Goal: Task Accomplishment & Management: Complete application form

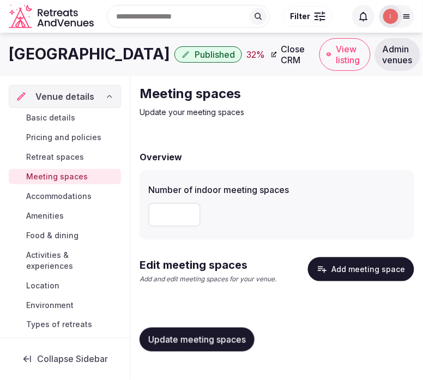
scroll to position [61, 0]
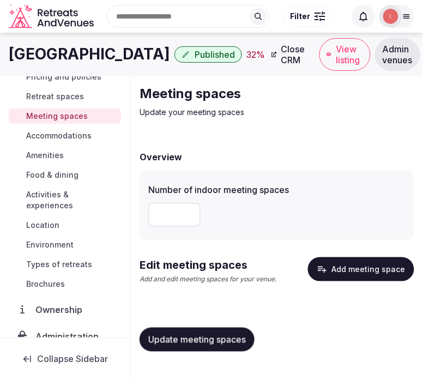
drag, startPoint x: 172, startPoint y: 213, endPoint x: 144, endPoint y: 215, distance: 27.9
click at [144, 215] on div "Number of indoor meeting spaces *" at bounding box center [277, 205] width 275 height 70
click at [369, 265] on button "Add meeting space" at bounding box center [361, 269] width 106 height 24
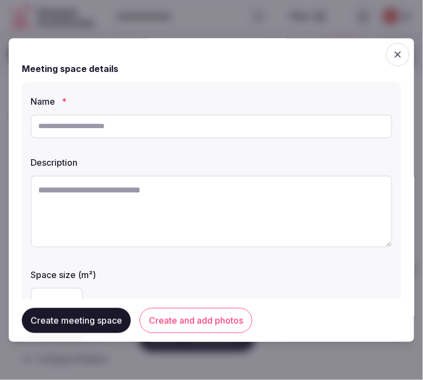
click at [259, 123] on input "text" at bounding box center [212, 126] width 362 height 24
paste input "**********"
type input "**********"
paste textarea "**********"
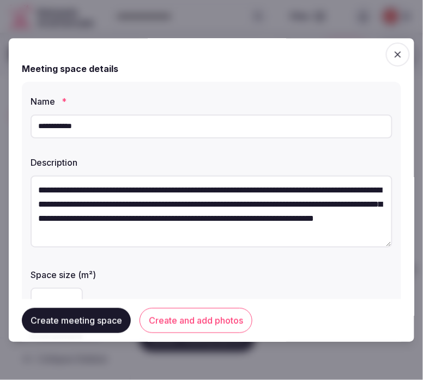
click at [262, 230] on textarea "**********" at bounding box center [212, 212] width 362 height 72
click at [350, 215] on textarea "**********" at bounding box center [207, 211] width 353 height 71
click at [342, 200] on textarea "**********" at bounding box center [207, 211] width 353 height 71
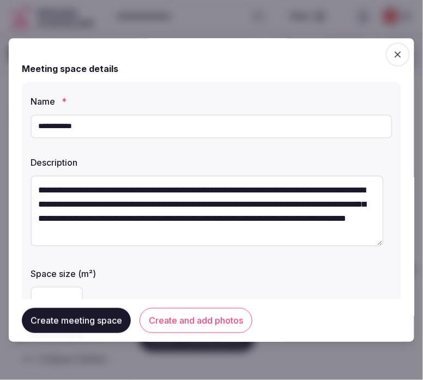
paste textarea "**********"
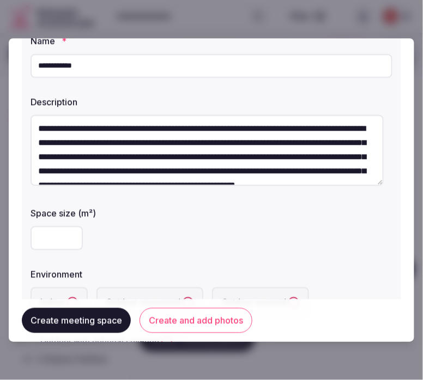
scroll to position [0, 0]
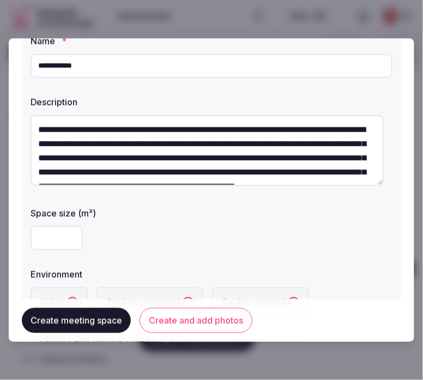
type textarea "**********"
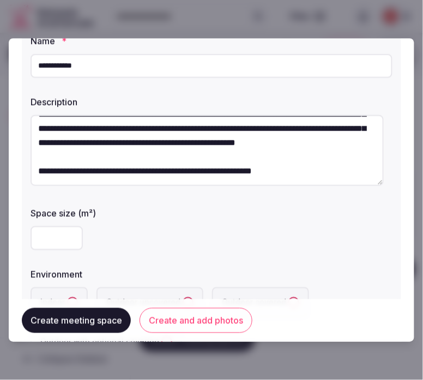
scroll to position [71, 0]
click at [52, 246] on input "number" at bounding box center [57, 238] width 52 height 24
type input "***"
click at [246, 237] on div "***" at bounding box center [212, 238] width 362 height 24
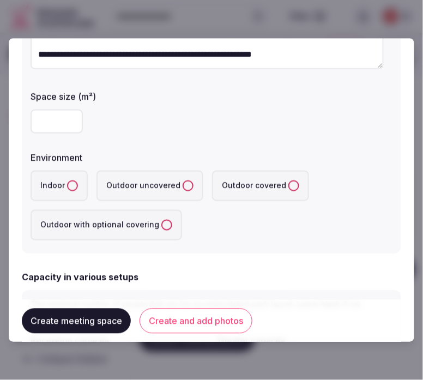
scroll to position [182, 0]
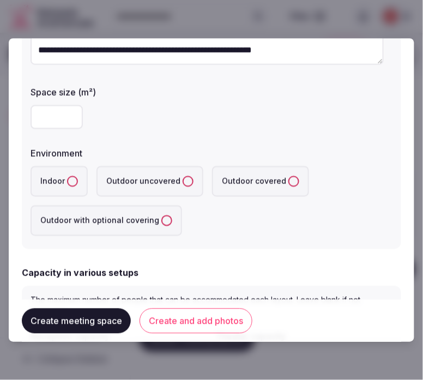
click at [73, 177] on button "Indoor" at bounding box center [72, 181] width 11 height 11
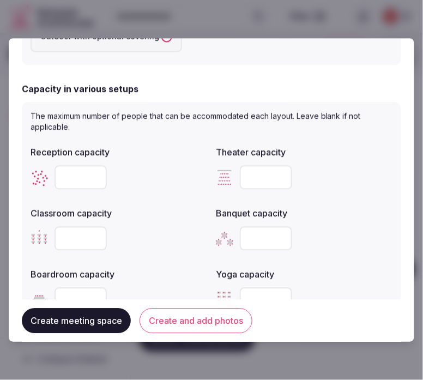
scroll to position [424, 0]
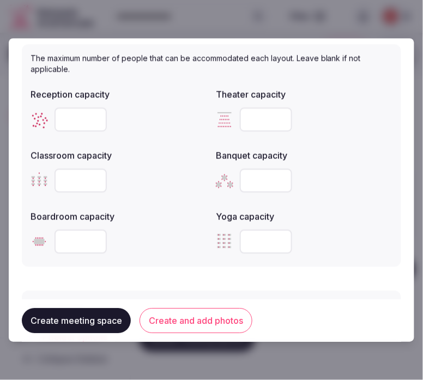
click at [247, 173] on input "number" at bounding box center [266, 180] width 52 height 24
type input "*"
type input "**"
click at [84, 238] on input "number" at bounding box center [81, 242] width 52 height 24
click at [80, 237] on input "number" at bounding box center [81, 242] width 52 height 24
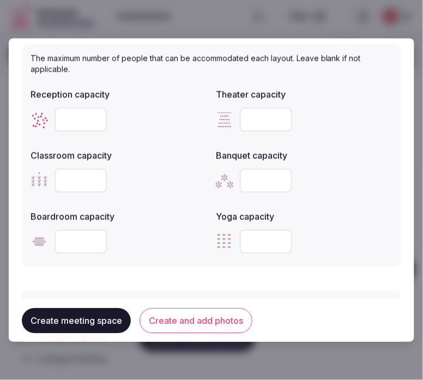
type input "**"
click at [90, 176] on input "number" at bounding box center [81, 180] width 52 height 24
click at [74, 181] on input "number" at bounding box center [81, 180] width 52 height 24
type input "**"
click at [89, 235] on input "**" at bounding box center [81, 242] width 52 height 24
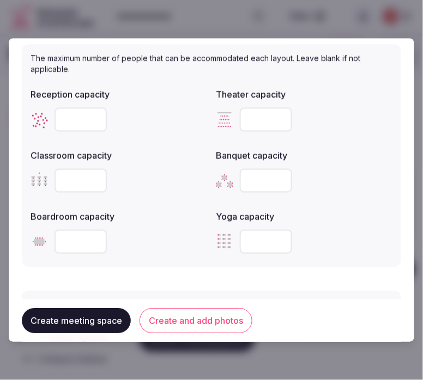
click at [89, 235] on input "**" at bounding box center [81, 242] width 52 height 24
type input "**"
click at [250, 121] on input "number" at bounding box center [266, 119] width 52 height 24
type input "**"
click at [80, 116] on input "number" at bounding box center [81, 119] width 52 height 24
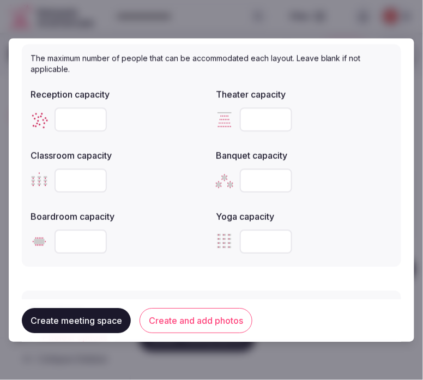
click at [80, 116] on input "number" at bounding box center [81, 119] width 52 height 24
drag, startPoint x: 82, startPoint y: 114, endPoint x: 50, endPoint y: 122, distance: 32.9
click at [50, 122] on div "**" at bounding box center [119, 119] width 177 height 24
type input "**"
click at [191, 322] on button "Create and add photos" at bounding box center [196, 320] width 113 height 25
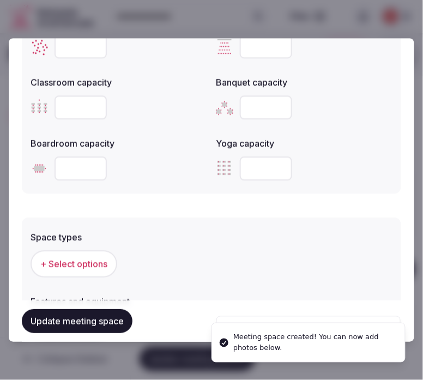
scroll to position [606, 0]
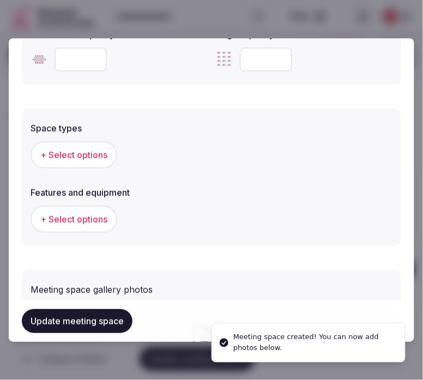
click at [92, 166] on div "+ Select options" at bounding box center [212, 155] width 362 height 36
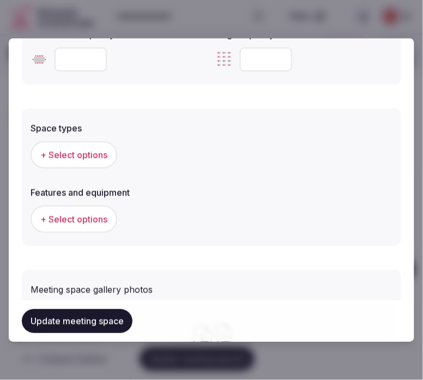
click at [94, 149] on span "+ Select options" at bounding box center [73, 155] width 67 height 12
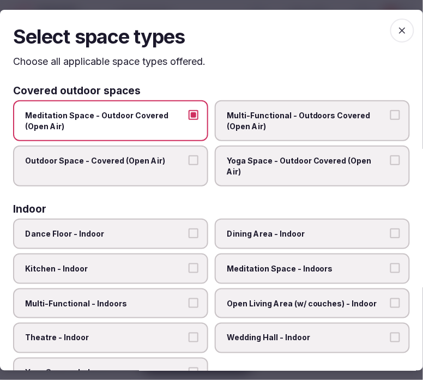
click at [165, 122] on span "Meditation Space - Outdoor Covered (Open Air)" at bounding box center [105, 120] width 160 height 21
click at [189, 120] on button "Meditation Space - Outdoor Covered (Open Air)" at bounding box center [194, 115] width 10 height 10
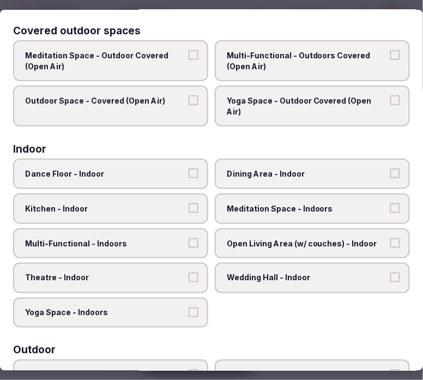
scroll to position [121, 0]
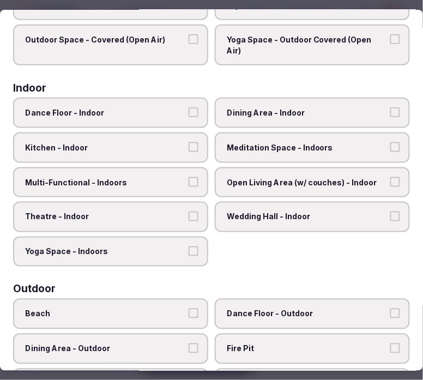
click at [287, 107] on span "Dining Area - Indoor" at bounding box center [307, 112] width 160 height 11
click at [390, 107] on button "Dining Area - Indoor" at bounding box center [395, 112] width 10 height 10
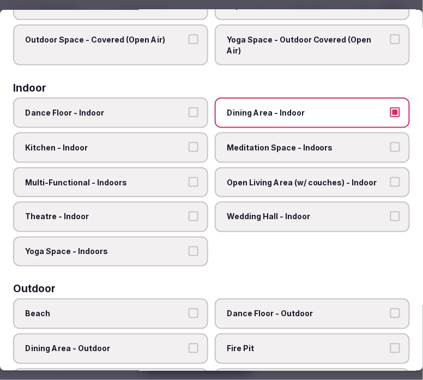
click at [176, 173] on label "Multi-Functional - Indoors" at bounding box center [110, 182] width 195 height 31
click at [189, 177] on button "Multi-Functional - Indoors" at bounding box center [194, 182] width 10 height 10
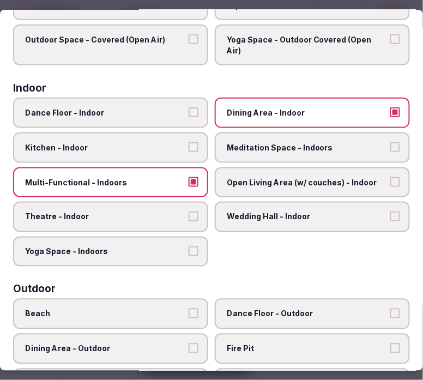
click at [173, 212] on span "Theatre - Indoor" at bounding box center [105, 217] width 160 height 11
click at [189, 212] on button "Theatre - Indoor" at bounding box center [194, 217] width 10 height 10
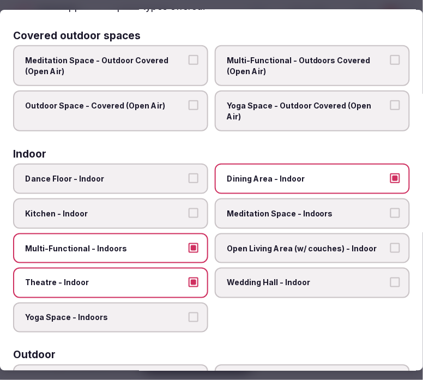
scroll to position [0, 0]
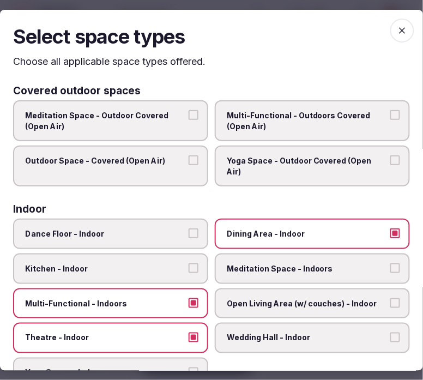
click at [397, 26] on icon "button" at bounding box center [402, 30] width 11 height 11
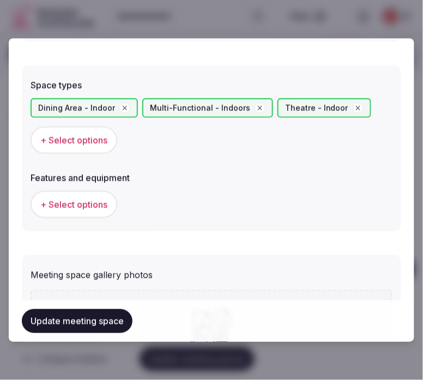
scroll to position [666, 0]
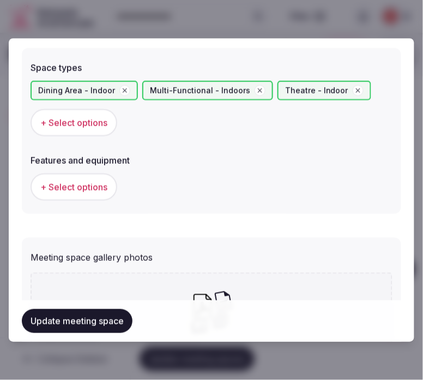
click at [65, 183] on span "+ Select options" at bounding box center [73, 187] width 67 height 12
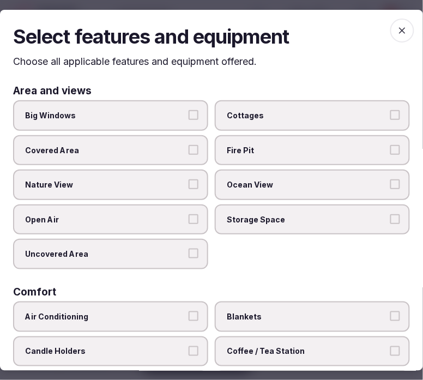
click at [198, 119] on label "Big Windows" at bounding box center [110, 115] width 195 height 31
click at [198, 119] on button "Big Windows" at bounding box center [194, 115] width 10 height 10
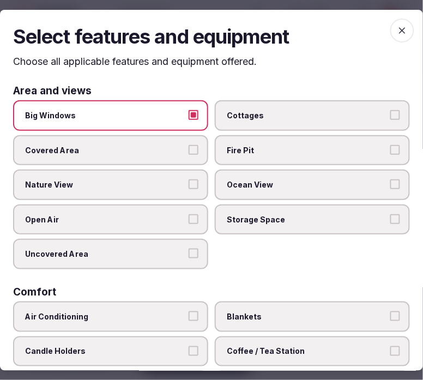
click at [191, 190] on label "Nature View" at bounding box center [110, 185] width 195 height 31
click at [191, 189] on button "Nature View" at bounding box center [194, 184] width 10 height 10
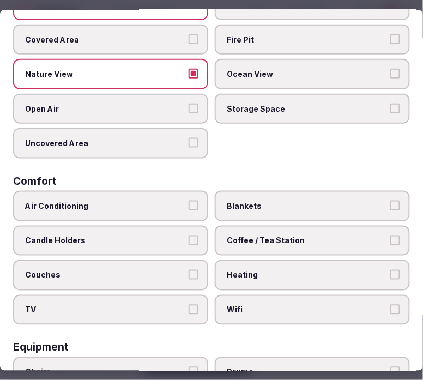
scroll to position [121, 0]
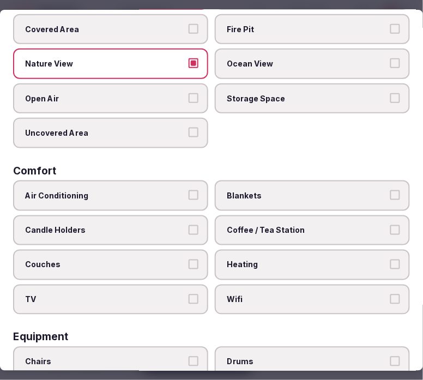
click at [189, 194] on button "Air Conditioning" at bounding box center [194, 195] width 10 height 10
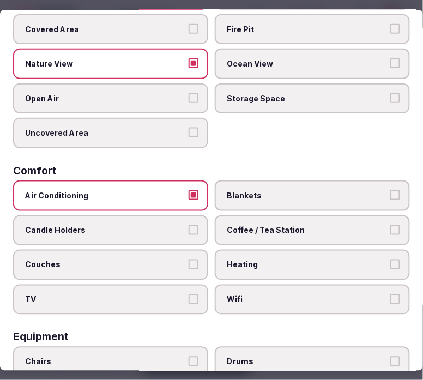
click at [253, 294] on span "Wifi" at bounding box center [307, 299] width 160 height 11
click at [390, 294] on button "Wifi" at bounding box center [395, 299] width 10 height 10
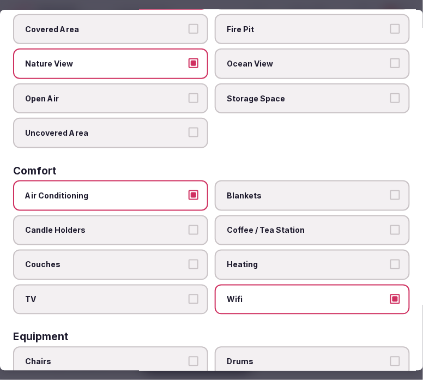
click at [333, 226] on span "Coffee / Tea Station" at bounding box center [307, 230] width 160 height 11
click at [390, 226] on button "Coffee / Tea Station" at bounding box center [395, 230] width 10 height 10
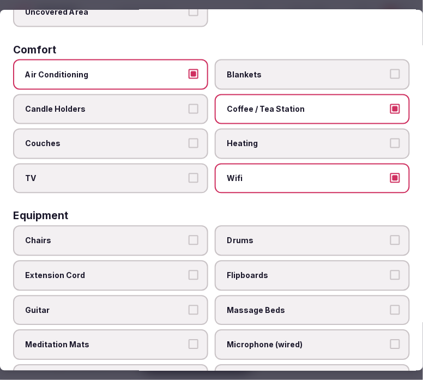
scroll to position [363, 0]
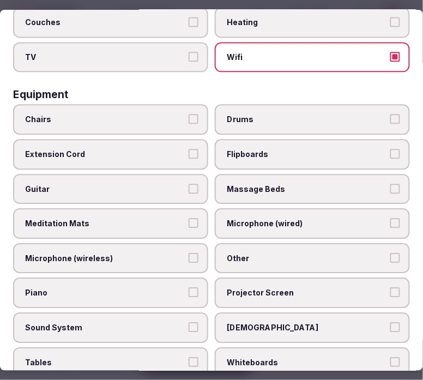
click at [168, 119] on label "Chairs" at bounding box center [110, 120] width 195 height 31
click at [189, 119] on button "Chairs" at bounding box center [194, 119] width 10 height 10
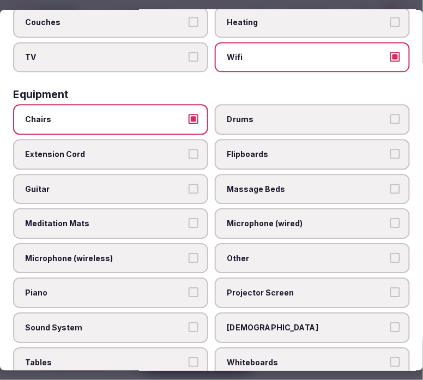
click at [264, 278] on label "Projector Screen" at bounding box center [312, 293] width 195 height 31
click at [390, 288] on button "Projector Screen" at bounding box center [395, 293] width 10 height 10
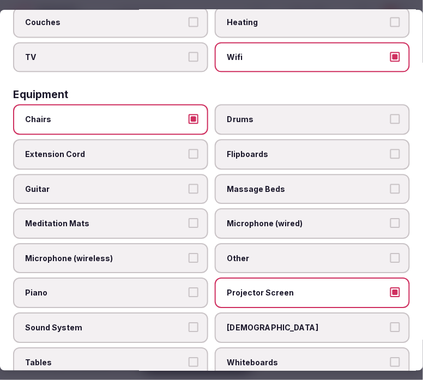
click at [273, 253] on span "Other" at bounding box center [307, 258] width 160 height 11
click at [390, 253] on button "Other" at bounding box center [395, 258] width 10 height 10
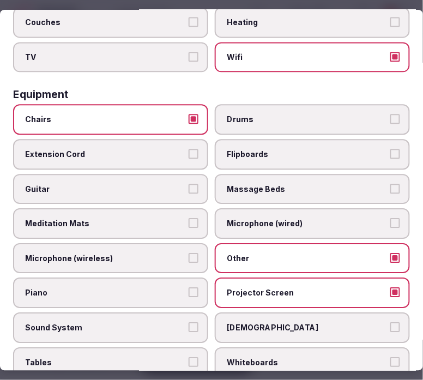
click at [159, 313] on label "Sound System" at bounding box center [110, 328] width 195 height 31
click at [189, 323] on button "Sound System" at bounding box center [194, 328] width 10 height 10
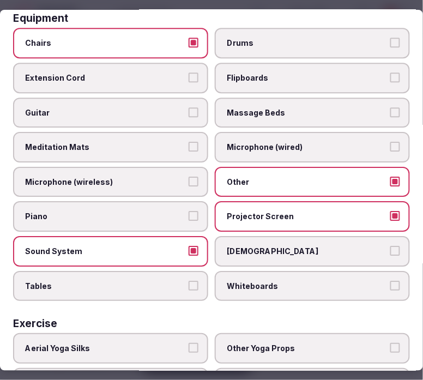
scroll to position [484, 0]
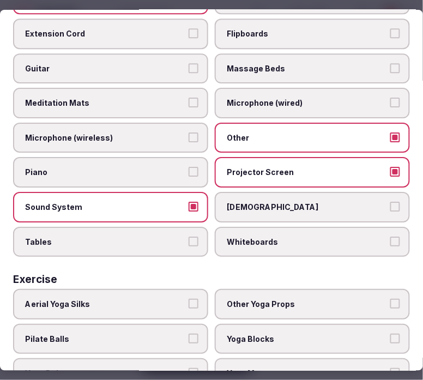
click at [178, 237] on span "Tables" at bounding box center [105, 242] width 160 height 11
click at [189, 237] on button "Tables" at bounding box center [194, 242] width 10 height 10
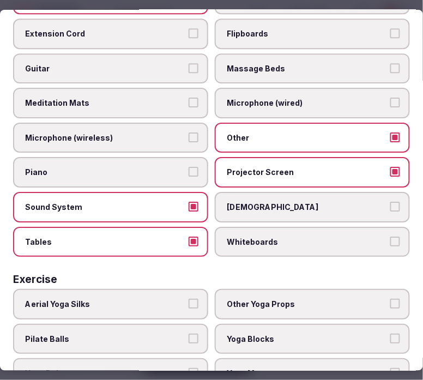
scroll to position [528, 0]
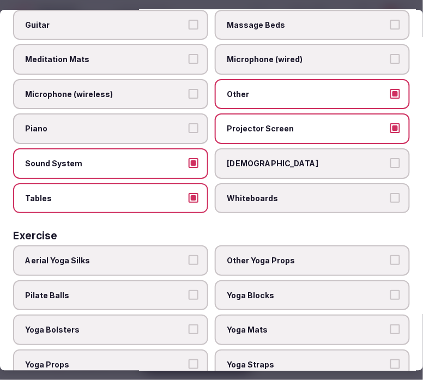
click at [180, 315] on label "Yoga Bolsters" at bounding box center [110, 330] width 195 height 31
click at [189, 324] on button "Yoga Bolsters" at bounding box center [194, 329] width 10 height 10
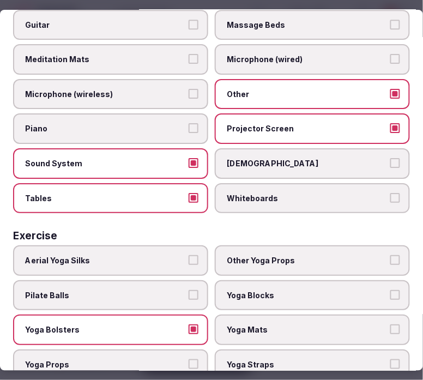
click at [186, 315] on label "Yoga Bolsters" at bounding box center [110, 330] width 195 height 31
click at [189, 324] on button "Yoga Bolsters" at bounding box center [194, 329] width 10 height 10
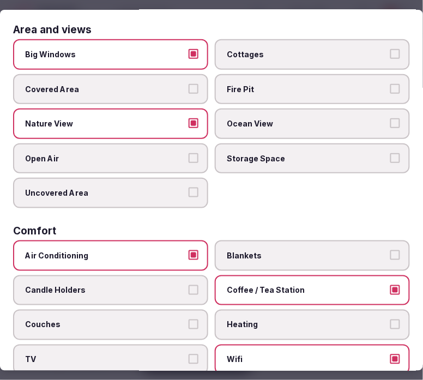
scroll to position [0, 0]
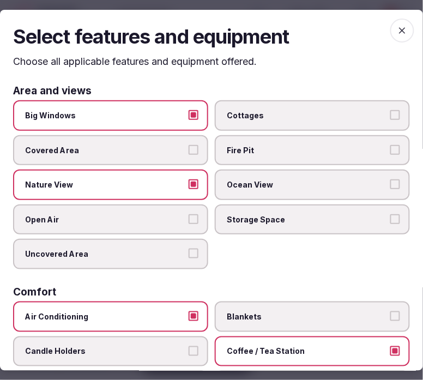
click at [397, 34] on icon "button" at bounding box center [402, 30] width 11 height 11
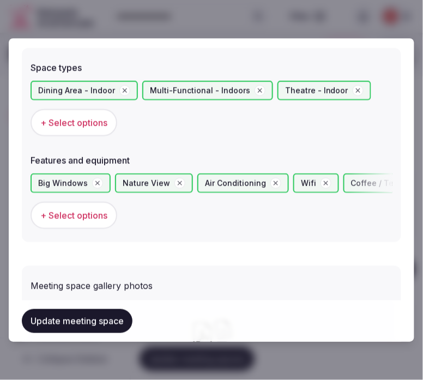
click at [106, 315] on button "Update meeting space" at bounding box center [77, 321] width 111 height 24
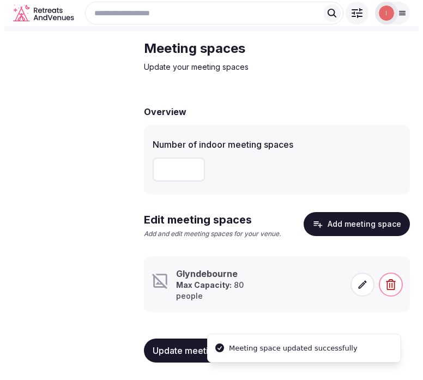
scroll to position [45, 0]
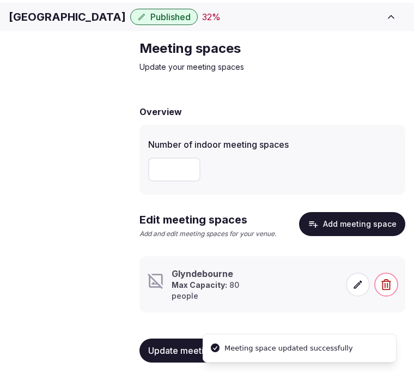
click at [349, 290] on span at bounding box center [358, 285] width 24 height 24
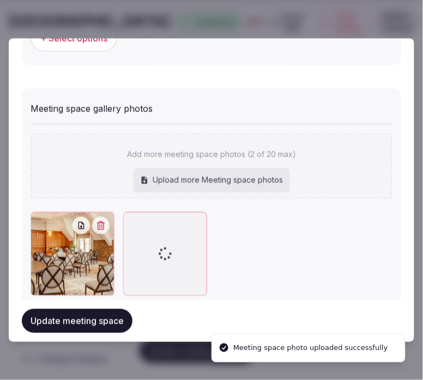
scroll to position [865, 0]
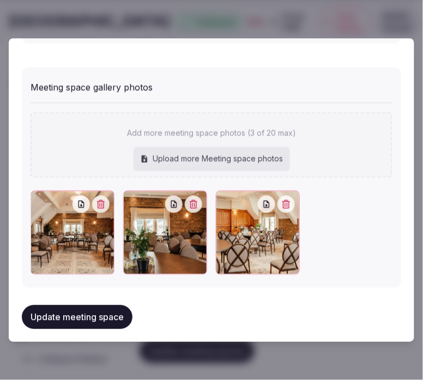
click at [111, 309] on button "Update meeting space" at bounding box center [77, 317] width 111 height 24
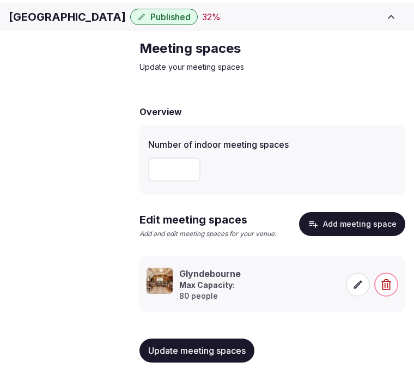
click at [0, 0] on span "Accommodations" at bounding box center [0, 0] width 0 height 0
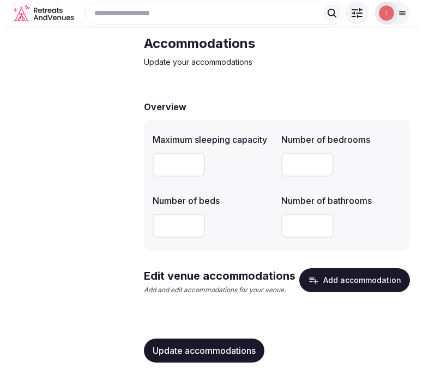
scroll to position [50, 0]
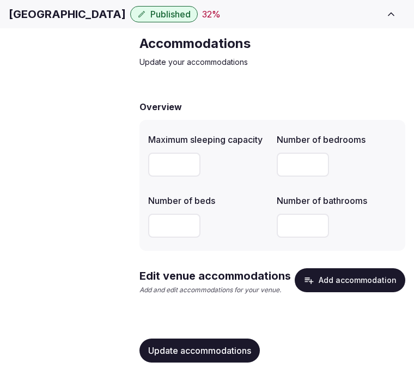
click at [374, 277] on button "Add accommodation" at bounding box center [350, 280] width 111 height 24
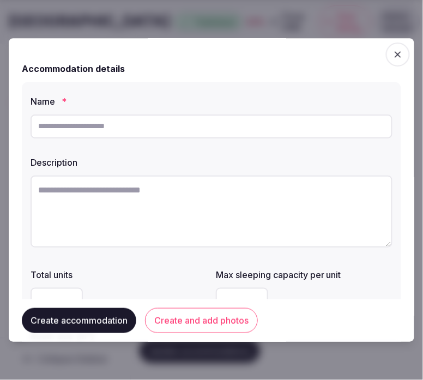
click at [282, 125] on input "text" at bounding box center [212, 126] width 362 height 24
paste input "**********"
type input "**********"
click at [285, 202] on textarea at bounding box center [212, 212] width 362 height 72
paste textarea "**********"
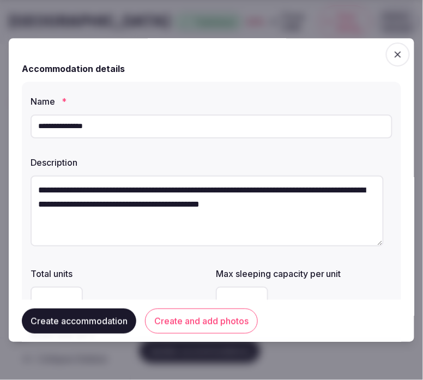
type textarea "**********"
click at [166, 133] on input "**********" at bounding box center [212, 126] width 362 height 24
drag, startPoint x: 166, startPoint y: 133, endPoint x: 171, endPoint y: 134, distance: 5.6
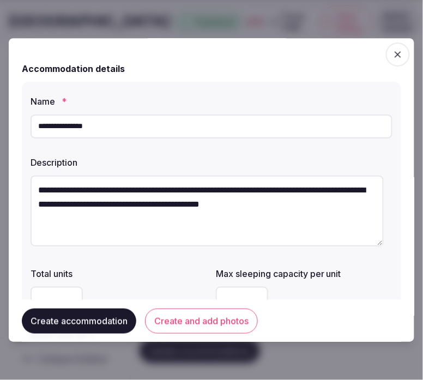
paste input "text"
click at [175, 135] on input "*********" at bounding box center [212, 126] width 362 height 24
paste input "text"
type input "******"
click at [286, 221] on textarea "**********" at bounding box center [207, 211] width 353 height 71
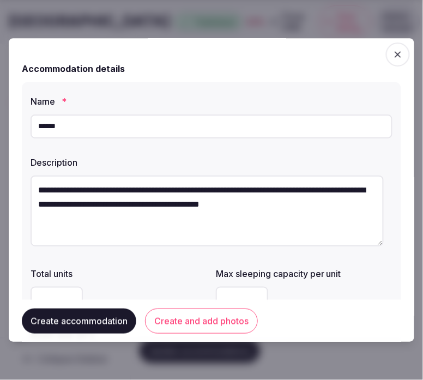
paste textarea "**********"
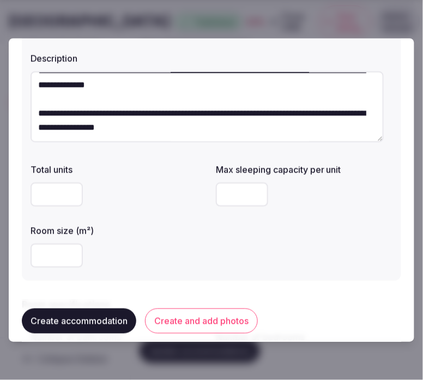
scroll to position [121, 0]
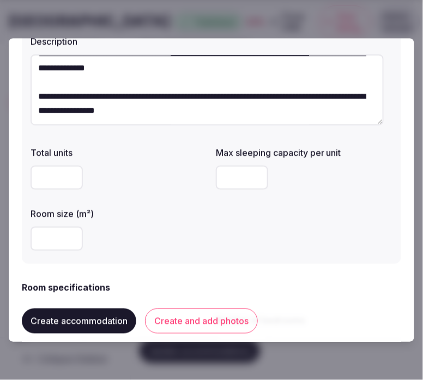
type textarea "**********"
click at [241, 179] on input "number" at bounding box center [242, 178] width 52 height 24
type input "*"
click at [45, 240] on input "number" at bounding box center [57, 239] width 52 height 24
type input "*"
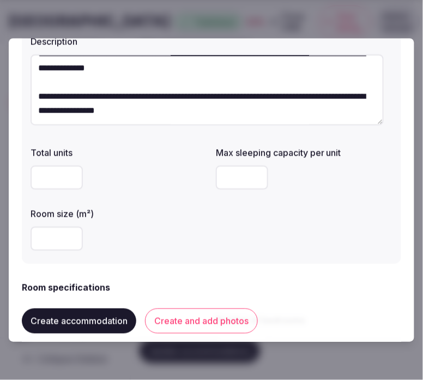
click at [134, 231] on div "*" at bounding box center [119, 239] width 177 height 24
drag, startPoint x: 63, startPoint y: 241, endPoint x: 19, endPoint y: 247, distance: 44.0
click at [19, 247] on div "**********" at bounding box center [212, 190] width 406 height 304
click at [156, 221] on div "Room size (m²)" at bounding box center [119, 229] width 177 height 52
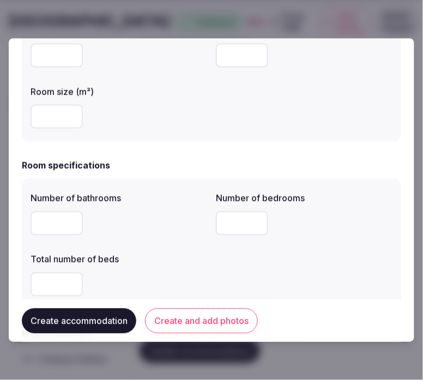
scroll to position [303, 0]
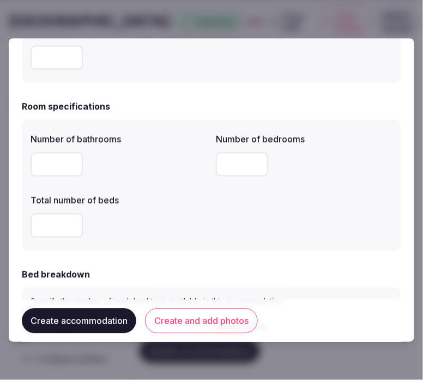
click at [52, 161] on input "number" at bounding box center [57, 164] width 52 height 24
type input "*"
click at [216, 167] on input "*" at bounding box center [242, 164] width 52 height 24
type input "*"
click at [52, 226] on input "number" at bounding box center [57, 225] width 52 height 24
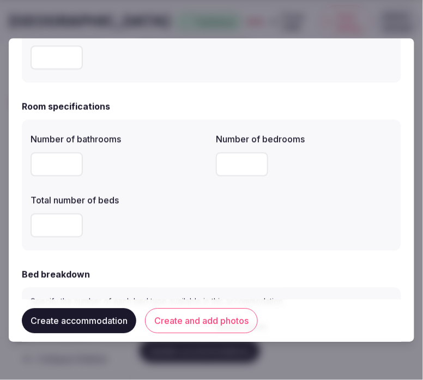
type input "*"
click at [138, 230] on div "*" at bounding box center [119, 225] width 177 height 24
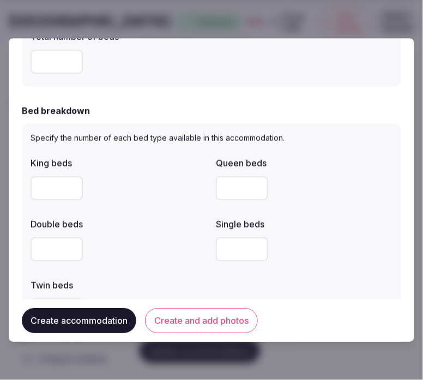
scroll to position [484, 0]
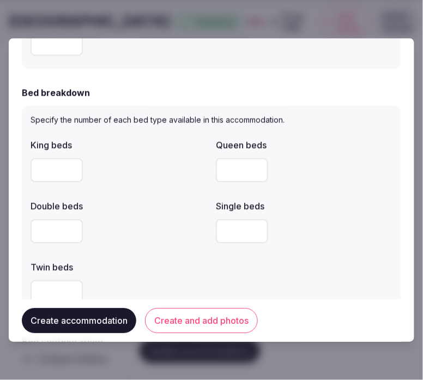
click at [52, 173] on input "number" at bounding box center [57, 170] width 52 height 24
type input "*"
click at [110, 186] on div "King beds * Queen beds Double beds Single beds Twin beds" at bounding box center [212, 221] width 362 height 174
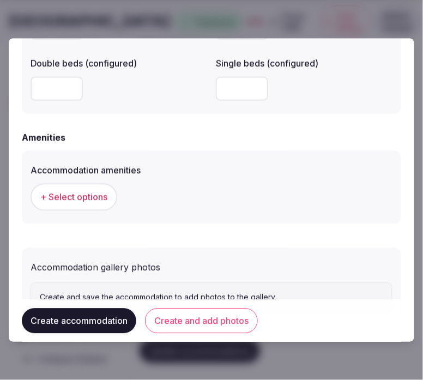
scroll to position [969, 0]
click at [85, 197] on span "+ Select options" at bounding box center [73, 196] width 67 height 12
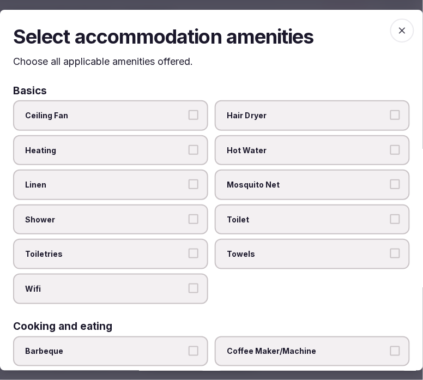
click at [153, 195] on label "Linen" at bounding box center [110, 185] width 195 height 31
click at [189, 189] on button "Linen" at bounding box center [194, 184] width 10 height 10
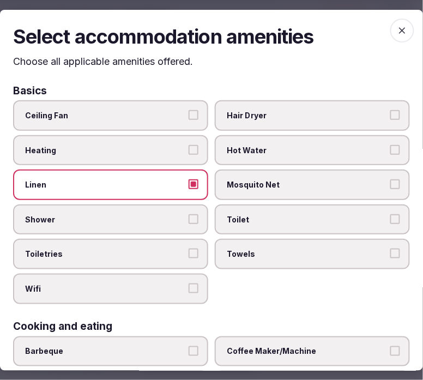
click at [184, 214] on label "Shower" at bounding box center [110, 219] width 195 height 31
click at [189, 214] on button "Shower" at bounding box center [194, 219] width 10 height 10
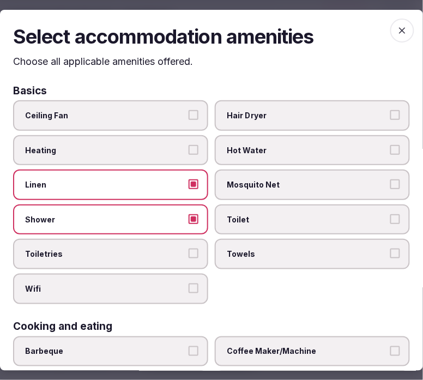
click at [200, 248] on label "Toiletries" at bounding box center [110, 254] width 195 height 31
click at [198, 249] on button "Toiletries" at bounding box center [194, 254] width 10 height 10
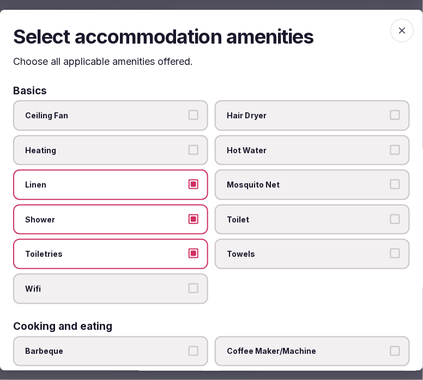
click at [185, 296] on label "Wifi" at bounding box center [110, 289] width 195 height 31
click at [189, 293] on button "Wifi" at bounding box center [194, 288] width 10 height 10
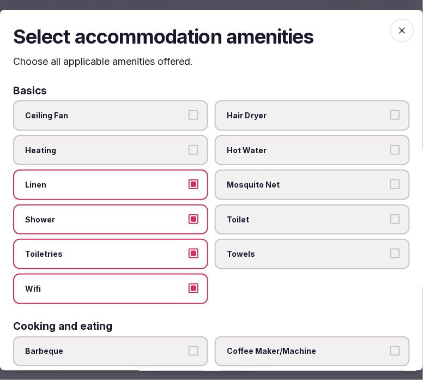
drag, startPoint x: 294, startPoint y: 248, endPoint x: 297, endPoint y: 233, distance: 15.4
click at [294, 243] on label "Towels" at bounding box center [312, 254] width 195 height 31
click at [390, 249] on button "Towels" at bounding box center [395, 254] width 10 height 10
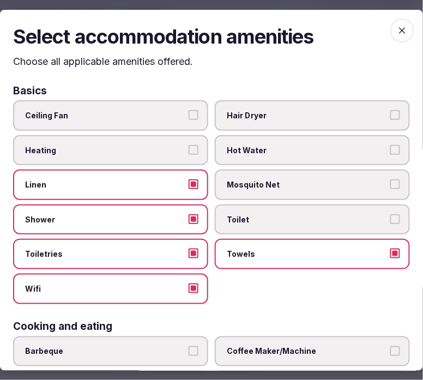
click at [300, 221] on span "Toilet" at bounding box center [307, 219] width 160 height 11
click at [390, 221] on button "Toilet" at bounding box center [395, 219] width 10 height 10
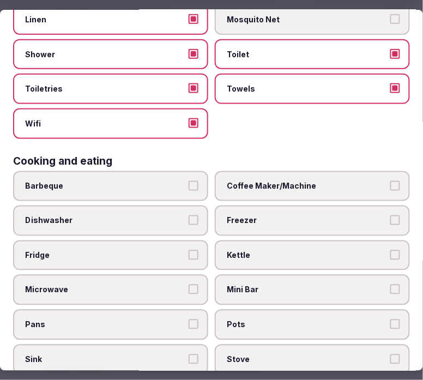
scroll to position [182, 0]
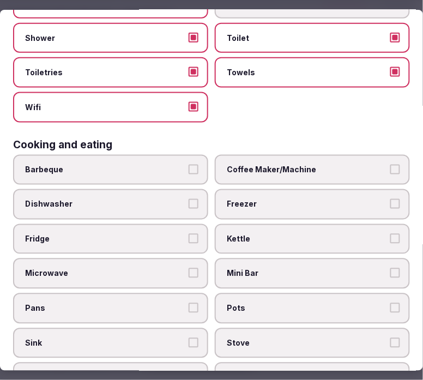
click at [343, 155] on label "Coffee Maker/Machine" at bounding box center [312, 170] width 195 height 31
click at [390, 165] on button "Coffee Maker/Machine" at bounding box center [395, 170] width 10 height 10
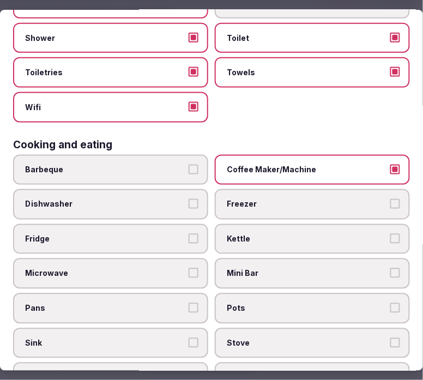
click at [322, 165] on span "Coffee Maker/Machine" at bounding box center [307, 170] width 160 height 11
click at [390, 165] on button "Coffee Maker/Machine" at bounding box center [395, 170] width 10 height 10
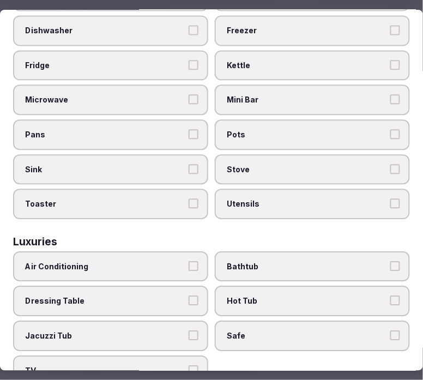
scroll to position [424, 0]
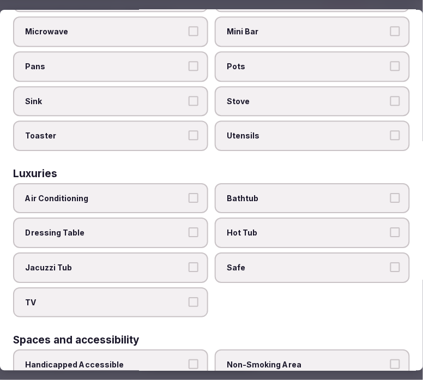
click at [174, 193] on span "Air Conditioning" at bounding box center [105, 198] width 160 height 11
click at [189, 193] on button "Air Conditioning" at bounding box center [194, 198] width 10 height 10
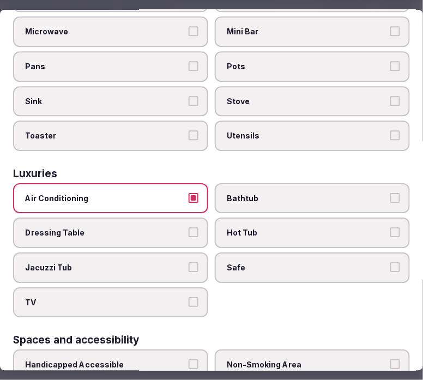
click at [175, 193] on span "Air Conditioning" at bounding box center [105, 198] width 160 height 11
click at [189, 193] on button "Air Conditioning" at bounding box center [194, 198] width 10 height 10
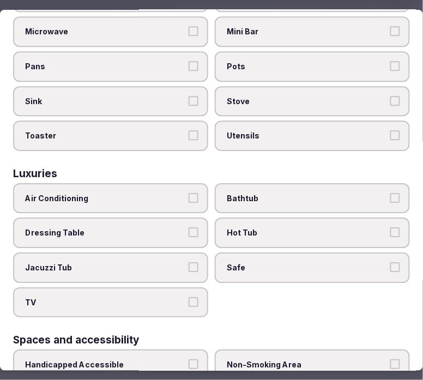
click at [273, 193] on span "Bathtub" at bounding box center [307, 198] width 160 height 11
click at [390, 193] on button "Bathtub" at bounding box center [395, 198] width 10 height 10
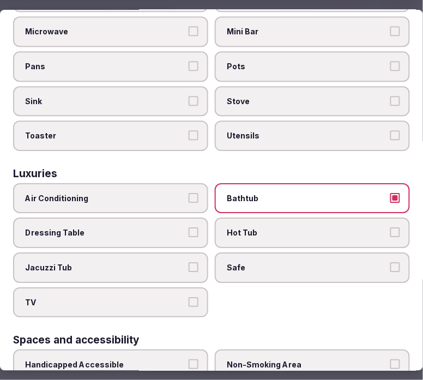
click at [291, 262] on span "Safe" at bounding box center [307, 267] width 160 height 11
click at [390, 262] on button "Safe" at bounding box center [395, 267] width 10 height 10
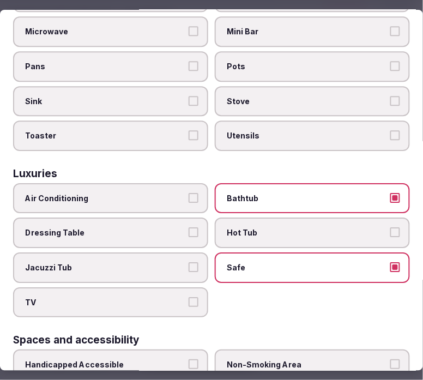
click at [183, 287] on label "TV" at bounding box center [110, 302] width 195 height 31
click at [189, 297] on button "TV" at bounding box center [194, 302] width 10 height 10
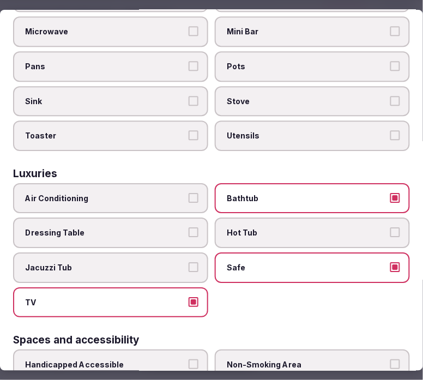
click at [304, 168] on div "Luxuries Air Conditioning Bathtub Dressing Table Hot Tub Jacuzzi Tub Safe TV" at bounding box center [211, 242] width 397 height 149
click at [304, 183] on label "Bathtub" at bounding box center [312, 198] width 195 height 31
click at [390, 193] on button "Bathtub" at bounding box center [395, 198] width 10 height 10
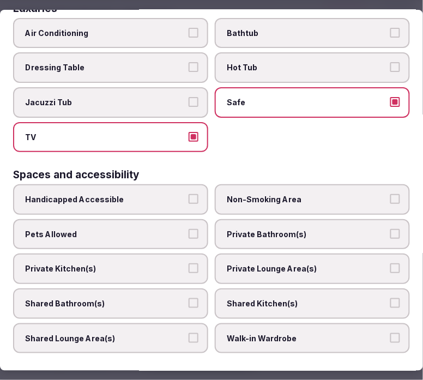
scroll to position [606, 0]
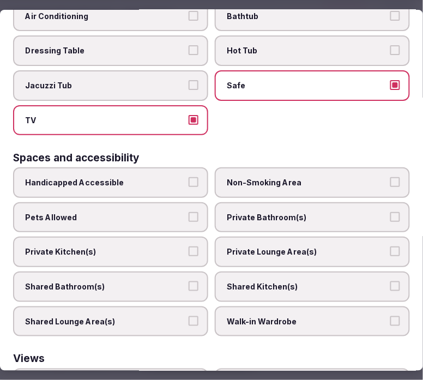
click at [315, 212] on span "Private Bathroom(s)" at bounding box center [307, 217] width 160 height 11
click at [390, 212] on button "Private Bathroom(s)" at bounding box center [395, 217] width 10 height 10
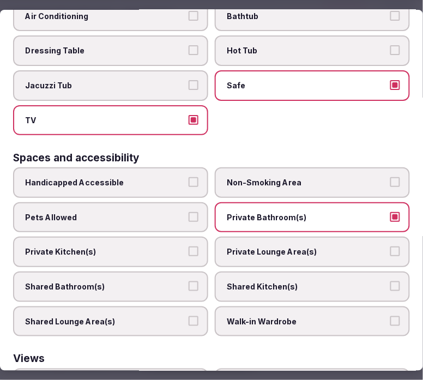
click at [333, 246] on span "Private Lounge Area(s)" at bounding box center [307, 251] width 160 height 11
click at [390, 246] on button "Private Lounge Area(s)" at bounding box center [395, 251] width 10 height 10
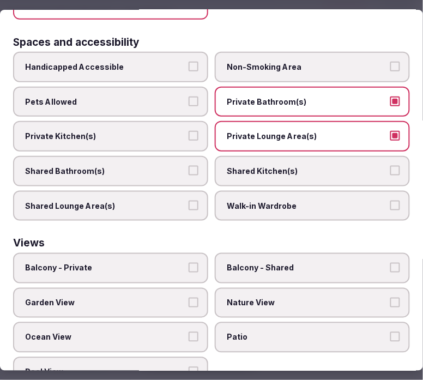
scroll to position [724, 0]
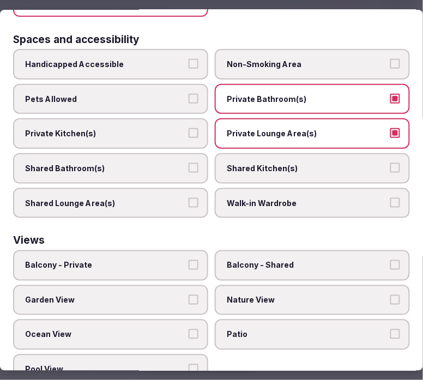
click at [125, 260] on span "Balcony - Private" at bounding box center [105, 265] width 160 height 11
click at [189, 260] on button "Balcony - Private" at bounding box center [194, 265] width 10 height 10
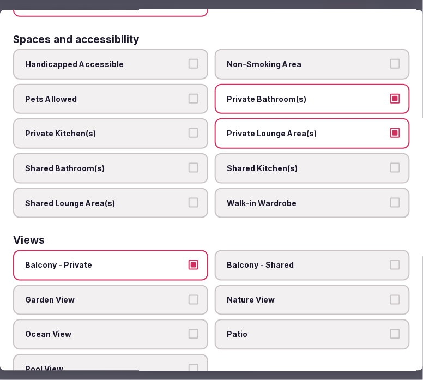
click at [257, 285] on label "Nature View" at bounding box center [312, 300] width 195 height 31
click at [390, 295] on button "Nature View" at bounding box center [395, 300] width 10 height 10
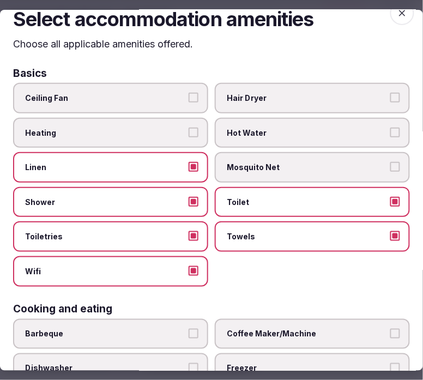
scroll to position [0, 0]
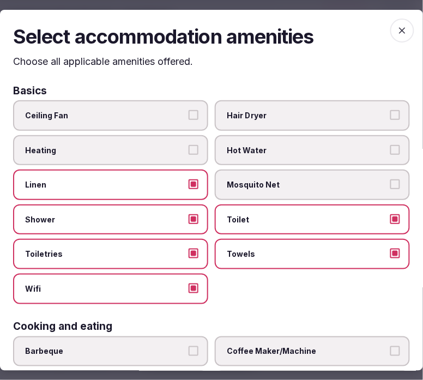
click at [402, 26] on span "button" at bounding box center [402, 30] width 24 height 24
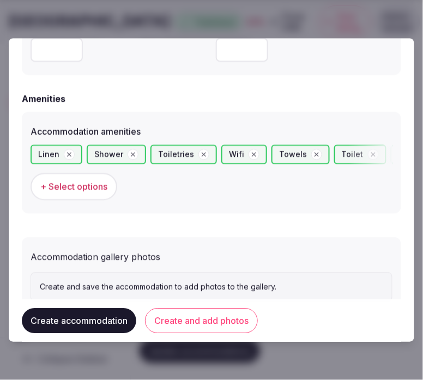
scroll to position [1040, 0]
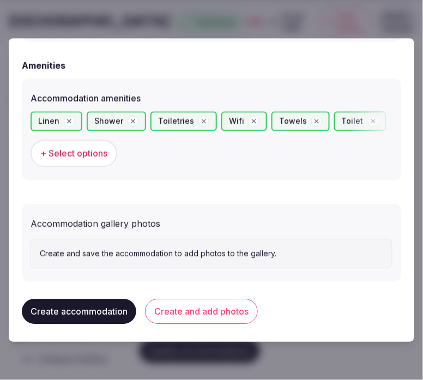
drag, startPoint x: 226, startPoint y: 305, endPoint x: 233, endPoint y: 295, distance: 12.6
click at [226, 304] on button "Create and add photos" at bounding box center [201, 311] width 113 height 25
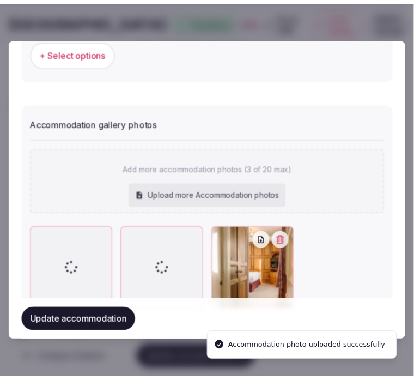
scroll to position [1180, 0]
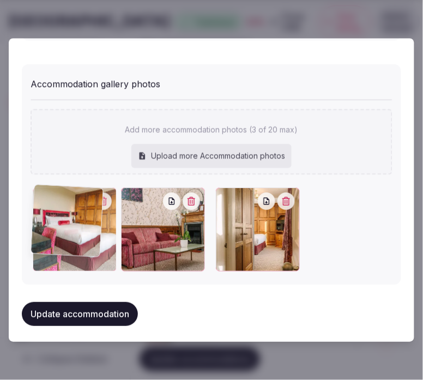
drag, startPoint x: 137, startPoint y: 195, endPoint x: 29, endPoint y: 203, distance: 108.8
click at [29, 203] on div "Accommodation gallery photos Add more accommodation photos (3 of 20 max) Upload…" at bounding box center [211, 174] width 379 height 220
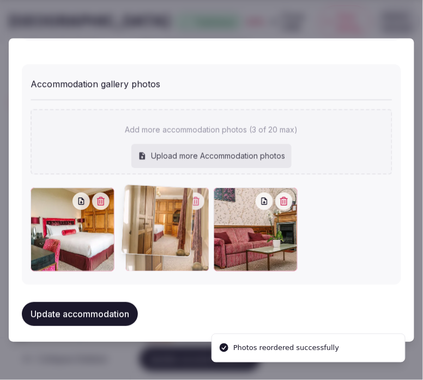
drag, startPoint x: 230, startPoint y: 191, endPoint x: 171, endPoint y: 194, distance: 58.4
click at [171, 194] on div at bounding box center [167, 230] width 84 height 84
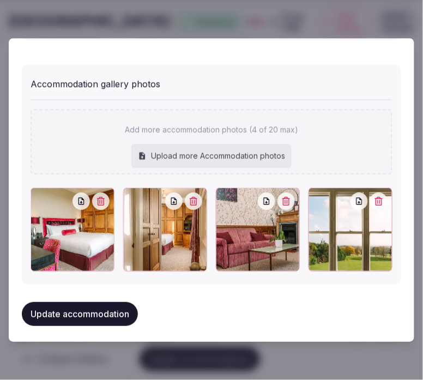
click at [314, 195] on icon at bounding box center [317, 196] width 13 height 13
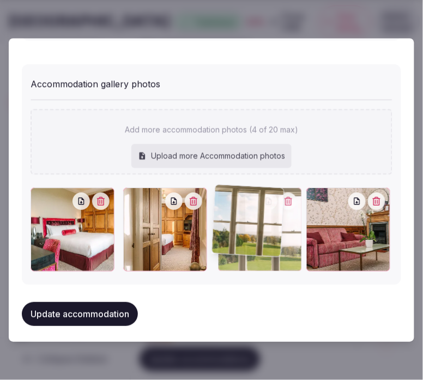
drag, startPoint x: 271, startPoint y: 193, endPoint x: 230, endPoint y: 196, distance: 41.6
click at [230, 196] on div at bounding box center [260, 230] width 84 height 84
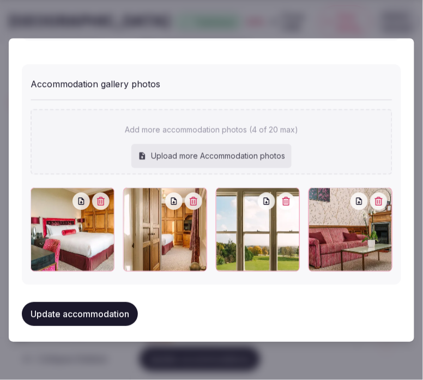
click at [124, 302] on button "Update accommodation" at bounding box center [80, 314] width 116 height 24
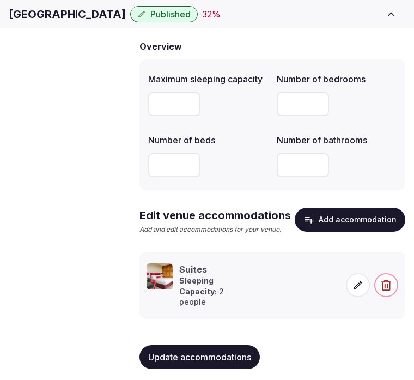
scroll to position [110, 0]
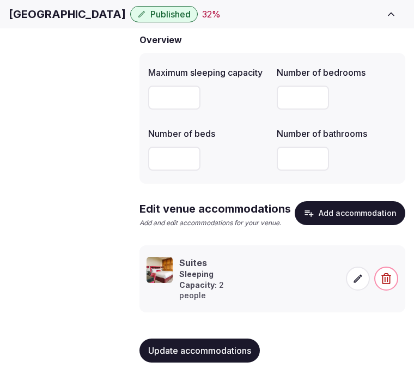
click at [159, 356] on span "Update accommodations" at bounding box center [199, 350] width 103 height 11
click at [0, 0] on span "Amenities" at bounding box center [0, 0] width 0 height 0
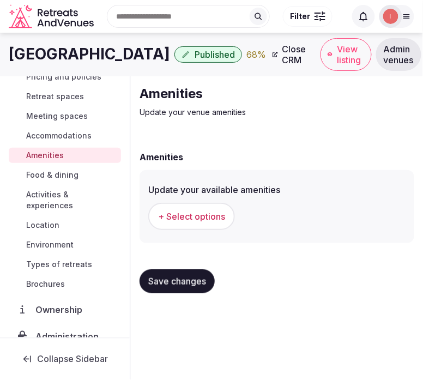
click at [195, 217] on span "+ Select options" at bounding box center [191, 216] width 67 height 12
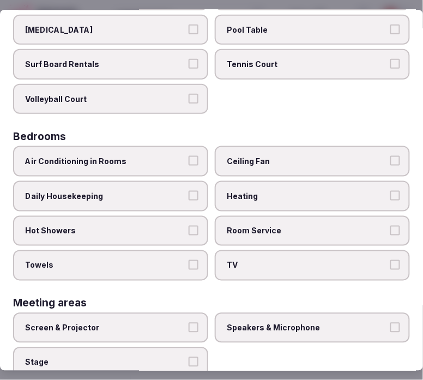
scroll to position [121, 0]
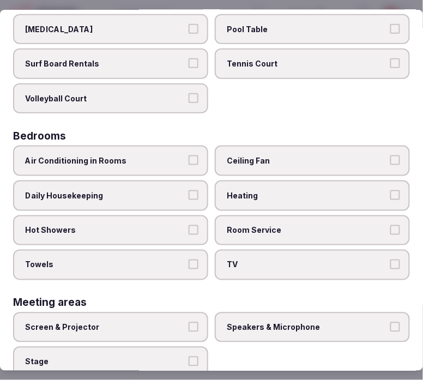
drag, startPoint x: 170, startPoint y: 191, endPoint x: 183, endPoint y: 211, distance: 23.6
click at [170, 191] on span "Daily Housekeeping" at bounding box center [105, 195] width 160 height 11
click at [189, 191] on button "Daily Housekeeping" at bounding box center [194, 195] width 10 height 10
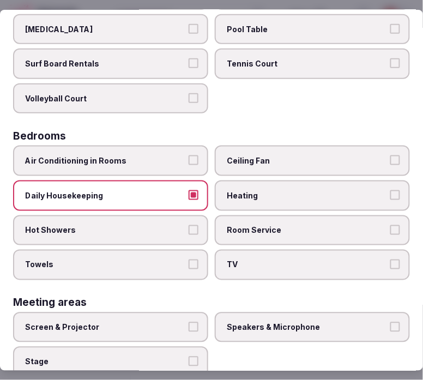
click at [189, 226] on button "Hot Showers" at bounding box center [194, 230] width 10 height 10
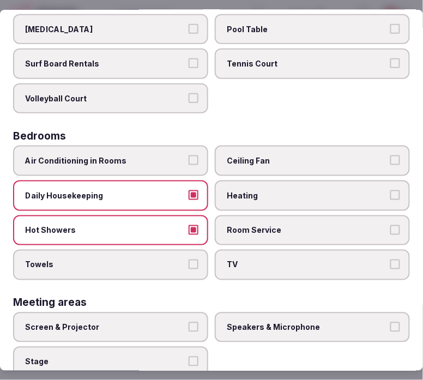
drag, startPoint x: 195, startPoint y: 252, endPoint x: 215, endPoint y: 245, distance: 21.4
click at [194, 252] on label "Towels" at bounding box center [110, 265] width 195 height 31
click at [194, 259] on button "Towels" at bounding box center [194, 264] width 10 height 10
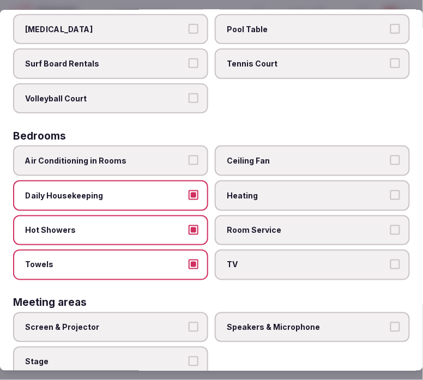
click at [351, 228] on span "Room Service" at bounding box center [307, 230] width 160 height 11
click at [390, 228] on button "Room Service" at bounding box center [395, 230] width 10 height 10
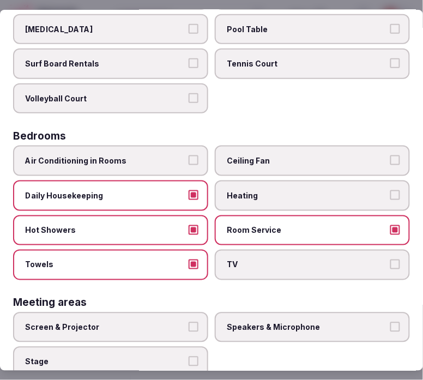
click at [369, 259] on span "TV" at bounding box center [307, 264] width 160 height 11
click at [390, 259] on button "TV" at bounding box center [395, 264] width 10 height 10
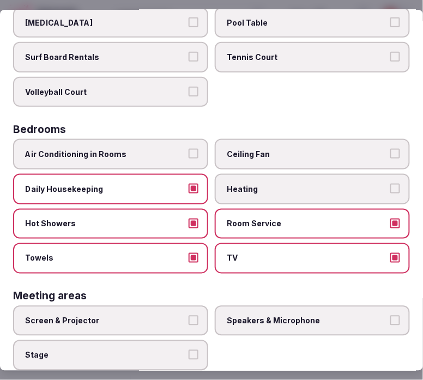
scroll to position [242, 0]
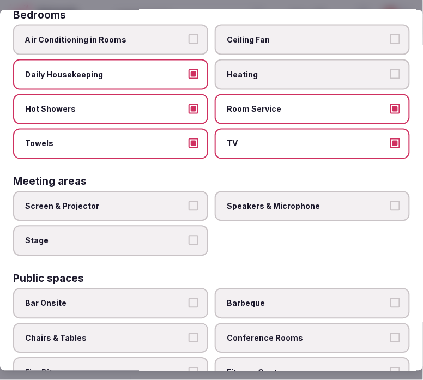
click at [186, 203] on label "Screen & Projector" at bounding box center [110, 206] width 195 height 31
click at [189, 203] on button "Screen & Projector" at bounding box center [194, 206] width 10 height 10
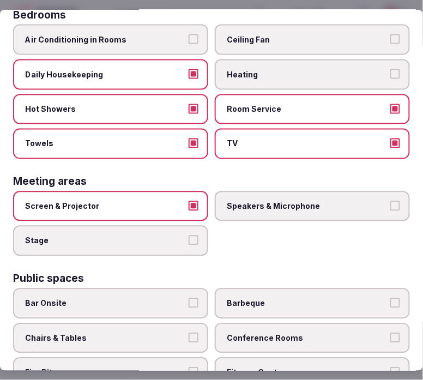
click at [329, 214] on div "Screen & Projector Speakers & Microphone Stage" at bounding box center [211, 223] width 397 height 65
click at [347, 201] on span "Speakers & Microphone" at bounding box center [307, 206] width 160 height 11
click at [390, 201] on button "Speakers & Microphone" at bounding box center [395, 206] width 10 height 10
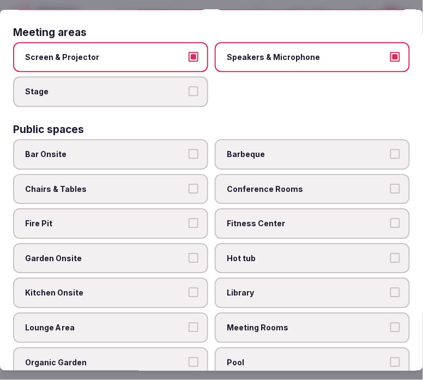
scroll to position [424, 0]
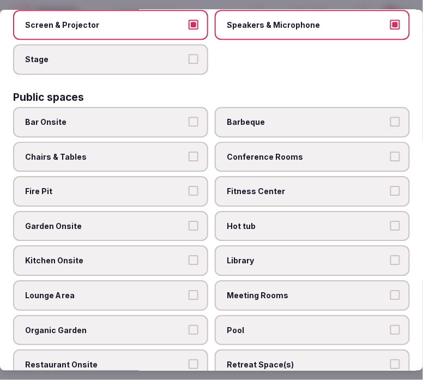
click at [161, 152] on span "Chairs & Tables" at bounding box center [105, 157] width 160 height 11
click at [189, 152] on button "Chairs & Tables" at bounding box center [194, 157] width 10 height 10
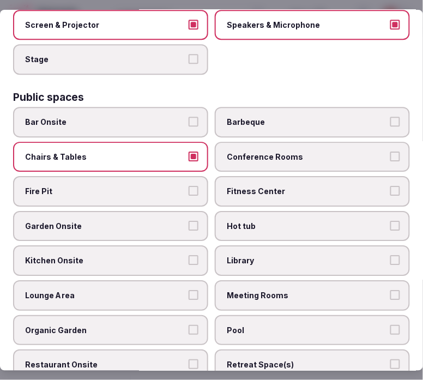
drag, startPoint x: 279, startPoint y: 180, endPoint x: 270, endPoint y: 191, distance: 13.2
click at [279, 186] on span "Fitness Center" at bounding box center [307, 191] width 160 height 11
click at [390, 186] on button "Fitness Center" at bounding box center [395, 191] width 10 height 10
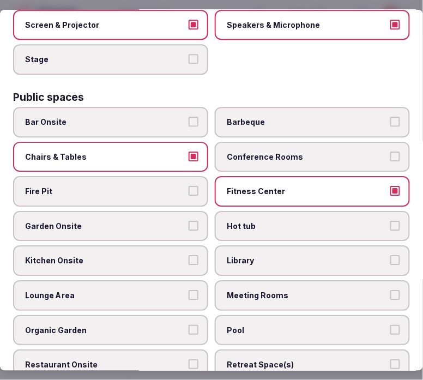
click at [192, 216] on label "Garden Onsite" at bounding box center [110, 226] width 195 height 31
click at [192, 221] on button "Garden Onsite" at bounding box center [194, 226] width 10 height 10
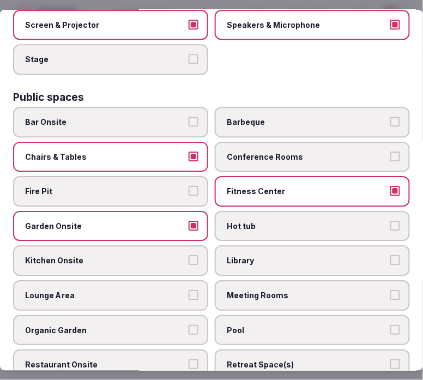
click at [261, 292] on label "Meeting Rooms" at bounding box center [312, 295] width 195 height 31
click at [390, 292] on button "Meeting Rooms" at bounding box center [395, 295] width 10 height 10
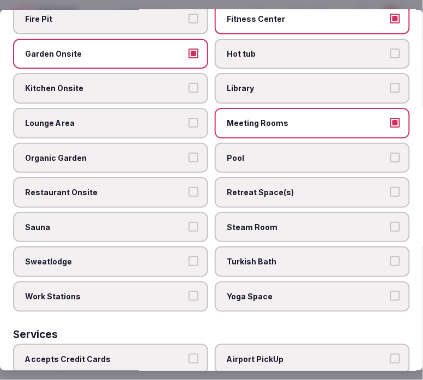
scroll to position [606, 0]
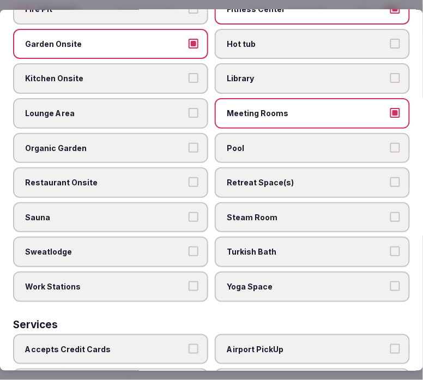
click at [252, 142] on label "Pool" at bounding box center [312, 148] width 195 height 31
click at [390, 143] on button "Pool" at bounding box center [395, 148] width 10 height 10
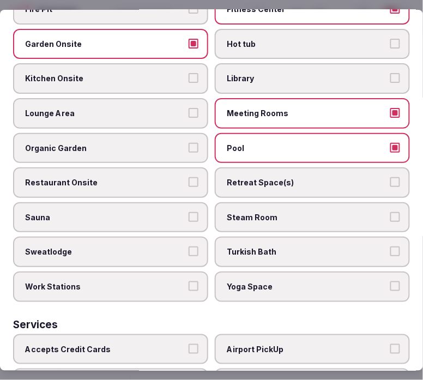
click at [170, 177] on span "Restaurant Onsite" at bounding box center [105, 182] width 160 height 11
click at [189, 177] on button "Restaurant Onsite" at bounding box center [194, 182] width 10 height 10
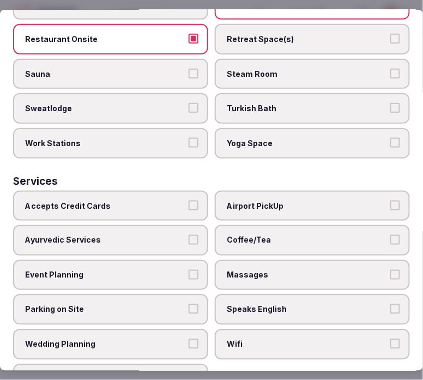
scroll to position [758, 0]
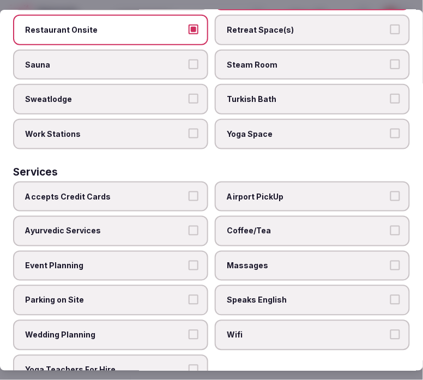
click at [290, 216] on label "Coffee/Tea" at bounding box center [312, 231] width 195 height 31
click at [390, 226] on button "Coffee/Tea" at bounding box center [395, 231] width 10 height 10
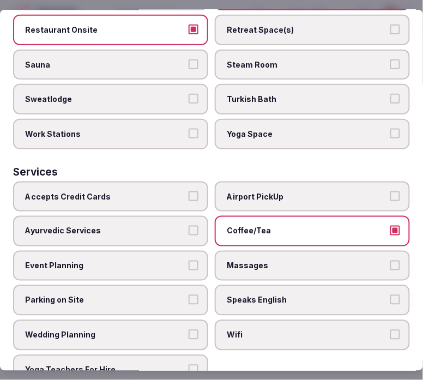
click at [306, 285] on label "Speaks English" at bounding box center [312, 300] width 195 height 31
click at [390, 295] on button "Speaks English" at bounding box center [395, 300] width 10 height 10
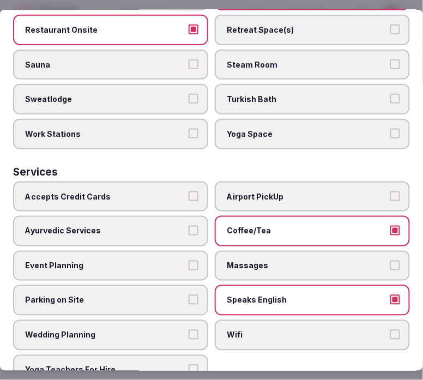
drag, startPoint x: 309, startPoint y: 312, endPoint x: 306, endPoint y: 304, distance: 9.3
click at [309, 330] on span "Wifi" at bounding box center [307, 335] width 160 height 11
click at [390, 330] on button "Wifi" at bounding box center [395, 335] width 10 height 10
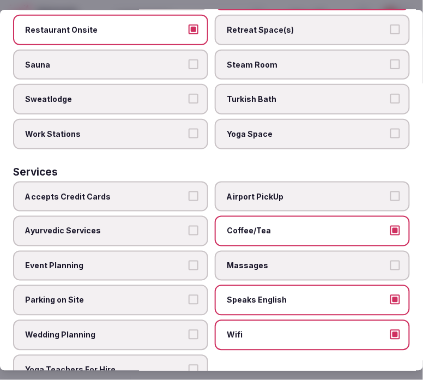
click at [183, 181] on label "Accepts Credit Cards" at bounding box center [110, 196] width 195 height 31
click at [189, 191] on button "Accepts Credit Cards" at bounding box center [194, 196] width 10 height 10
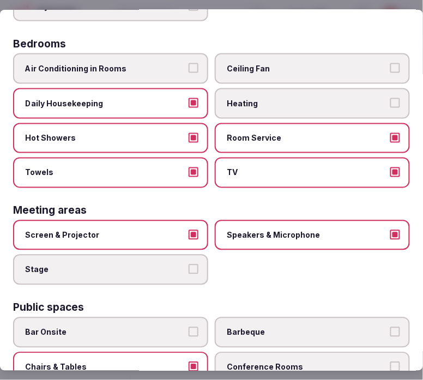
scroll to position [0, 0]
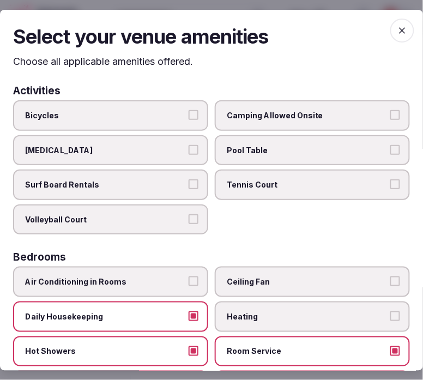
click at [398, 33] on icon "button" at bounding box center [402, 30] width 11 height 11
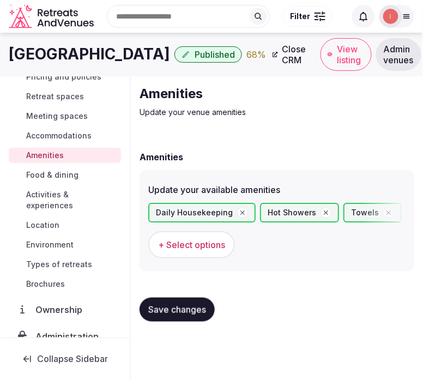
drag, startPoint x: 207, startPoint y: 317, endPoint x: 183, endPoint y: 300, distance: 29.8
click at [206, 315] on button "Save changes" at bounding box center [177, 310] width 75 height 24
click at [60, 176] on span "Food & dining" at bounding box center [52, 175] width 52 height 11
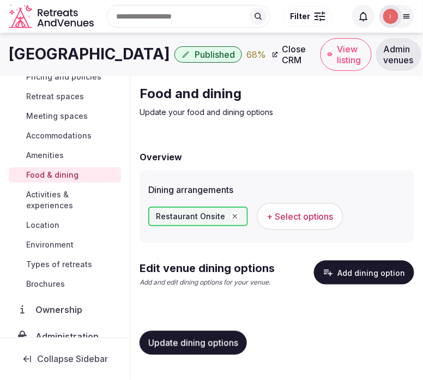
click at [177, 246] on div "Overview Dining arrangements Restaurant Onsite + Select options Edit venue dini…" at bounding box center [277, 252] width 275 height 224
click at [311, 213] on span "+ Select options" at bounding box center [300, 216] width 67 height 12
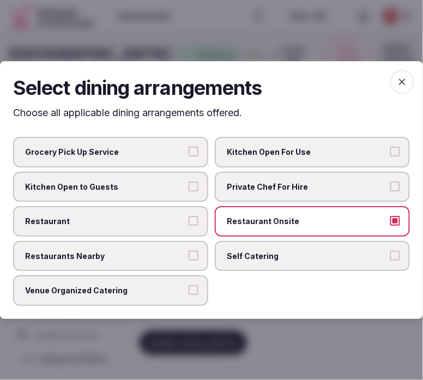
click at [204, 217] on label "Restaurant" at bounding box center [110, 221] width 195 height 31
click at [198, 217] on button "Restaurant" at bounding box center [194, 221] width 10 height 10
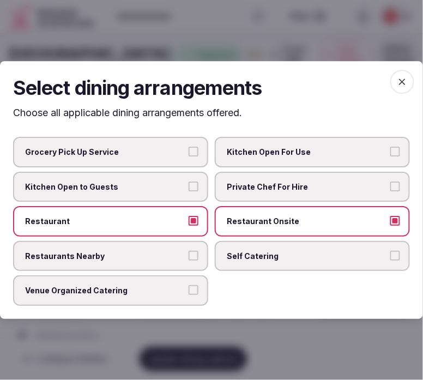
click at [339, 191] on span "Private Chef For Hire" at bounding box center [307, 187] width 160 height 11
click at [390, 191] on button "Private Chef For Hire" at bounding box center [395, 187] width 10 height 10
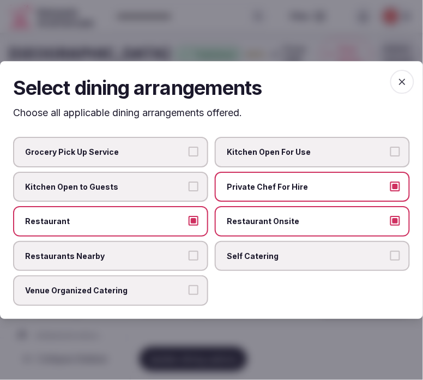
click at [197, 292] on button "Venue Organized Catering" at bounding box center [194, 291] width 10 height 10
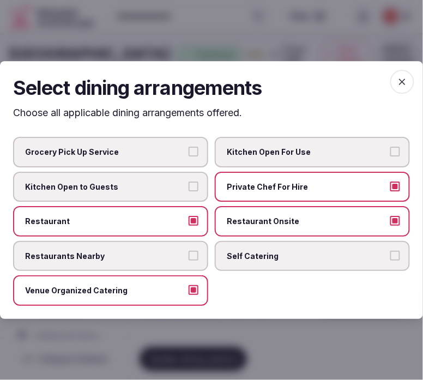
click at [402, 79] on icon "button" at bounding box center [402, 81] width 11 height 11
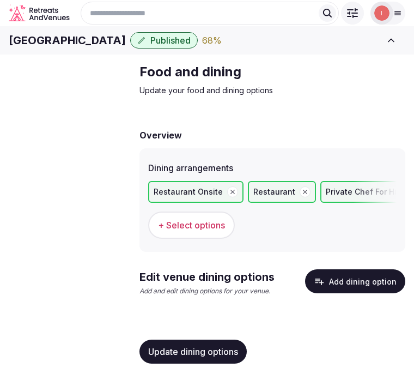
drag, startPoint x: 224, startPoint y: 354, endPoint x: 231, endPoint y: 348, distance: 9.3
click at [222, 354] on button "Update dining options" at bounding box center [193, 352] width 107 height 24
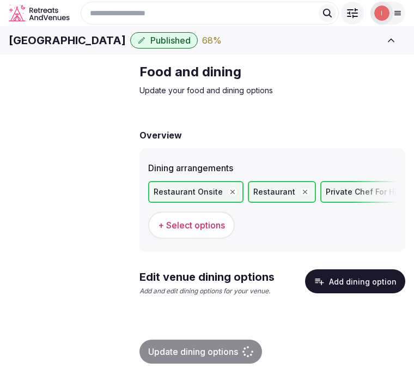
click at [335, 290] on button "Add dining option" at bounding box center [355, 281] width 100 height 24
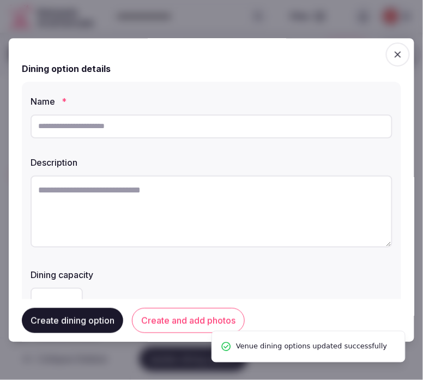
click at [191, 124] on input "text" at bounding box center [212, 126] width 362 height 24
paste input "********"
type input "********"
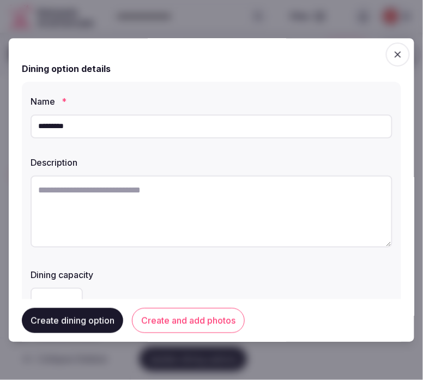
click at [253, 215] on textarea at bounding box center [212, 212] width 362 height 72
paste textarea "**********"
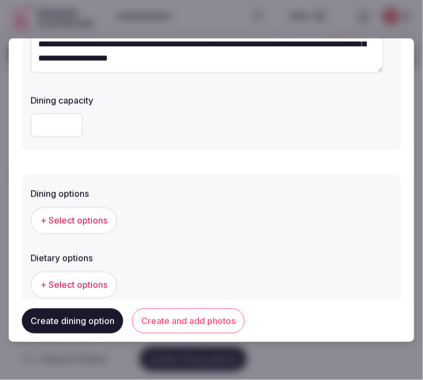
scroll to position [242, 0]
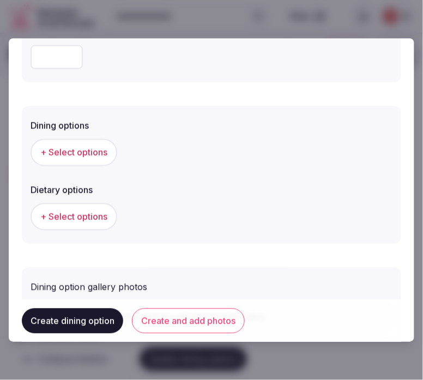
type textarea "**********"
click at [102, 149] on span "+ Select options" at bounding box center [73, 152] width 67 height 12
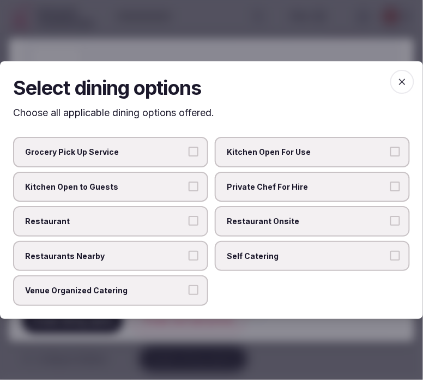
click at [275, 218] on span "Restaurant Onsite" at bounding box center [307, 221] width 160 height 11
click at [390, 218] on button "Restaurant Onsite" at bounding box center [395, 221] width 10 height 10
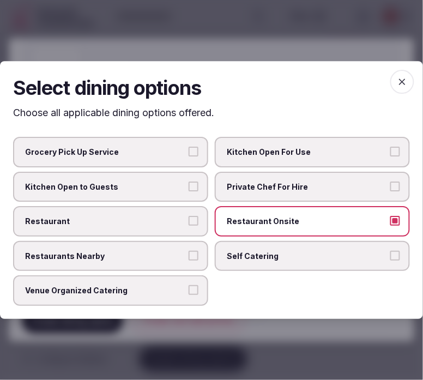
click at [184, 213] on label "Restaurant" at bounding box center [110, 221] width 195 height 31
click at [189, 216] on button "Restaurant" at bounding box center [194, 221] width 10 height 10
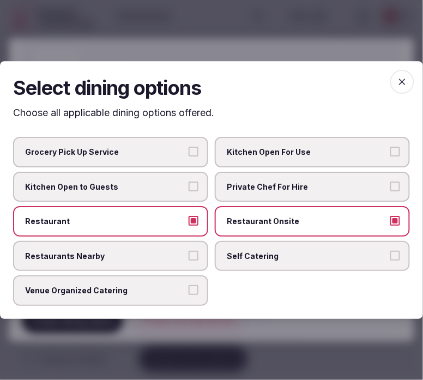
click at [402, 86] on icon "button" at bounding box center [402, 81] width 11 height 11
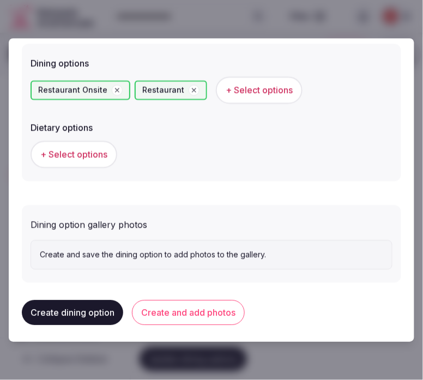
scroll to position [307, 0]
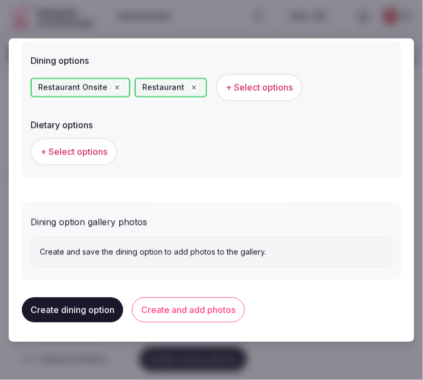
click at [220, 301] on button "Create and add photos" at bounding box center [188, 309] width 113 height 25
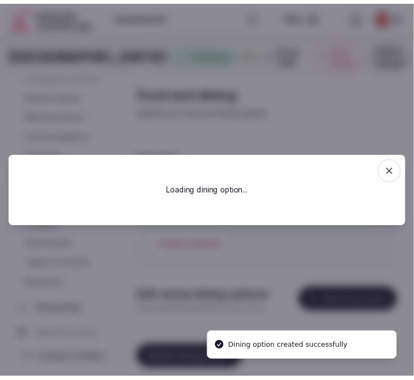
scroll to position [0, 0]
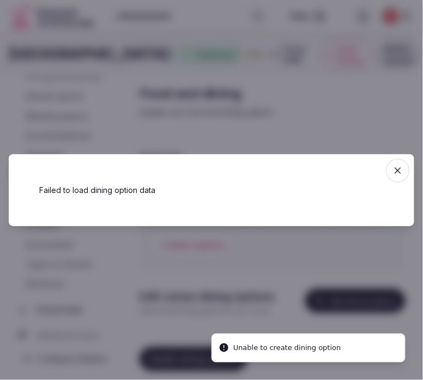
click at [399, 171] on icon "button" at bounding box center [398, 170] width 7 height 7
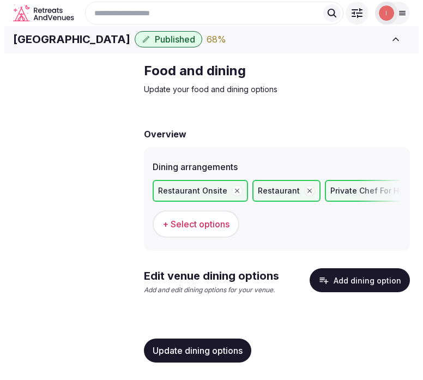
scroll to position [18, 0]
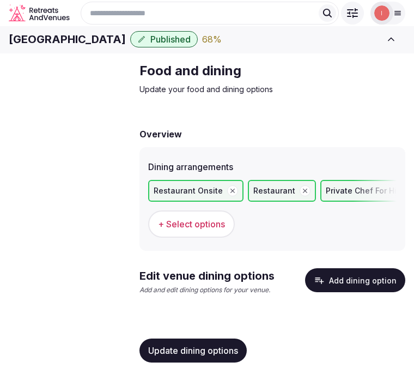
click at [237, 343] on button "Update dining options" at bounding box center [193, 351] width 107 height 24
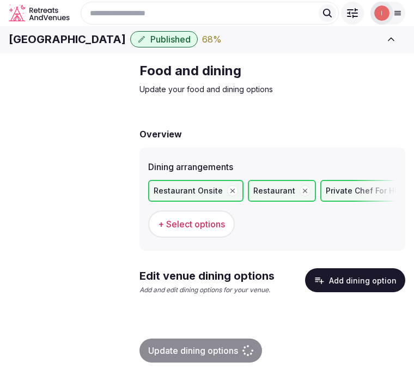
click at [353, 273] on button "Add dining option" at bounding box center [355, 280] width 100 height 24
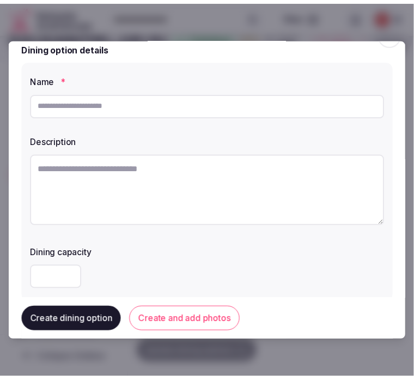
scroll to position [0, 0]
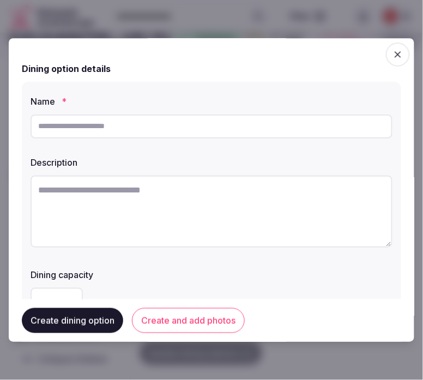
click at [395, 52] on icon "button" at bounding box center [398, 54] width 7 height 7
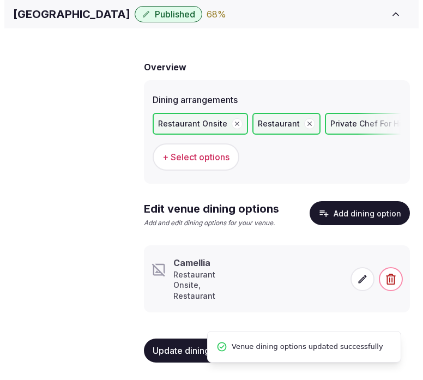
scroll to position [75, 0]
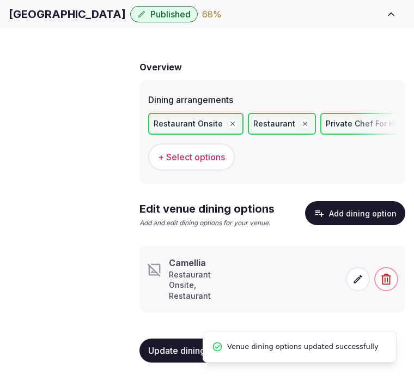
click at [349, 288] on span at bounding box center [358, 279] width 24 height 24
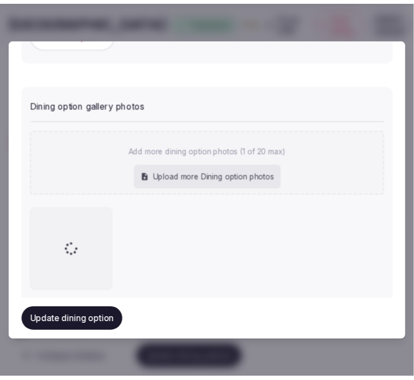
scroll to position [447, 0]
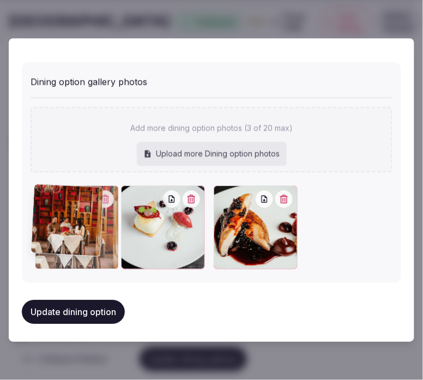
drag, startPoint x: 229, startPoint y: 194, endPoint x: 44, endPoint y: 186, distance: 185.5
click at [44, 186] on div at bounding box center [77, 228] width 84 height 84
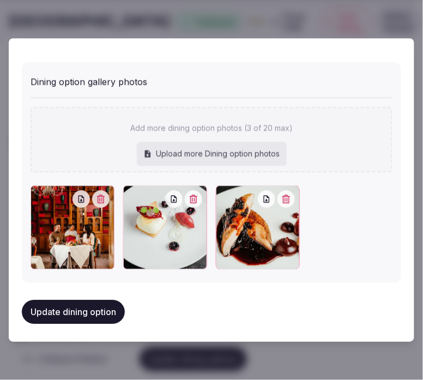
click at [99, 309] on button "Update dining option" at bounding box center [73, 312] width 103 height 24
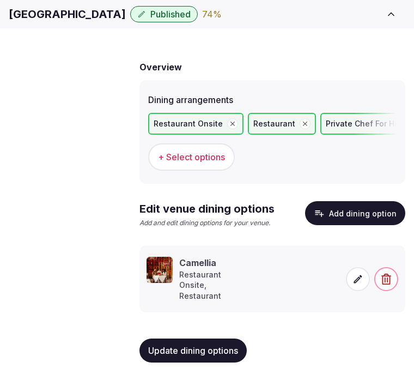
scroll to position [85, 0]
click at [213, 342] on button "Update dining options" at bounding box center [193, 351] width 107 height 24
click at [0, 0] on span "Activities & experiences" at bounding box center [0, 0] width 0 height 0
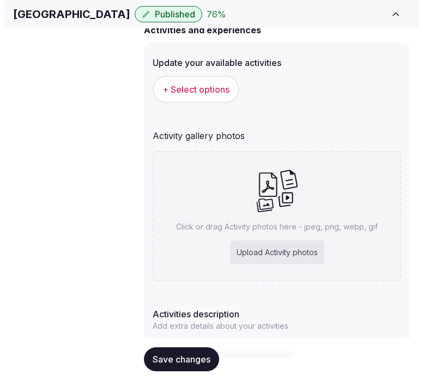
scroll to position [121, 0]
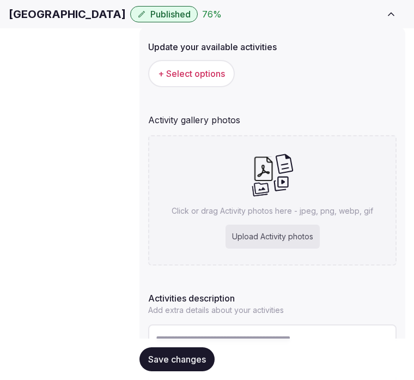
click at [225, 80] on span "+ Select options" at bounding box center [191, 74] width 67 height 12
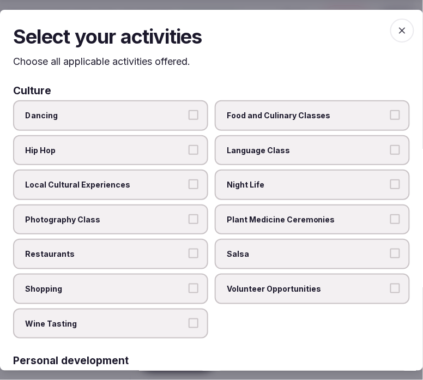
click at [189, 179] on button "Local Cultural Experiences" at bounding box center [194, 184] width 10 height 10
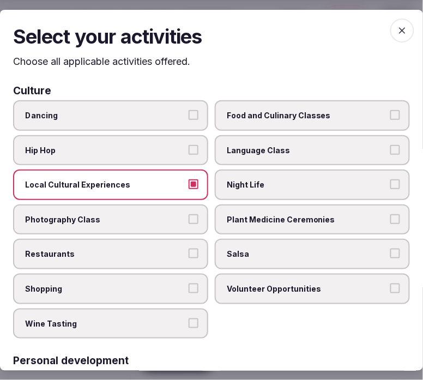
click at [189, 251] on button "Restaurants" at bounding box center [194, 254] width 10 height 10
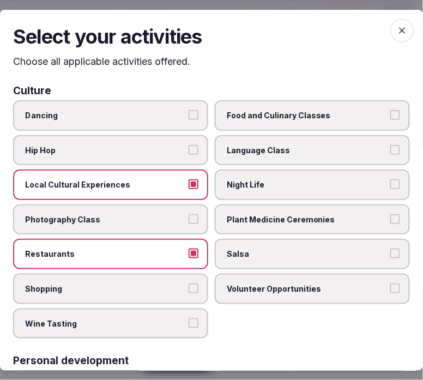
click at [346, 180] on span "Night Life" at bounding box center [307, 184] width 160 height 11
click at [390, 180] on button "Night Life" at bounding box center [395, 184] width 10 height 10
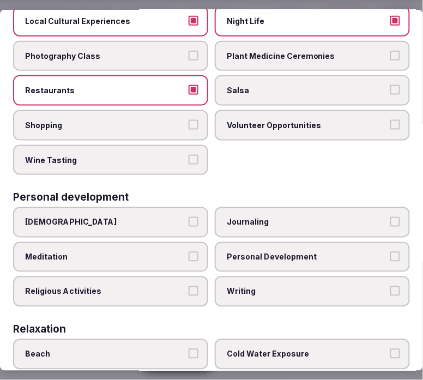
scroll to position [242, 0]
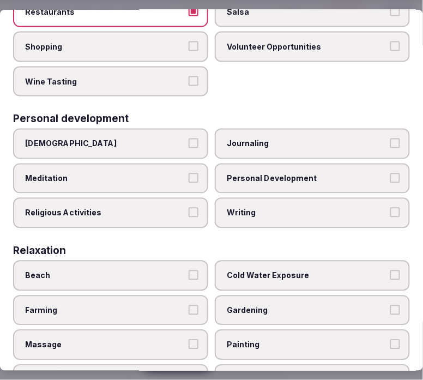
click at [242, 176] on label "Personal Development" at bounding box center [312, 179] width 195 height 31
click at [390, 176] on button "Personal Development" at bounding box center [395, 178] width 10 height 10
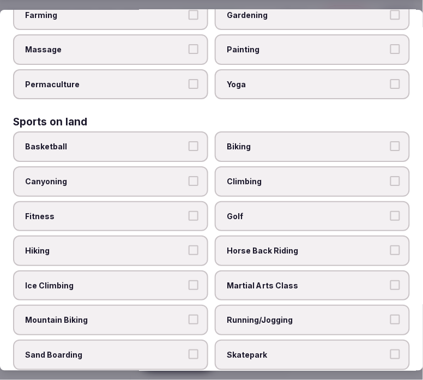
scroll to position [545, 0]
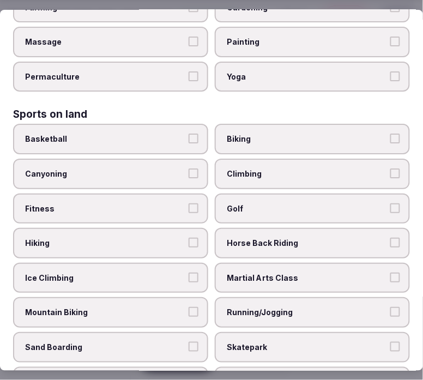
click at [148, 194] on label "Fitness" at bounding box center [110, 209] width 195 height 31
click at [189, 203] on button "Fitness" at bounding box center [194, 208] width 10 height 10
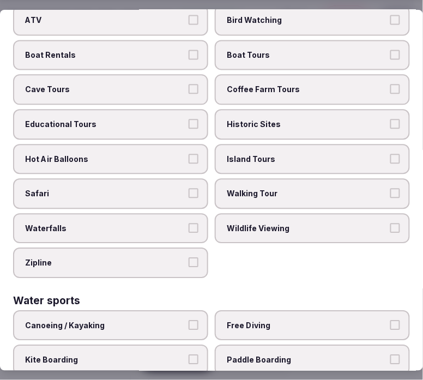
scroll to position [1029, 0]
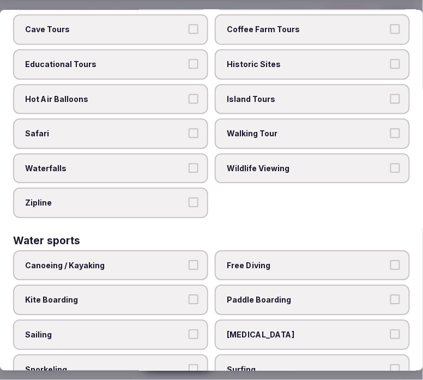
drag, startPoint x: 271, startPoint y: 105, endPoint x: 268, endPoint y: 93, distance: 12.6
click at [271, 128] on span "Walking Tour" at bounding box center [307, 133] width 160 height 11
click at [390, 128] on button "Walking Tour" at bounding box center [395, 133] width 10 height 10
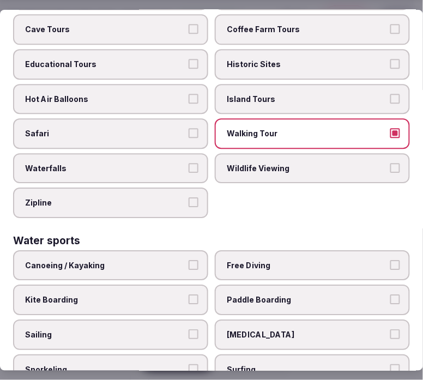
click at [287, 49] on label "Historic Sites" at bounding box center [312, 64] width 195 height 31
click at [390, 59] on button "Historic Sites" at bounding box center [395, 64] width 10 height 10
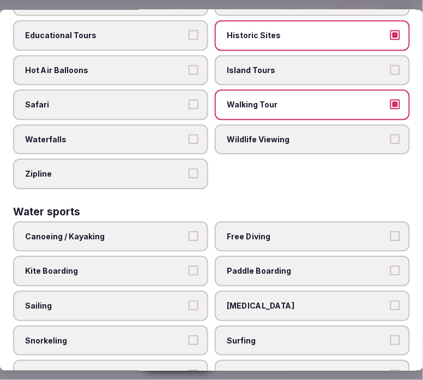
scroll to position [1089, 0]
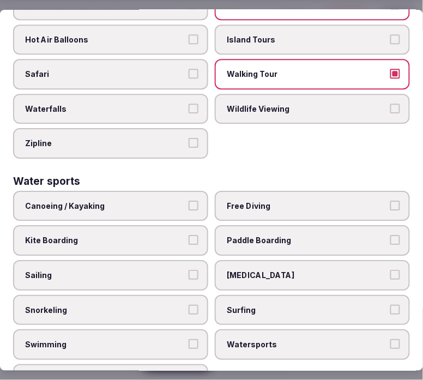
click at [157, 329] on label "Swimming" at bounding box center [110, 344] width 195 height 31
click at [189, 339] on button "Swimming" at bounding box center [194, 344] width 10 height 10
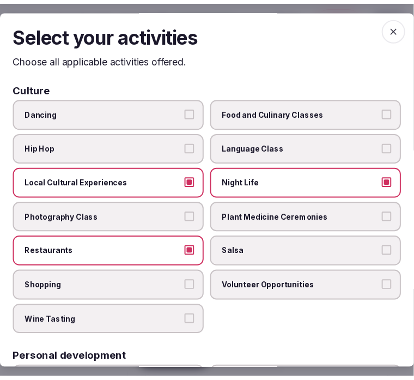
scroll to position [0, 0]
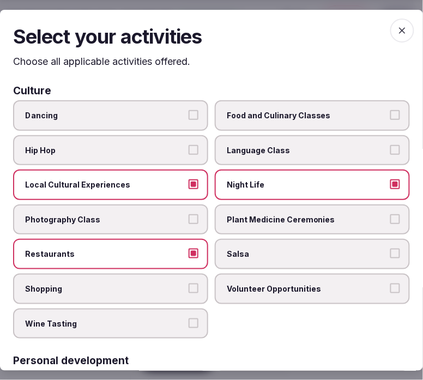
click at [390, 29] on span "button" at bounding box center [402, 30] width 24 height 24
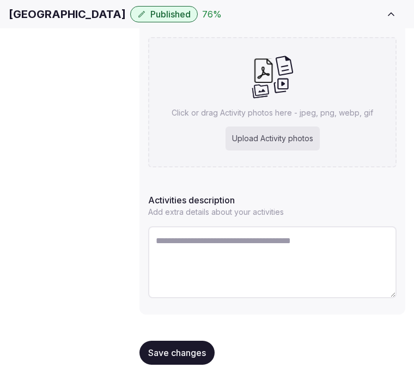
scroll to position [251, 0]
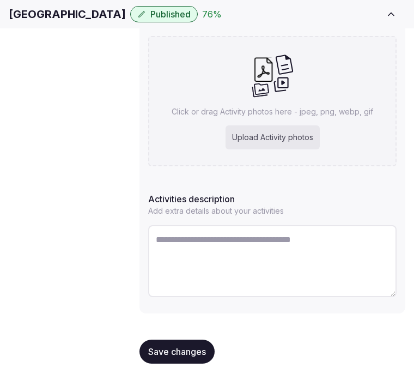
click at [270, 240] on textarea at bounding box center [272, 261] width 249 height 72
paste textarea "**********"
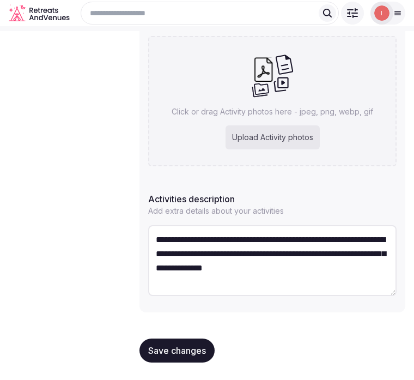
scroll to position [190, 0]
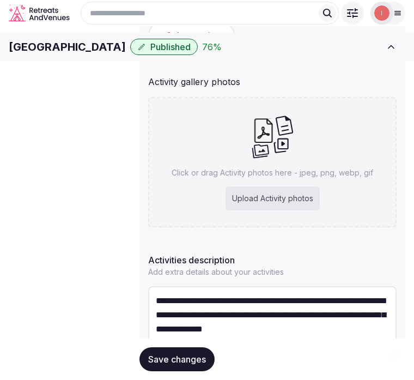
type textarea "**********"
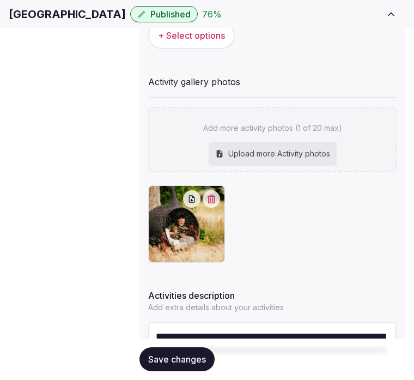
click at [232, 213] on div at bounding box center [272, 223] width 249 height 77
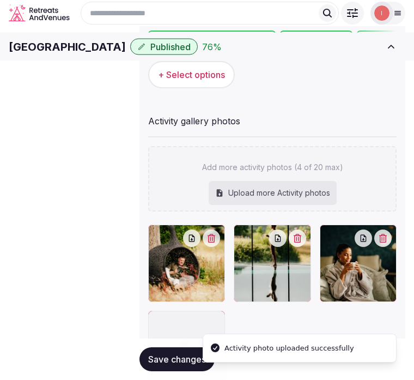
scroll to position [129, 0]
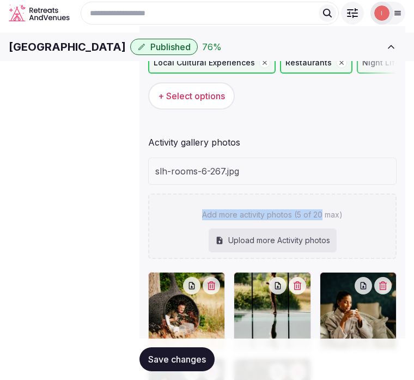
drag, startPoint x: 397, startPoint y: 176, endPoint x: 407, endPoint y: 200, distance: 26.1
click at [347, 197] on div "slh-rooms-6-267.jpg Add more activity photos (5 of 20 max) Upload more Activity…" at bounding box center [272, 208] width 249 height 101
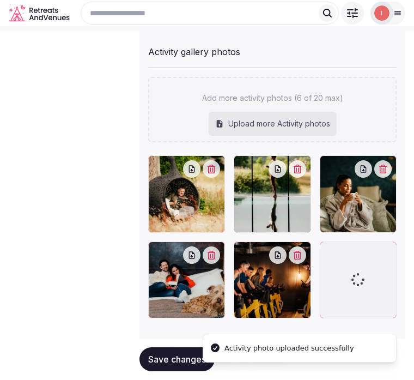
scroll to position [190, 0]
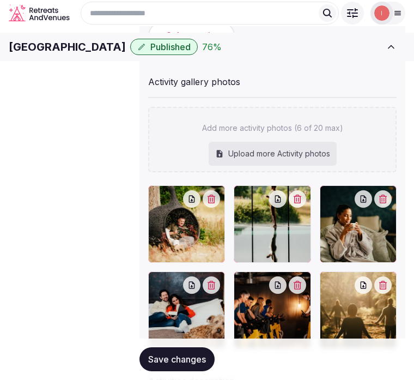
click at [168, 359] on span "Save changes" at bounding box center [177, 359] width 58 height 11
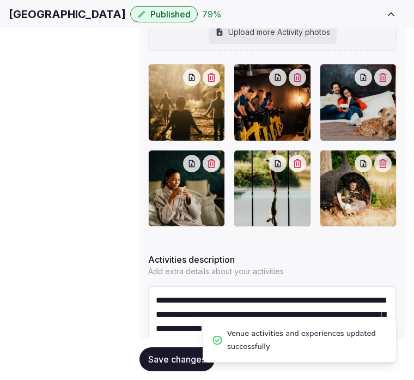
scroll to position [14, 0]
click at [182, 359] on span "Save changes" at bounding box center [177, 359] width 58 height 11
click at [0, 0] on span "Location" at bounding box center [0, 0] width 0 height 0
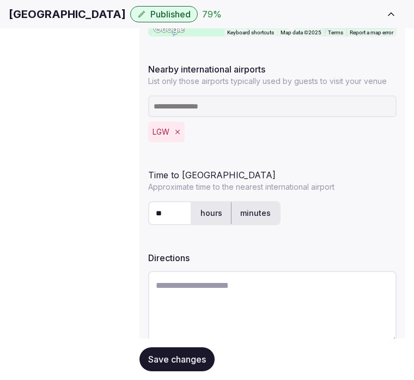
scroll to position [379, 0]
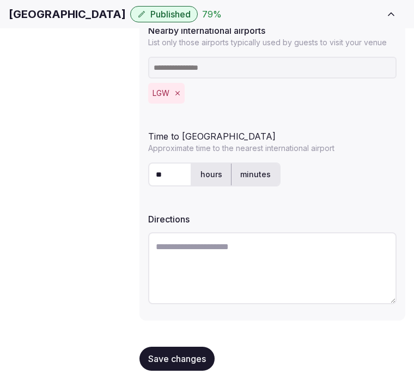
click at [0, 0] on span "Environment" at bounding box center [0, 0] width 0 height 0
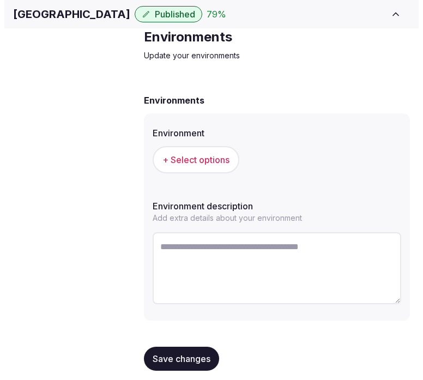
scroll to position [53, 0]
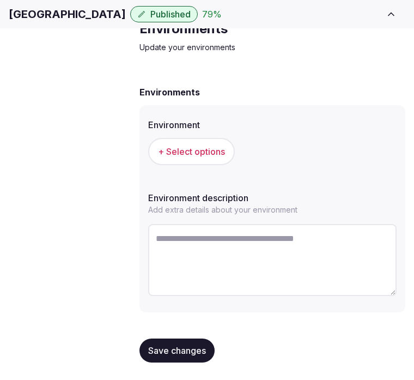
click at [201, 158] on span "+ Select options" at bounding box center [191, 152] width 67 height 12
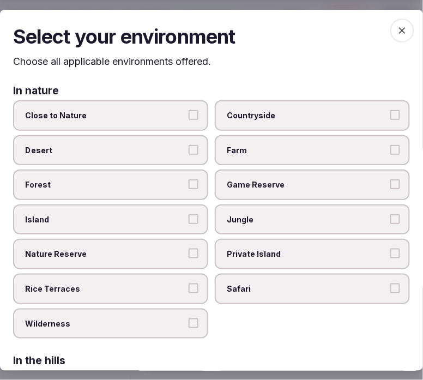
click at [156, 116] on span "Close to Nature" at bounding box center [105, 115] width 160 height 11
click at [189, 116] on button "Close to Nature" at bounding box center [194, 115] width 10 height 10
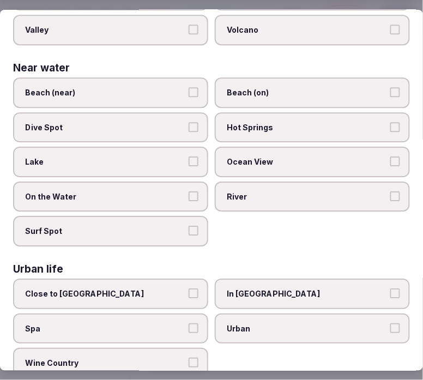
scroll to position [427, 0]
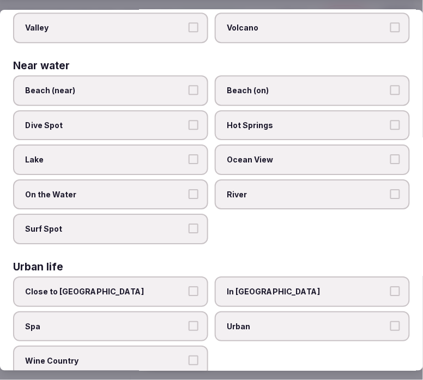
click at [151, 144] on label "Lake" at bounding box center [110, 159] width 195 height 31
click at [189, 154] on button "Lake" at bounding box center [194, 159] width 10 height 10
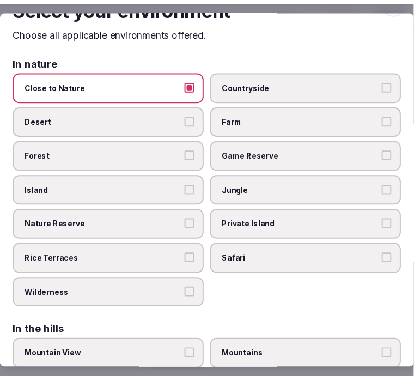
scroll to position [0, 0]
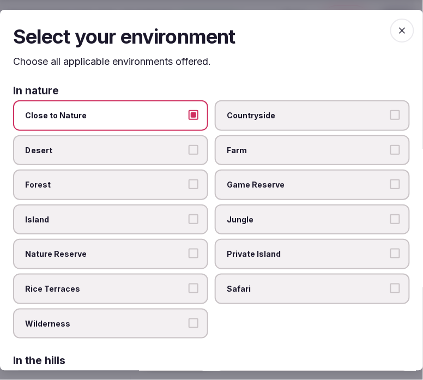
click at [390, 32] on span "button" at bounding box center [402, 30] width 24 height 24
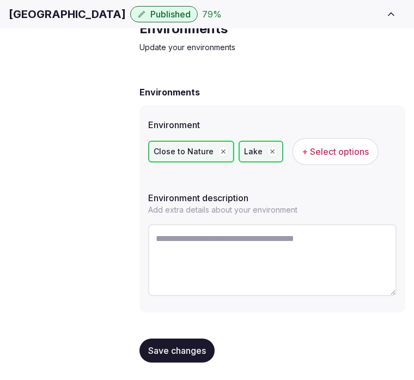
click at [161, 346] on span "Save changes" at bounding box center [177, 350] width 58 height 11
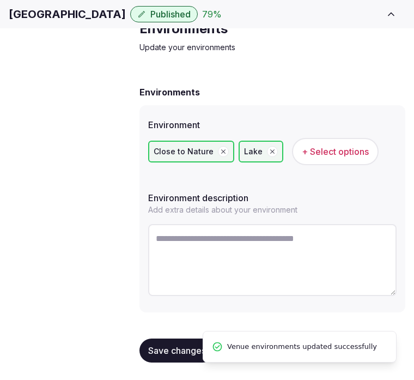
drag, startPoint x: 167, startPoint y: 348, endPoint x: 167, endPoint y: 340, distance: 7.6
click at [168, 348] on span "Save changes" at bounding box center [177, 350] width 58 height 11
click at [0, 0] on span "Types of retreats" at bounding box center [0, 0] width 0 height 0
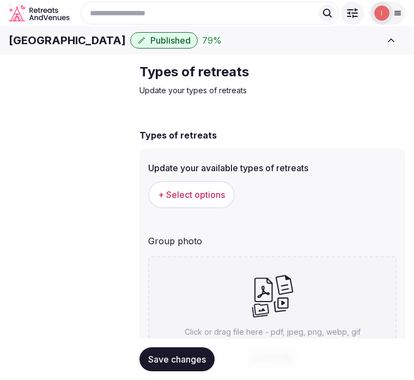
click at [189, 208] on button "+ Select options" at bounding box center [191, 194] width 87 height 27
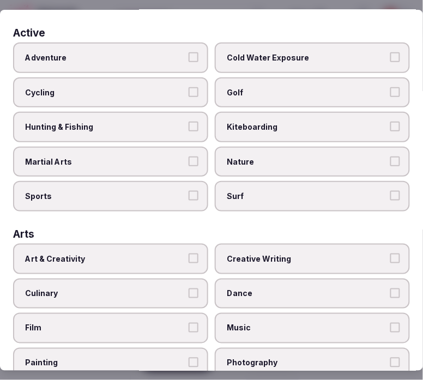
scroll to position [121, 0]
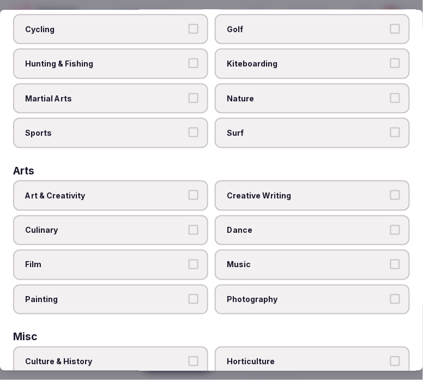
click at [183, 192] on label "Art & Creativity" at bounding box center [110, 195] width 195 height 31
click at [189, 192] on button "Art & Creativity" at bounding box center [194, 195] width 10 height 10
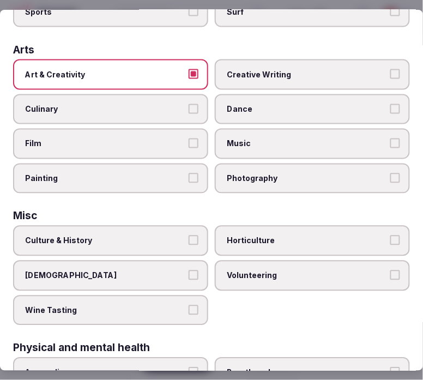
click at [148, 236] on span "Culture & History" at bounding box center [105, 241] width 160 height 11
click at [189, 236] on button "Culture & History" at bounding box center [194, 241] width 10 height 10
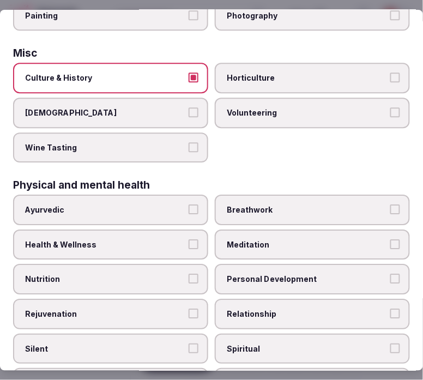
scroll to position [424, 0]
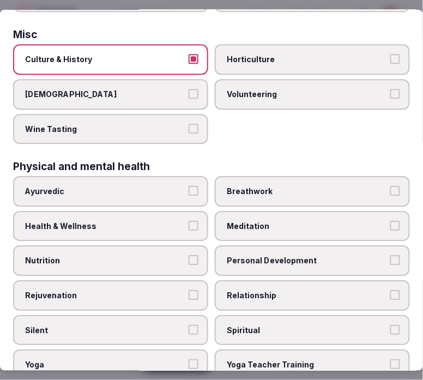
click at [174, 221] on span "Health & Wellness" at bounding box center [105, 226] width 160 height 11
click at [189, 221] on button "Health & Wellness" at bounding box center [194, 226] width 10 height 10
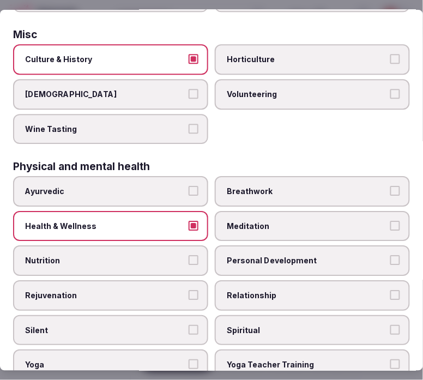
click at [234, 255] on span "Personal Development" at bounding box center [307, 260] width 160 height 11
click at [390, 255] on button "Personal Development" at bounding box center [395, 260] width 10 height 10
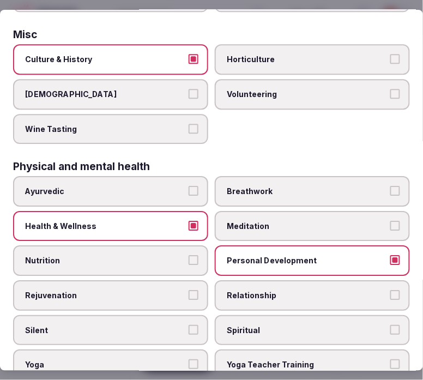
click at [238, 290] on span "Relationship" at bounding box center [307, 295] width 160 height 11
click at [390, 290] on button "Relationship" at bounding box center [395, 295] width 10 height 10
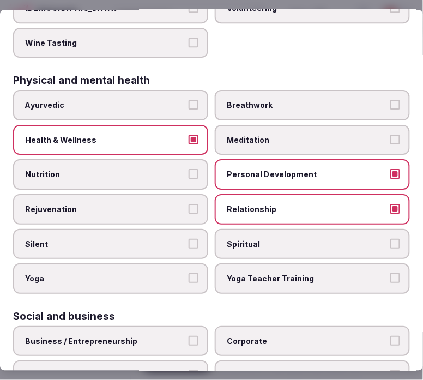
scroll to position [606, 0]
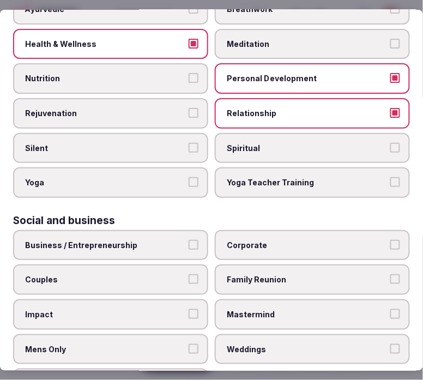
click at [254, 215] on div "Social and business Business / Entrepreneurship Corporate Couples Family Reunio…" at bounding box center [211, 307] width 397 height 184
click at [258, 240] on span "Corporate" at bounding box center [307, 245] width 160 height 11
click at [390, 240] on button "Corporate" at bounding box center [395, 245] width 10 height 10
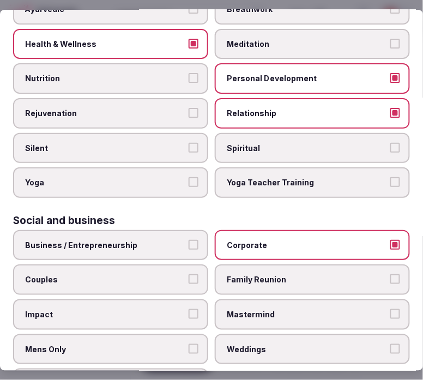
drag, startPoint x: 200, startPoint y: 224, endPoint x: 194, endPoint y: 229, distance: 8.1
click at [198, 230] on label "Business / Entrepreneurship" at bounding box center [110, 245] width 195 height 31
click at [198, 240] on button "Business / Entrepreneurship" at bounding box center [194, 245] width 10 height 10
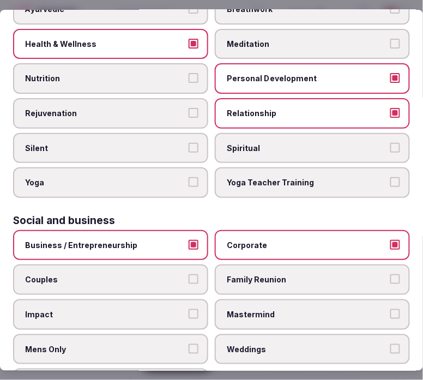
click at [166, 274] on span "Couples" at bounding box center [105, 279] width 160 height 11
click at [189, 274] on button "Couples" at bounding box center [194, 279] width 10 height 10
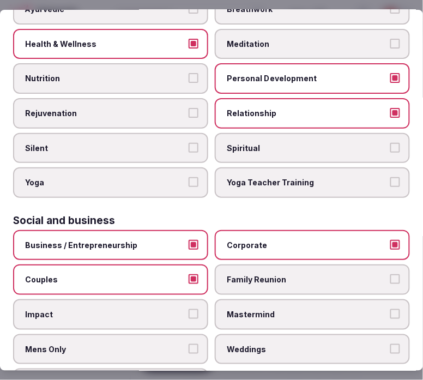
click at [258, 274] on span "Family Reunion" at bounding box center [307, 279] width 160 height 11
click at [390, 274] on button "Family Reunion" at bounding box center [395, 279] width 10 height 10
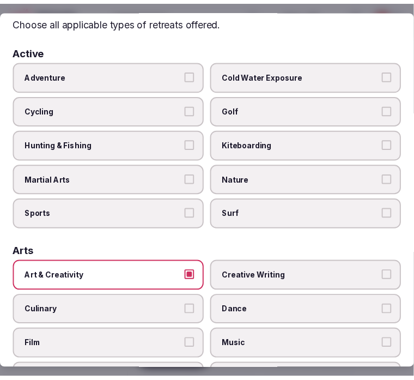
scroll to position [0, 0]
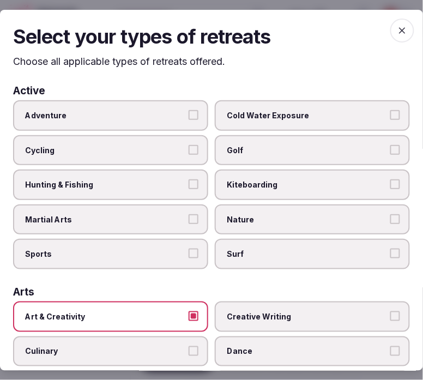
click at [397, 35] on icon "button" at bounding box center [402, 30] width 11 height 11
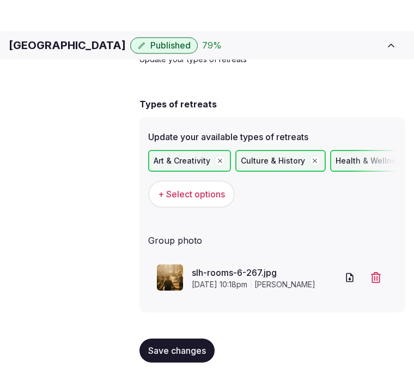
scroll to position [47, 0]
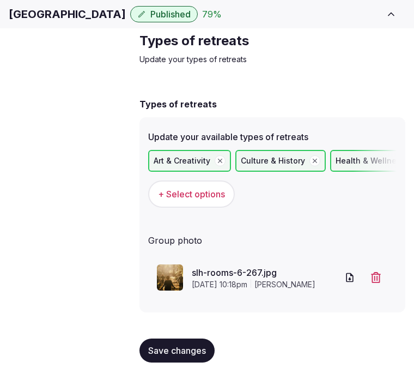
click at [165, 352] on span "Save changes" at bounding box center [177, 350] width 58 height 11
click at [195, 351] on span "Save changes" at bounding box center [177, 350] width 58 height 11
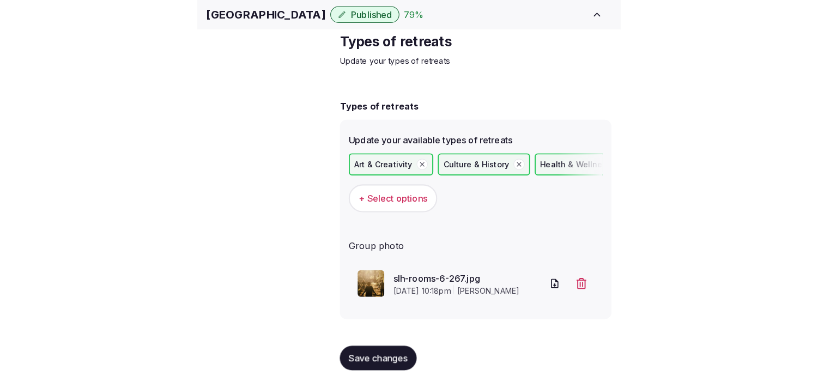
scroll to position [0, 0]
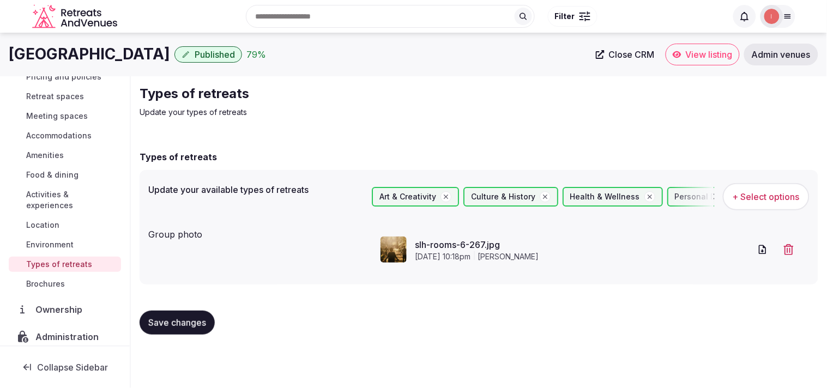
click at [49, 192] on span "Activities & experiences" at bounding box center [71, 200] width 90 height 22
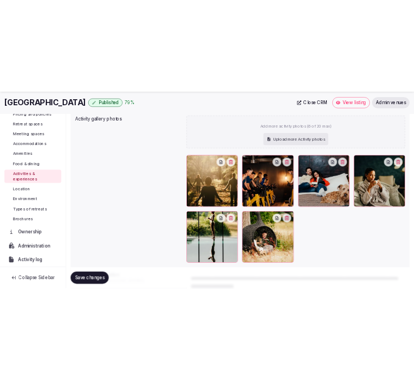
scroll to position [182, 0]
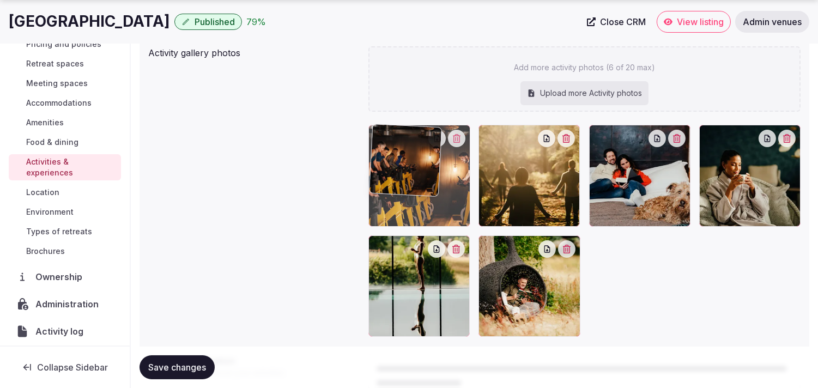
drag, startPoint x: 491, startPoint y: 133, endPoint x: 361, endPoint y: 153, distance: 131.8
click at [361, 153] on body "Search Popular Destinations Toscana, Italy Riviera Maya, Mexico Indonesia, Bali…" at bounding box center [409, 163] width 818 height 691
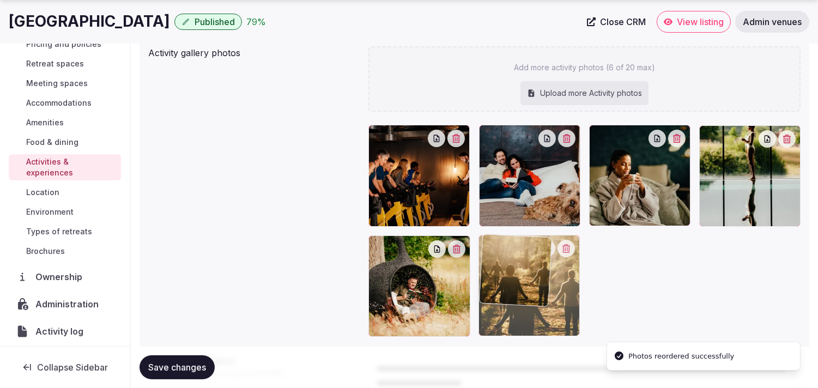
drag, startPoint x: 490, startPoint y: 128, endPoint x: 508, endPoint y: 259, distance: 132.6
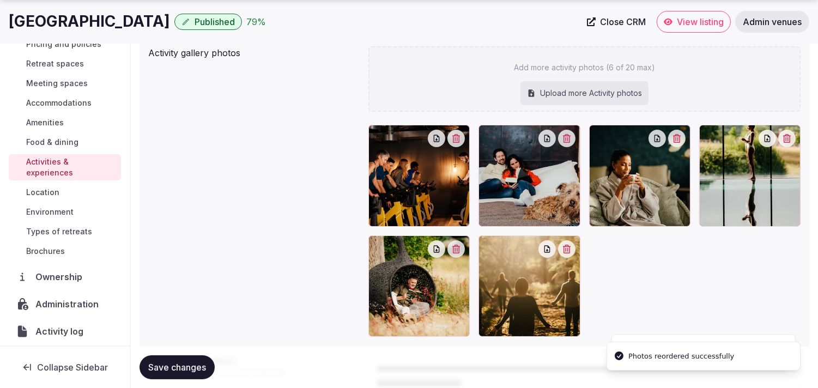
click at [182, 361] on button "Save changes" at bounding box center [177, 367] width 75 height 24
click at [188, 357] on button "Save changes" at bounding box center [177, 367] width 75 height 24
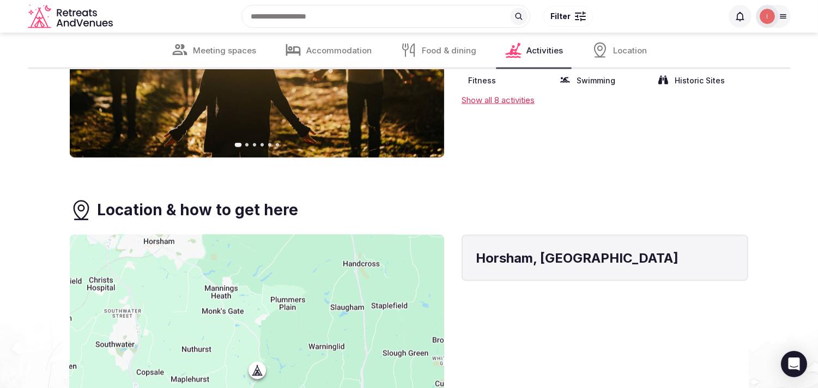
scroll to position [2604, 0]
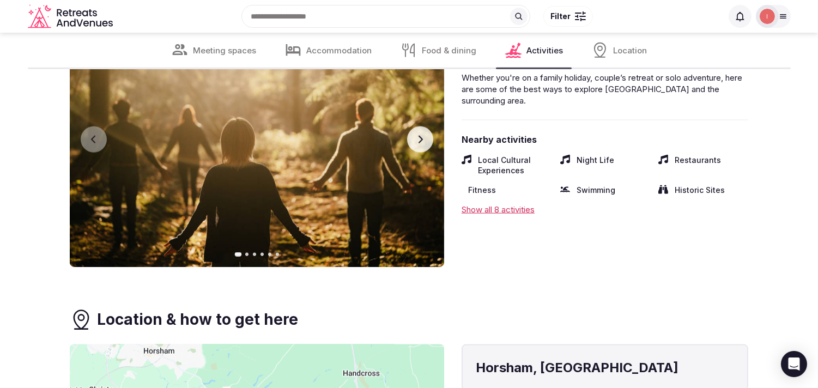
click at [414, 135] on icon "button" at bounding box center [420, 139] width 9 height 9
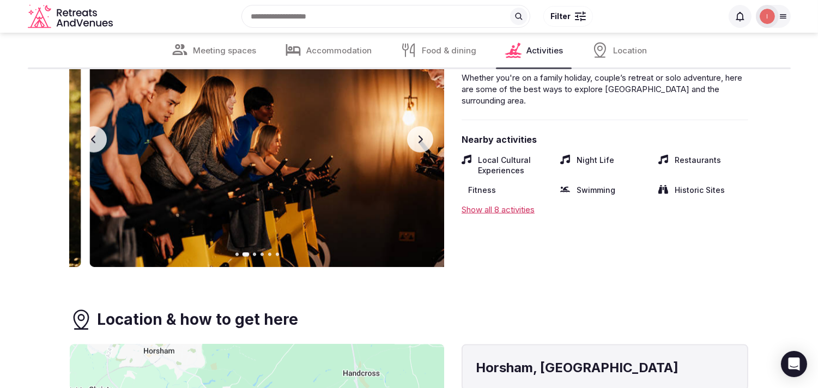
click at [414, 135] on icon "button" at bounding box center [420, 139] width 9 height 9
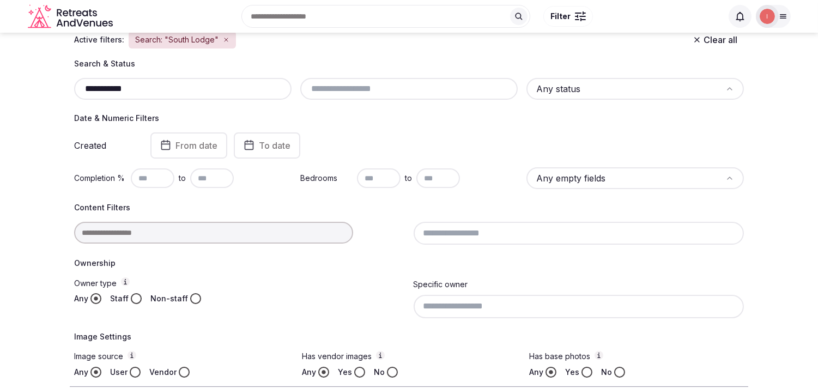
scroll to position [26, 0]
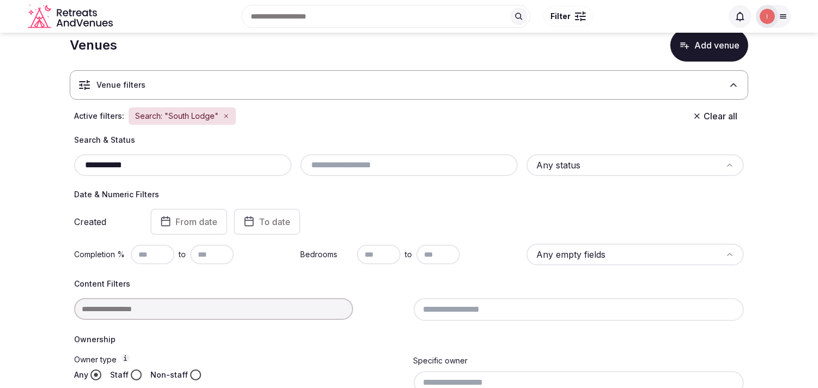
drag, startPoint x: 152, startPoint y: 153, endPoint x: 92, endPoint y: 158, distance: 60.2
click at [92, 158] on div "**********" at bounding box center [409, 155] width 670 height 41
click at [124, 156] on div "**********" at bounding box center [183, 165] width 218 height 22
drag, startPoint x: 124, startPoint y: 156, endPoint x: 129, endPoint y: 162, distance: 8.1
click at [124, 158] on div "**********" at bounding box center [183, 165] width 218 height 22
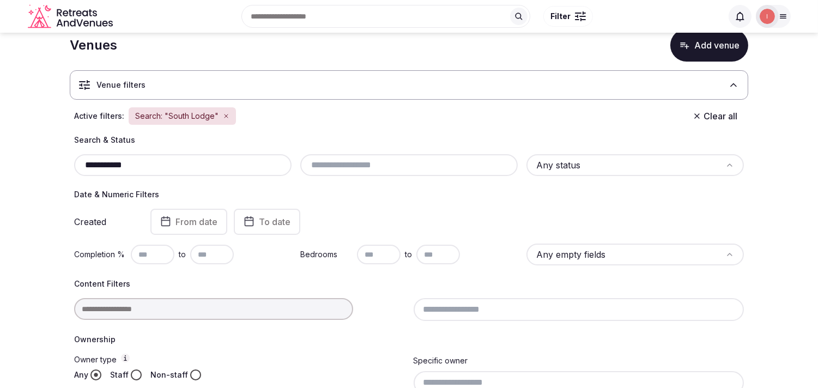
click at [147, 162] on input "**********" at bounding box center [183, 165] width 209 height 13
drag, startPoint x: 147, startPoint y: 162, endPoint x: 81, endPoint y: 164, distance: 66.5
click at [80, 164] on input "**********" at bounding box center [183, 165] width 209 height 13
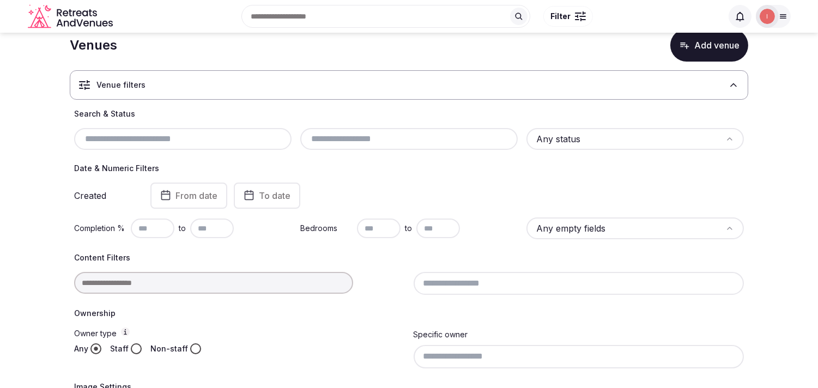
paste input "**********"
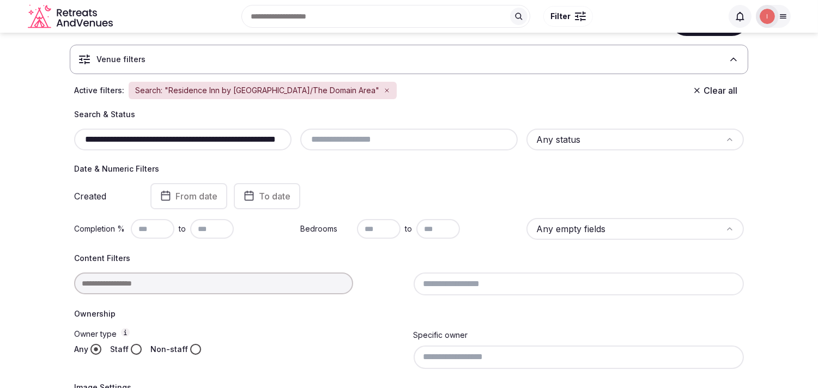
scroll to position [125, 0]
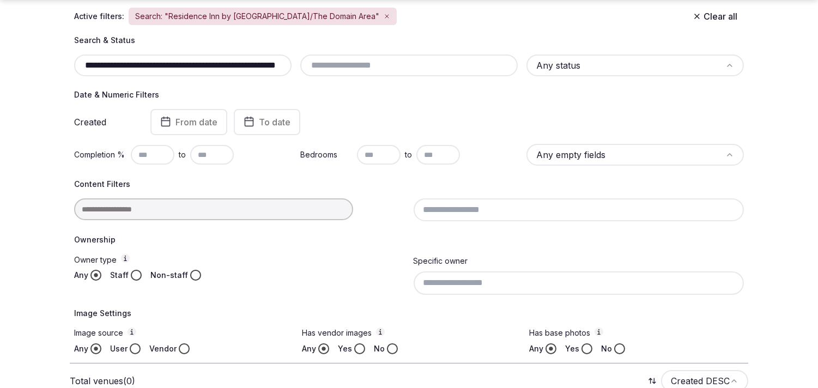
drag, startPoint x: 208, startPoint y: 62, endPoint x: 333, endPoint y: 73, distance: 124.8
click at [333, 73] on div "**********" at bounding box center [409, 66] width 670 height 22
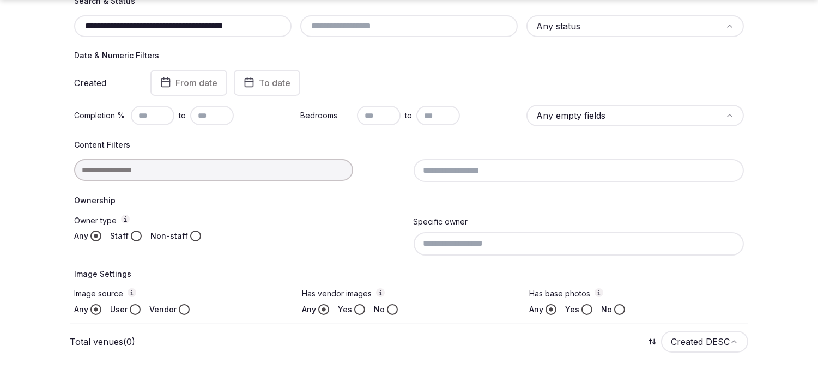
scroll to position [186, 0]
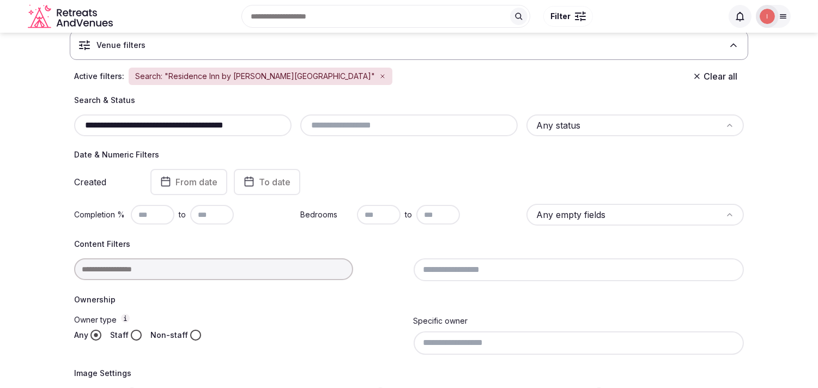
scroll to position [61, 0]
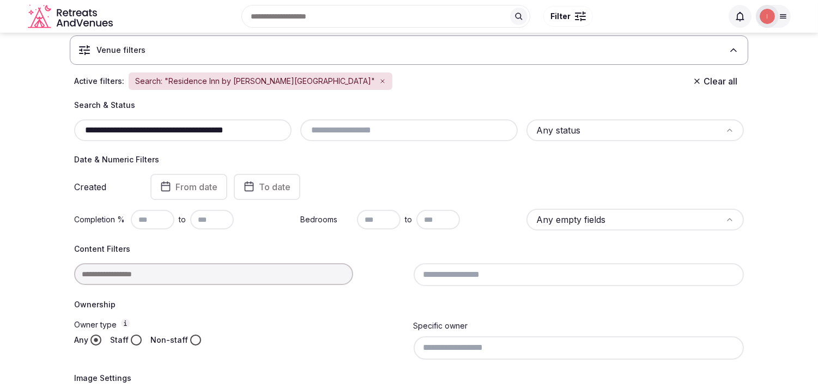
drag, startPoint x: 190, startPoint y: 126, endPoint x: 334, endPoint y: 104, distance: 145.7
click at [318, 122] on div "**********" at bounding box center [409, 130] width 670 height 22
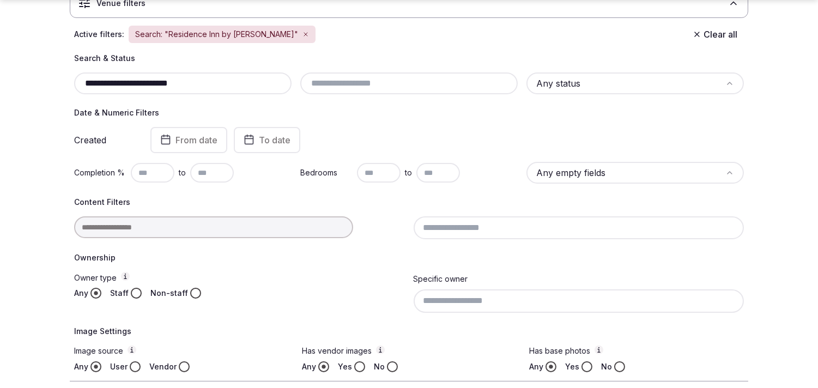
scroll to position [155, 0]
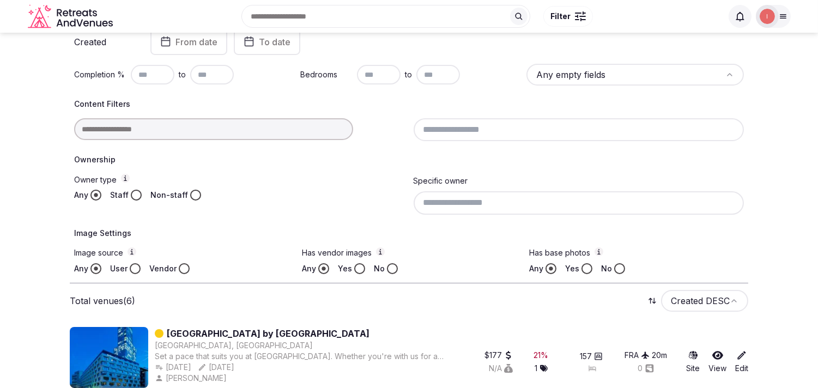
scroll to position [95, 0]
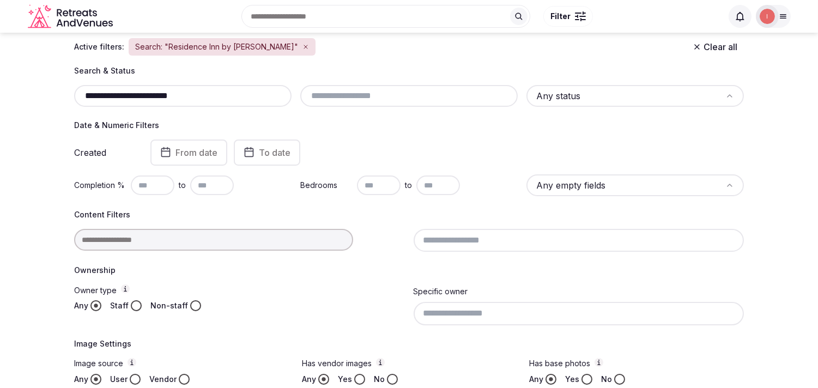
drag, startPoint x: 205, startPoint y: 90, endPoint x: 55, endPoint y: 94, distance: 150.0
paste input "text"
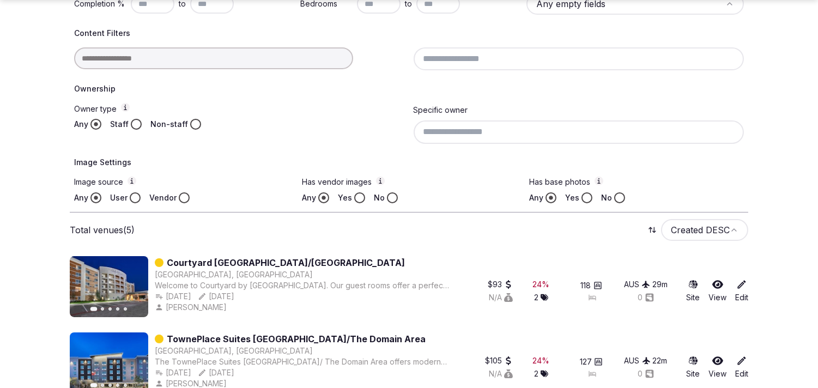
scroll to position [398, 0]
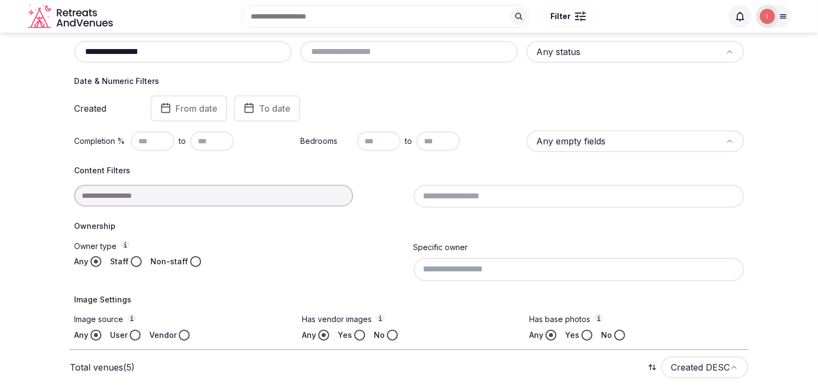
scroll to position [102, 0]
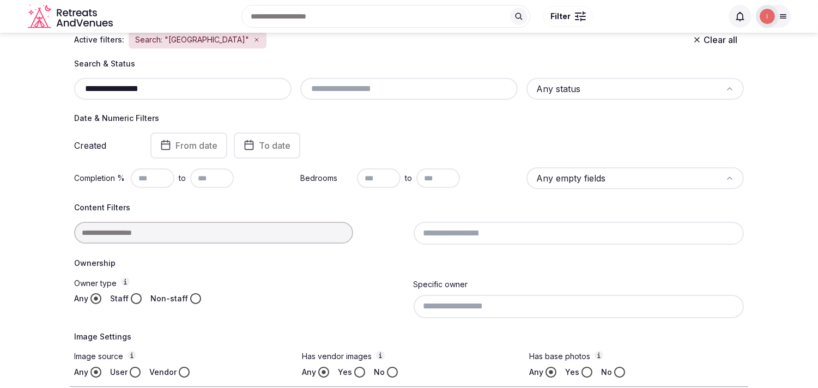
drag, startPoint x: 186, startPoint y: 82, endPoint x: 64, endPoint y: 86, distance: 121.6
click at [64, 86] on section "**********" at bounding box center [409, 373] width 818 height 884
paste input "text"
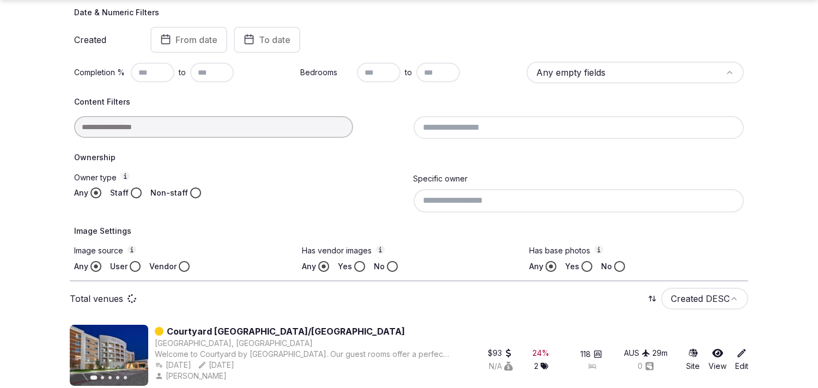
scroll to position [224, 0]
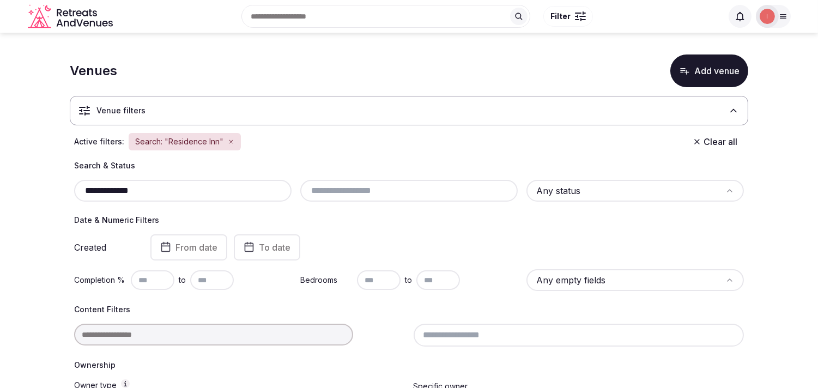
drag, startPoint x: 171, startPoint y: 191, endPoint x: 69, endPoint y: 192, distance: 101.4
click at [70, 192] on div "**********" at bounding box center [409, 319] width 679 height 319
click at [106, 184] on input "**********" at bounding box center [184, 190] width 210 height 13
paste input "**********"
drag, startPoint x: 155, startPoint y: 188, endPoint x: 328, endPoint y: 186, distance: 172.8
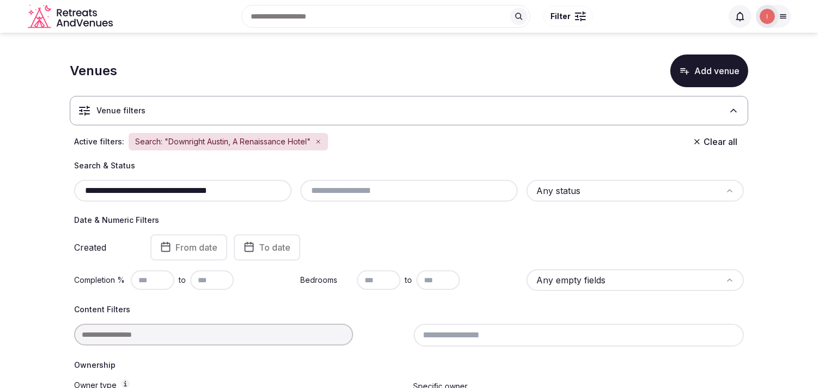
click at [312, 204] on div "**********" at bounding box center [409, 319] width 679 height 319
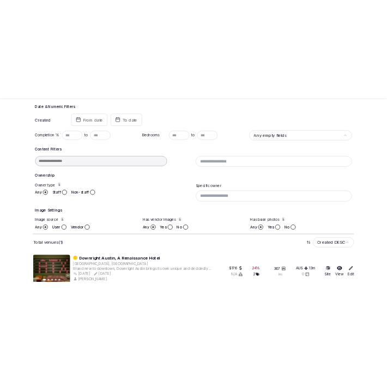
scroll to position [221, 0]
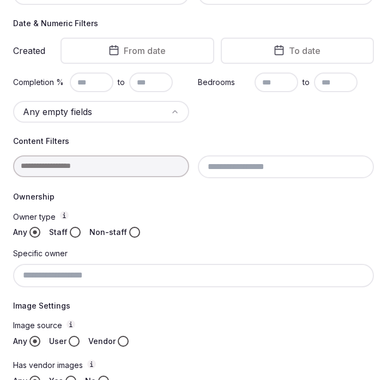
type input "**********"
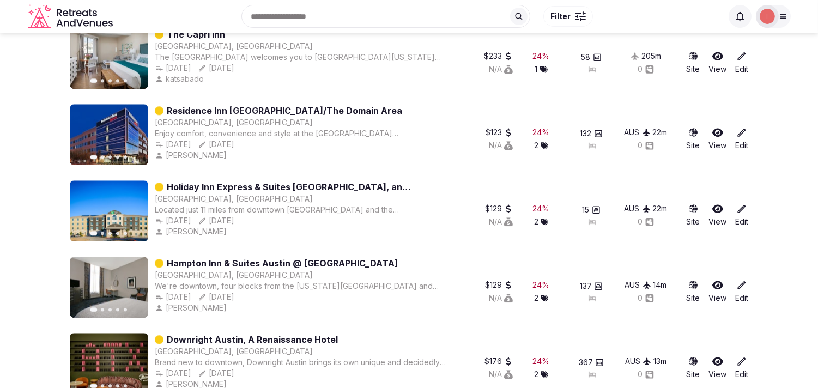
scroll to position [5123, 0]
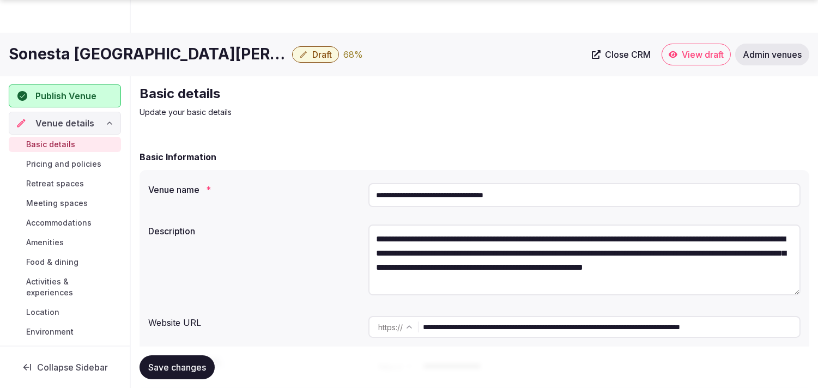
scroll to position [121, 0]
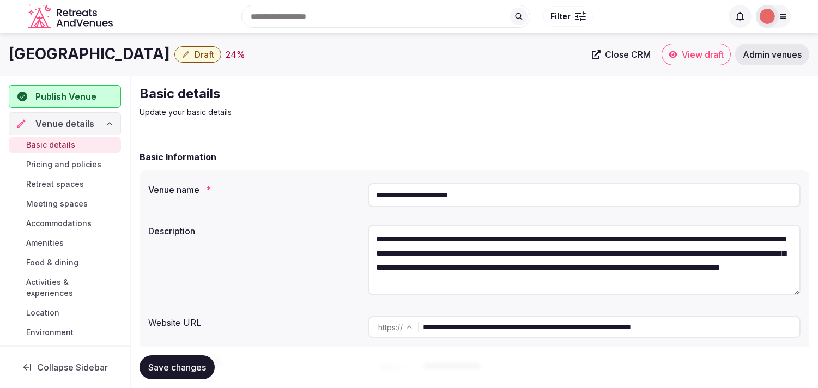
click at [102, 46] on h1 "[GEOGRAPHIC_DATA]" at bounding box center [89, 54] width 161 height 21
copy div "[GEOGRAPHIC_DATA]"
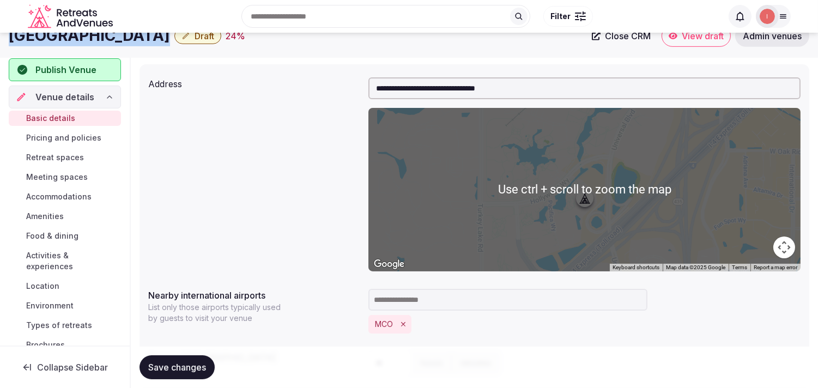
scroll to position [242, 0]
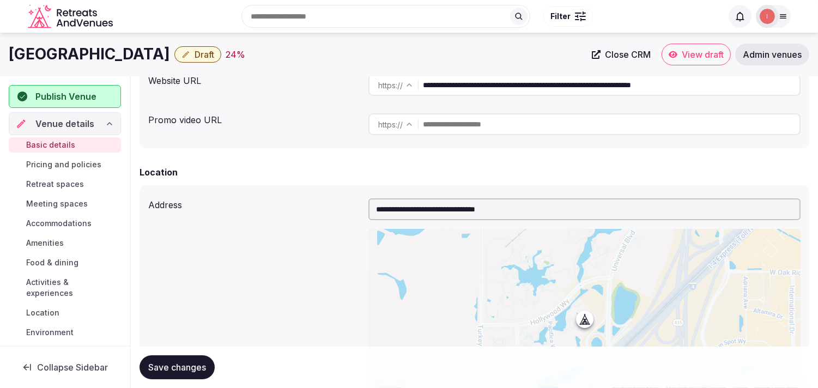
drag, startPoint x: 544, startPoint y: 84, endPoint x: 490, endPoint y: 85, distance: 54.0
click at [490, 85] on input "**********" at bounding box center [611, 85] width 377 height 22
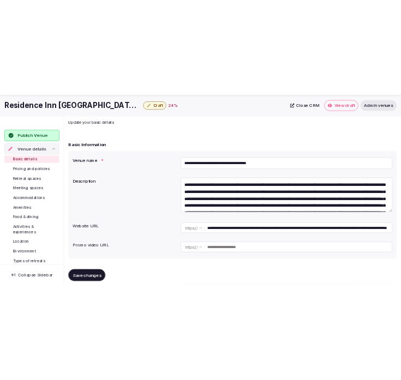
scroll to position [121, 0]
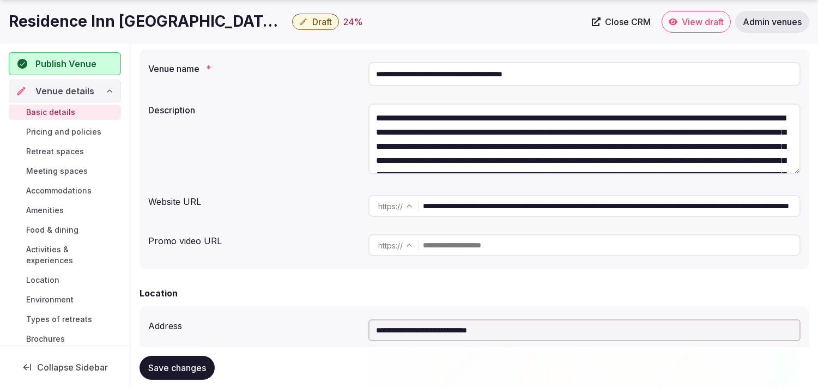
click at [468, 202] on input "**********" at bounding box center [611, 206] width 377 height 22
drag, startPoint x: 123, startPoint y: 15, endPoint x: 251, endPoint y: 19, distance: 128.2
click at [251, 19] on h1 "Residence Inn [GEOGRAPHIC_DATA]/The Domain Area" at bounding box center [148, 21] width 279 height 21
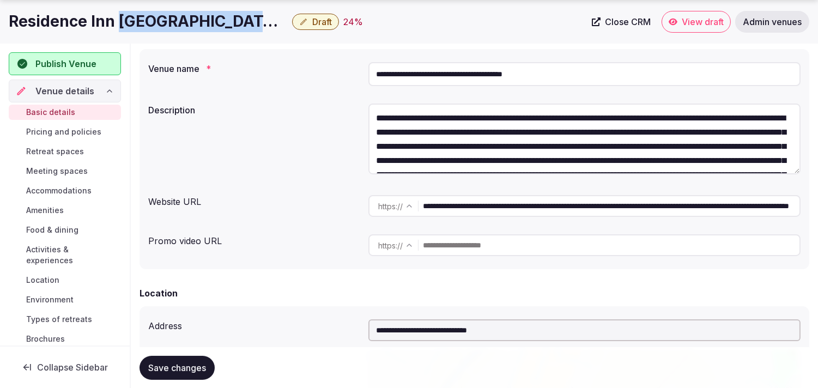
copy h1 "Austin Northwest"
click at [112, 19] on h1 "Residence Inn [GEOGRAPHIC_DATA]/The Domain Area" at bounding box center [148, 21] width 279 height 21
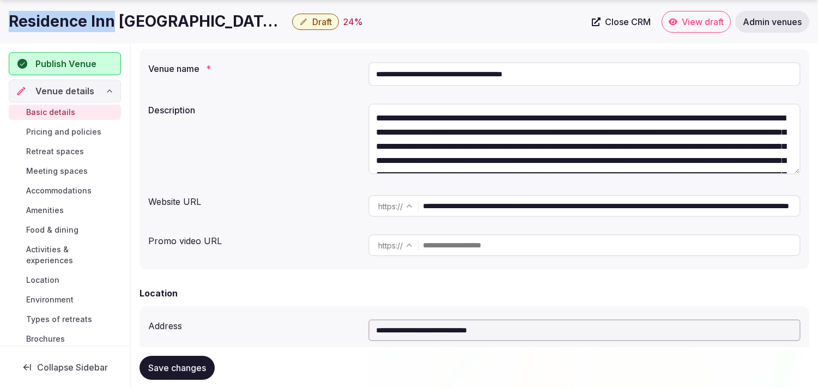
drag, startPoint x: 110, startPoint y: 20, endPoint x: 11, endPoint y: 29, distance: 99.7
click at [11, 29] on h1 "Residence Inn [GEOGRAPHIC_DATA]/The Domain Area" at bounding box center [148, 21] width 279 height 21
copy h1 "Residence Inn"
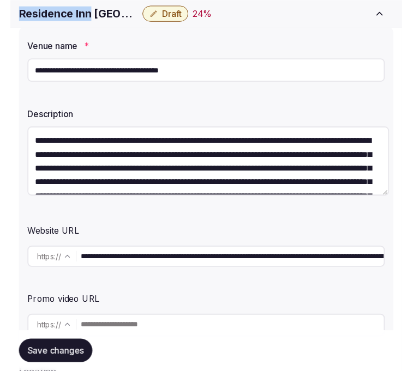
scroll to position [143, 0]
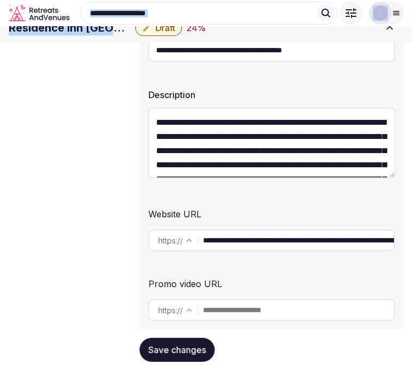
scroll to position [142, 0]
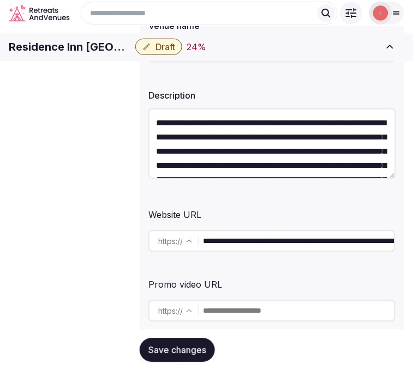
click at [131, 52] on h1 "Residence Inn [GEOGRAPHIC_DATA]/The Domain Area" at bounding box center [70, 46] width 122 height 15
copy div "Residence Inn [GEOGRAPHIC_DATA]/The Domain Area"
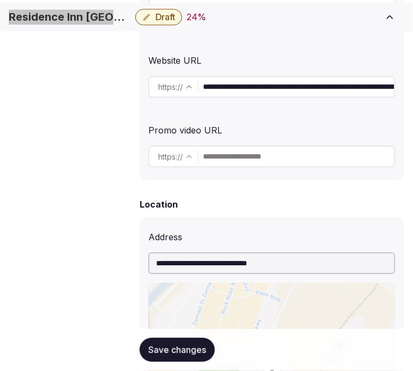
scroll to position [324, 0]
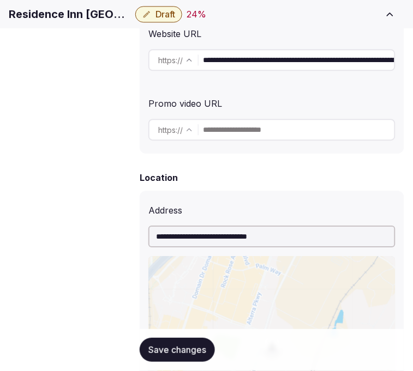
click at [285, 51] on div "**********" at bounding box center [271, 60] width 247 height 31
click at [287, 63] on input "**********" at bounding box center [298, 60] width 191 height 22
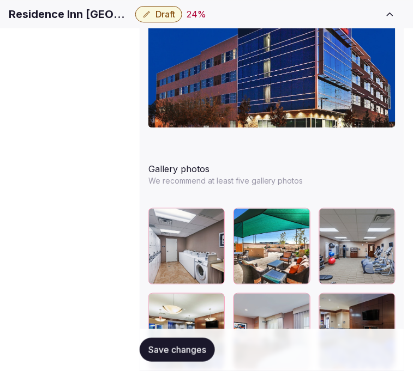
scroll to position [1453, 0]
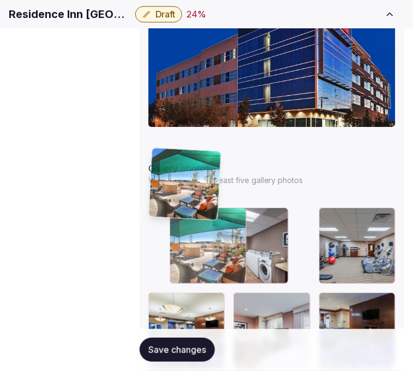
drag, startPoint x: 220, startPoint y: 150, endPoint x: 161, endPoint y: 165, distance: 60.6
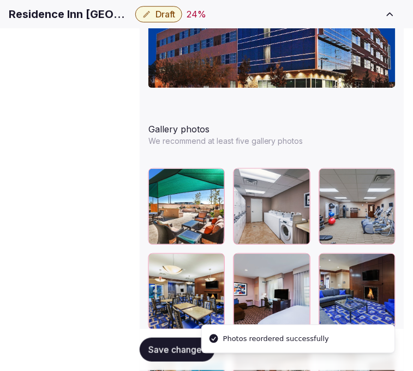
scroll to position [1514, 0]
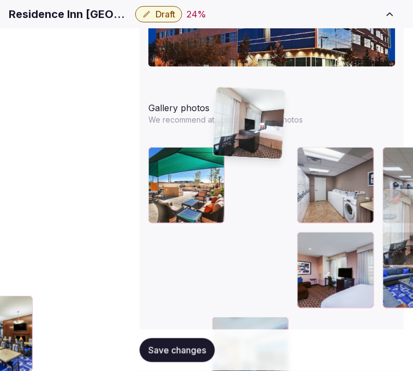
drag, startPoint x: 160, startPoint y: 224, endPoint x: 233, endPoint y: 99, distance: 144.2
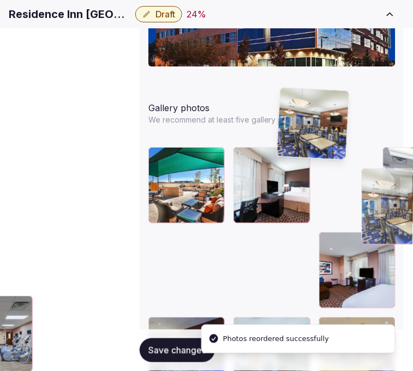
drag, startPoint x: 161, startPoint y: 164, endPoint x: 284, endPoint y: 112, distance: 133.9
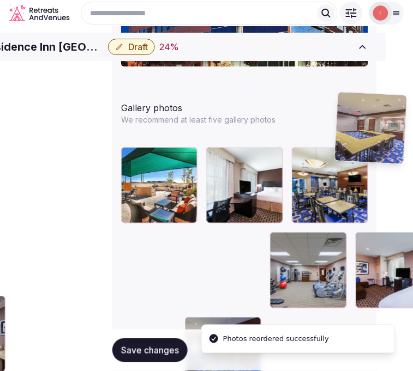
scroll to position [1514, 34]
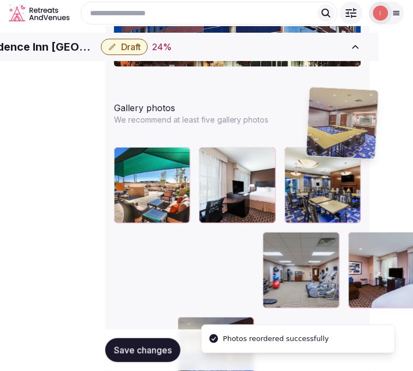
drag, startPoint x: 155, startPoint y: 226, endPoint x: 318, endPoint y: 94, distance: 208.9
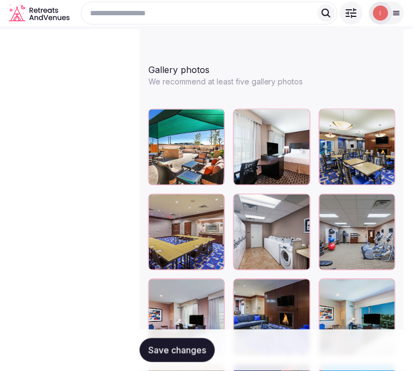
scroll to position [1514, 0]
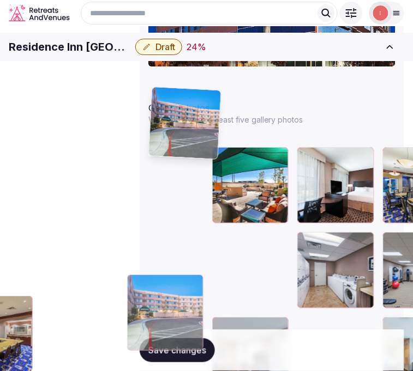
drag, startPoint x: 344, startPoint y: 228, endPoint x: 154, endPoint y: 84, distance: 238.6
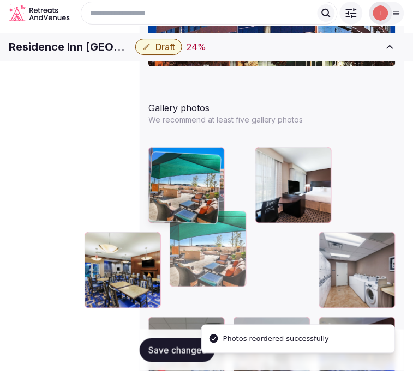
drag, startPoint x: 216, startPoint y: 97, endPoint x: 142, endPoint y: 154, distance: 93.2
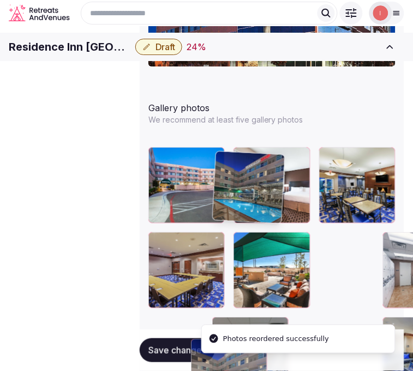
drag, startPoint x: 347, startPoint y: 225, endPoint x: 210, endPoint y: 158, distance: 152.1
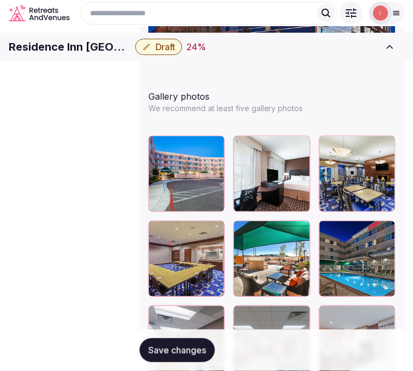
scroll to position [1505, 0]
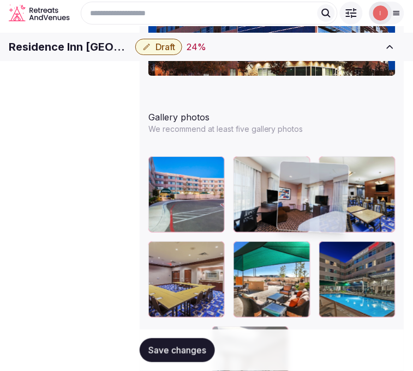
drag, startPoint x: 153, startPoint y: 230, endPoint x: 263, endPoint y: 162, distance: 129.7
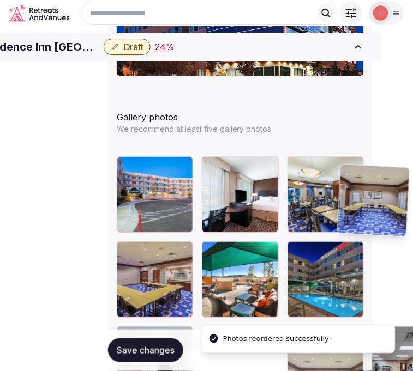
scroll to position [1505, 40]
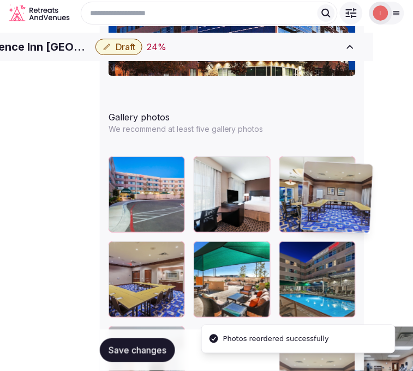
drag, startPoint x: 349, startPoint y: 241, endPoint x: 318, endPoint y: 171, distance: 76.9
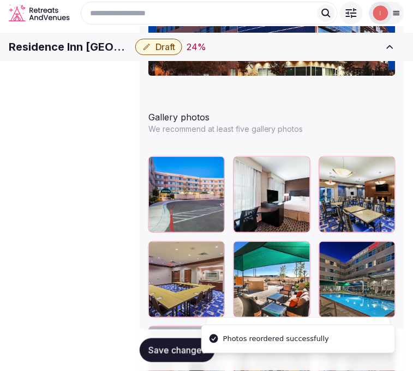
click at [164, 350] on span "Save changes" at bounding box center [177, 350] width 58 height 11
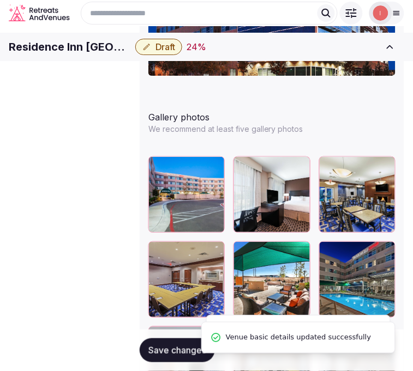
click at [166, 345] on span "Save changes" at bounding box center [177, 350] width 58 height 11
click at [175, 52] on span "Draft" at bounding box center [165, 46] width 20 height 11
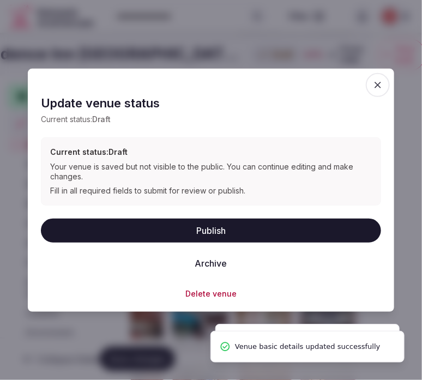
click at [208, 236] on button "Publish" at bounding box center [211, 230] width 340 height 24
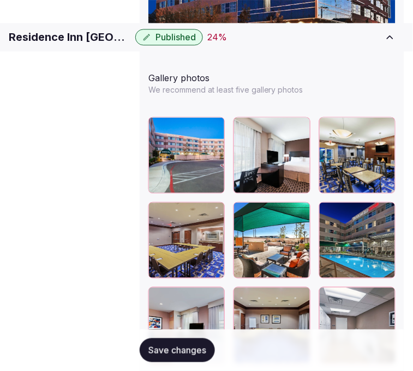
scroll to position [1565, 40]
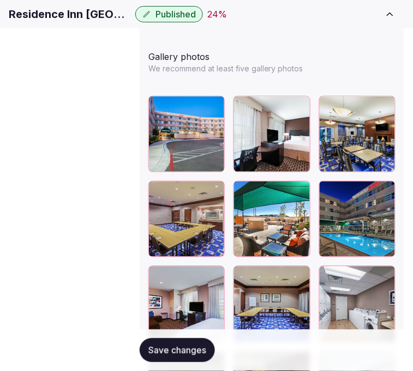
click at [155, 346] on button "Save changes" at bounding box center [177, 351] width 75 height 24
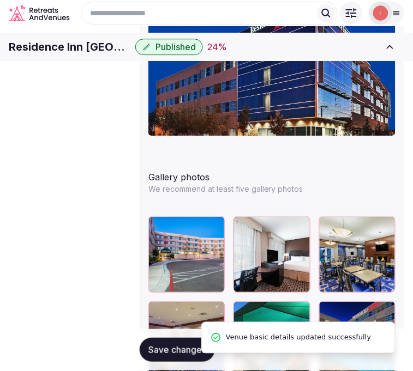
scroll to position [1444, 40]
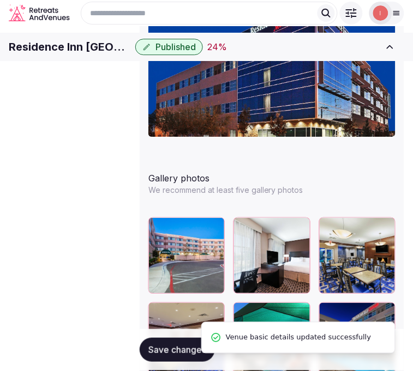
click at [0, 0] on span "Pricing and policies" at bounding box center [0, 0] width 0 height 0
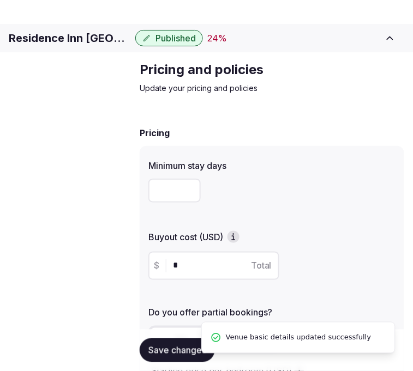
scroll to position [469, 40]
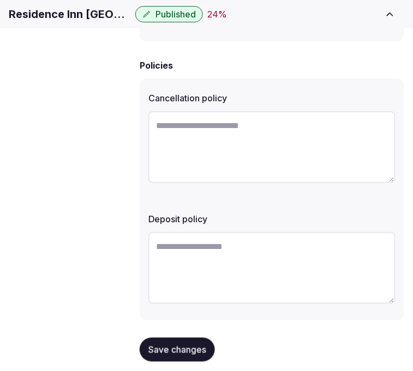
click at [224, 149] on textarea at bounding box center [271, 147] width 247 height 72
paste textarea "**********"
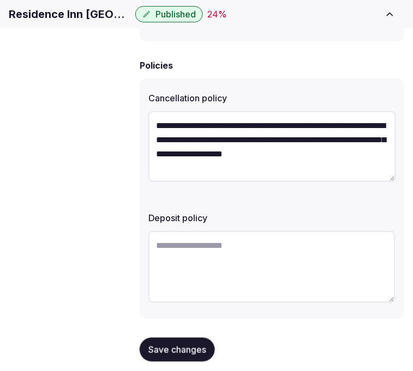
type textarea "**********"
click at [200, 113] on textarea "**********" at bounding box center [271, 146] width 247 height 71
type textarea "**********"
click at [191, 345] on span "Save changes" at bounding box center [177, 350] width 58 height 11
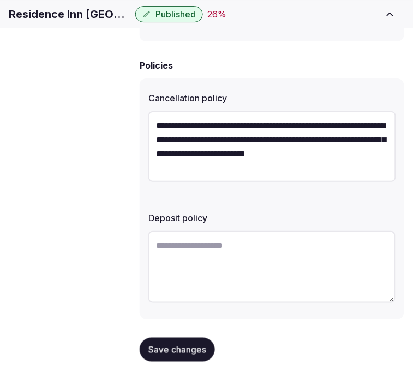
click at [271, 240] on textarea at bounding box center [271, 267] width 247 height 72
paste textarea "**********"
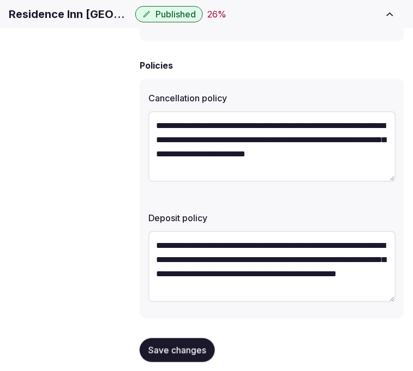
drag, startPoint x: 156, startPoint y: 227, endPoint x: 144, endPoint y: 229, distance: 12.6
click at [144, 229] on div "**********" at bounding box center [272, 199] width 264 height 240
type textarea "**********"
click at [193, 345] on span "Save changes" at bounding box center [177, 350] width 58 height 11
drag, startPoint x: 161, startPoint y: 343, endPoint x: 168, endPoint y: 340, distance: 7.6
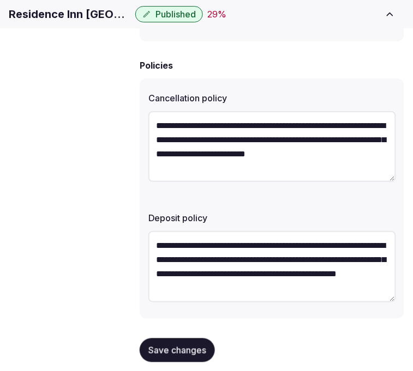
click at [165, 345] on span "Save changes" at bounding box center [177, 350] width 58 height 11
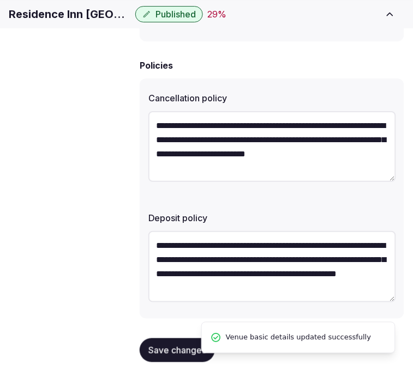
click at [0, 0] on span "Retreat spaces" at bounding box center [0, 0] width 0 height 0
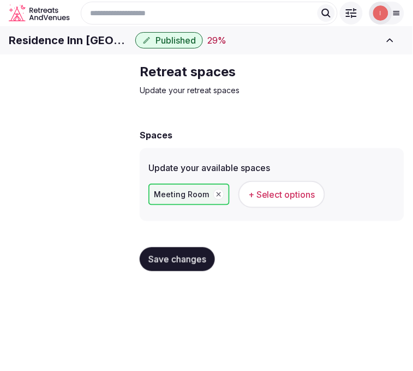
click at [0, 0] on span "Basic details" at bounding box center [0, 0] width 0 height 0
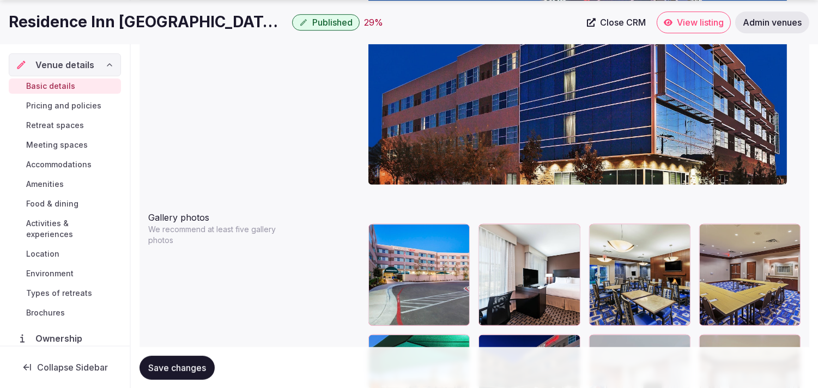
scroll to position [1274, 0]
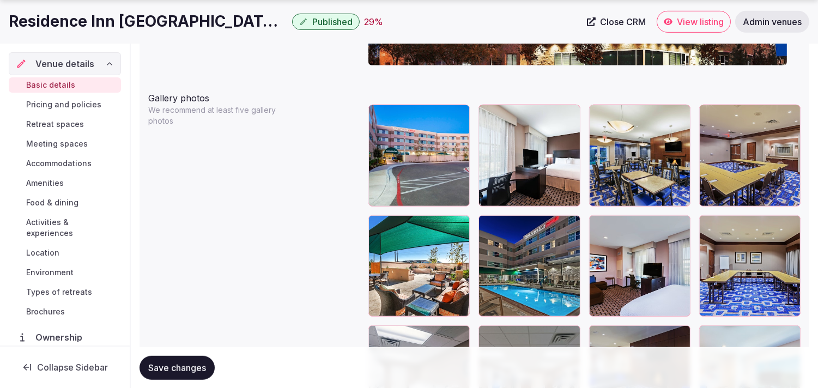
click at [75, 102] on span "Pricing and policies" at bounding box center [63, 104] width 75 height 11
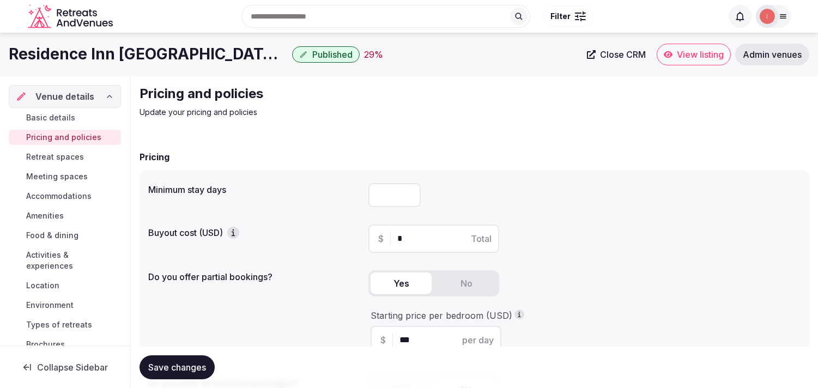
click at [69, 157] on span "Retreat spaces" at bounding box center [55, 157] width 58 height 11
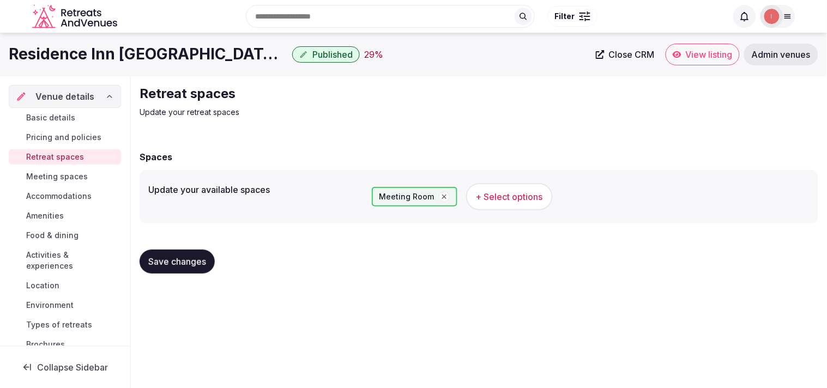
click at [480, 195] on span "+ Select options" at bounding box center [509, 197] width 67 height 12
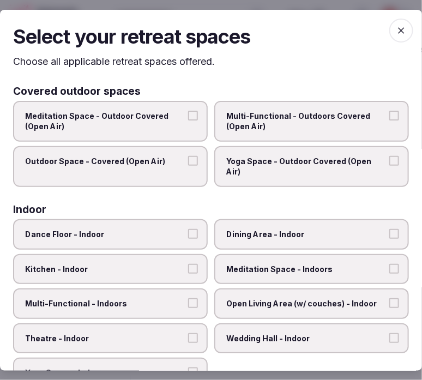
click at [292, 230] on label "Dining Area - Indoor" at bounding box center [311, 234] width 195 height 31
click at [389, 230] on button "Dining Area - Indoor" at bounding box center [394, 233] width 10 height 10
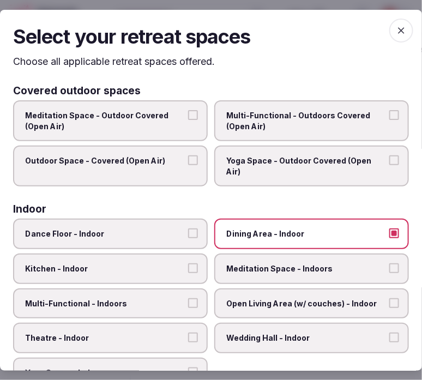
click at [159, 298] on span "Multi-Functional - Indoors" at bounding box center [105, 303] width 160 height 11
click at [188, 298] on button "Multi-Functional - Indoors" at bounding box center [193, 303] width 10 height 10
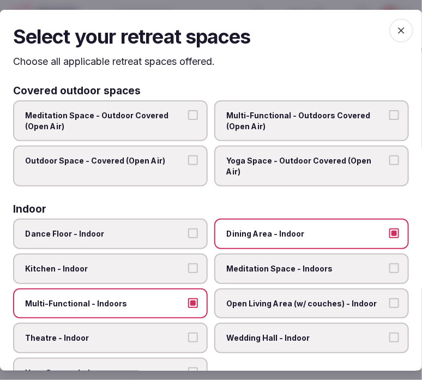
drag, startPoint x: 297, startPoint y: 287, endPoint x: 290, endPoint y: 287, distance: 6.5
click at [296, 298] on span "Open Living Area (w/ couches) - Indoor" at bounding box center [306, 303] width 160 height 11
click at [389, 298] on button "Open Living Area (w/ couches) - Indoor" at bounding box center [394, 303] width 10 height 10
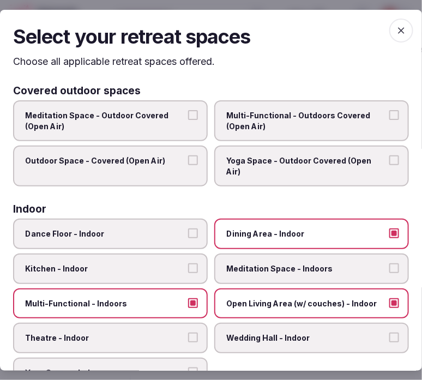
click at [188, 333] on button "Theatre - Indoor" at bounding box center [193, 338] width 10 height 10
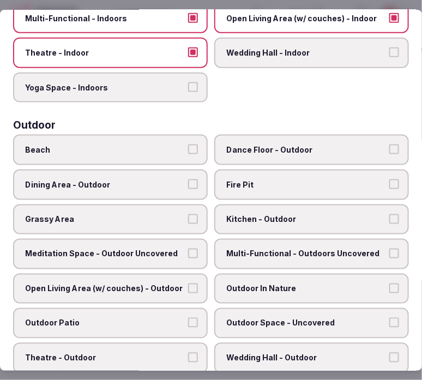
scroll to position [303, 0]
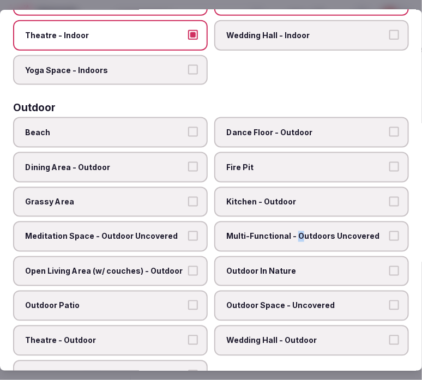
drag, startPoint x: 293, startPoint y: 209, endPoint x: 263, endPoint y: 206, distance: 29.7
click at [290, 221] on label "Multi-Functional - Outdoors Uncovered" at bounding box center [311, 236] width 195 height 31
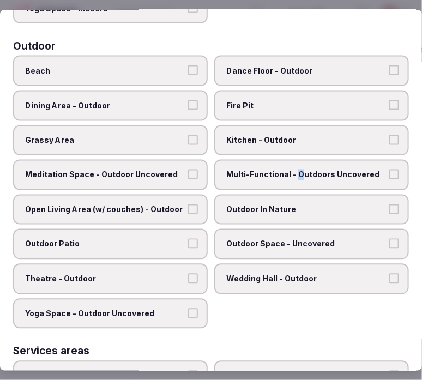
scroll to position [424, 0]
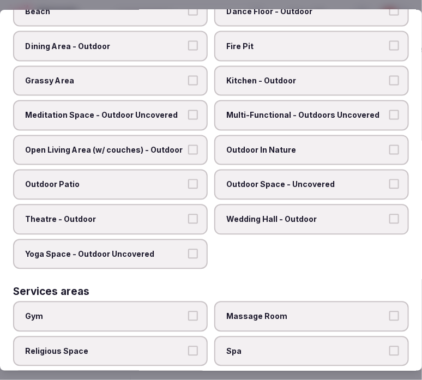
click at [162, 179] on span "Outdoor Patio" at bounding box center [105, 184] width 160 height 11
click at [188, 179] on button "Outdoor Patio" at bounding box center [193, 184] width 10 height 10
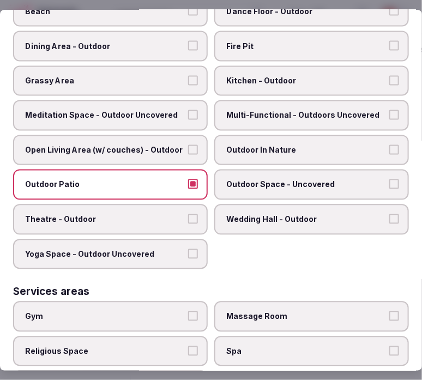
click at [315, 170] on label "Outdoor Space - Uncovered" at bounding box center [311, 185] width 195 height 31
click at [389, 179] on button "Outdoor Space - Uncovered" at bounding box center [394, 184] width 10 height 10
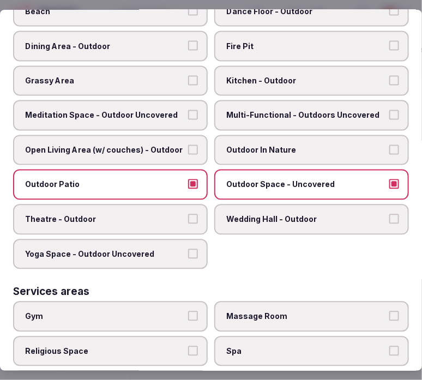
scroll to position [545, 0]
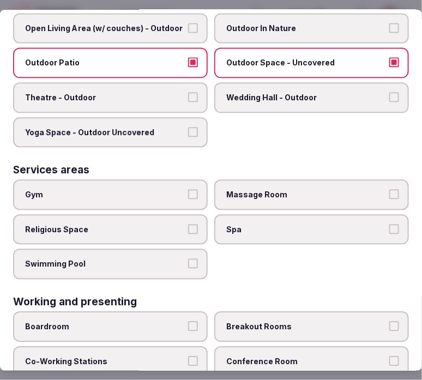
click at [187, 249] on label "Swimming Pool" at bounding box center [110, 264] width 195 height 31
click at [188, 259] on button "Swimming Pool" at bounding box center [193, 264] width 10 height 10
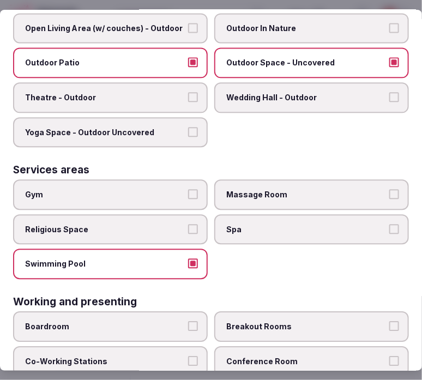
click at [197, 180] on label "Gym" at bounding box center [110, 195] width 195 height 31
click at [197, 190] on button "Gym" at bounding box center [193, 195] width 10 height 10
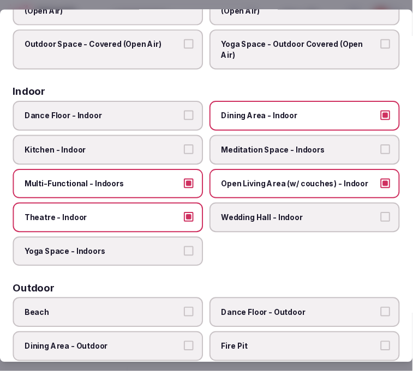
scroll to position [0, 0]
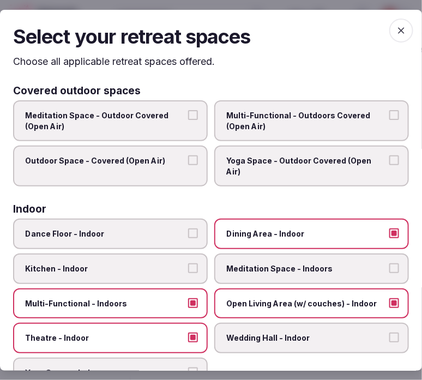
click at [389, 23] on span "button" at bounding box center [401, 30] width 24 height 24
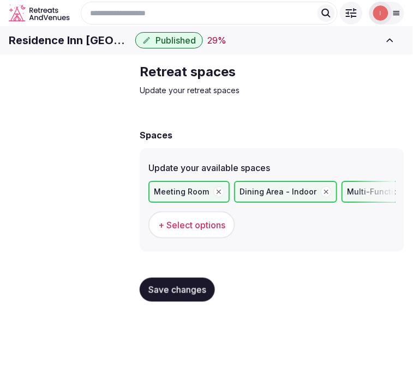
click at [191, 231] on span "+ Select options" at bounding box center [191, 225] width 67 height 12
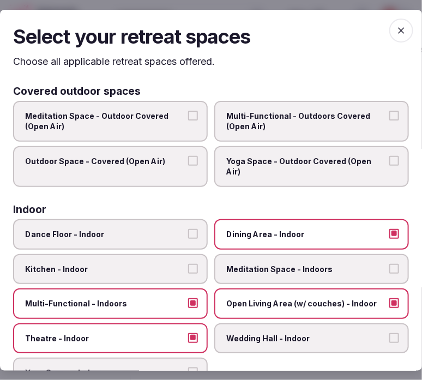
click at [396, 29] on icon "button" at bounding box center [401, 30] width 11 height 11
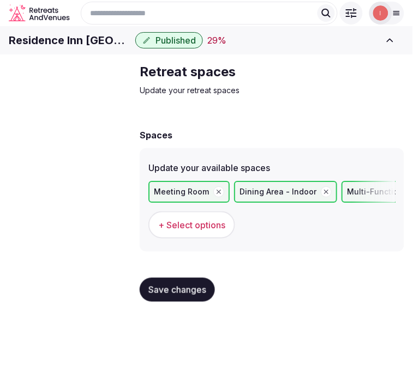
click at [0, 0] on link "Meeting spaces" at bounding box center [0, 0] width 0 height 0
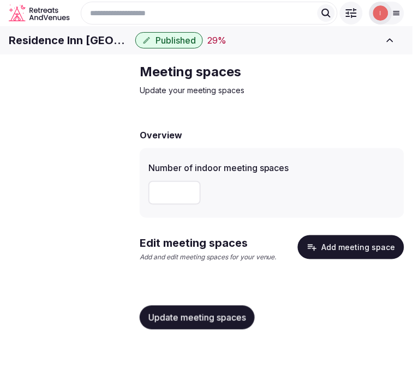
drag, startPoint x: 165, startPoint y: 214, endPoint x: 173, endPoint y: 208, distance: 9.7
click at [168, 205] on input "number" at bounding box center [174, 193] width 52 height 24
type input "*"
click at [233, 323] on span "Update meeting spaces" at bounding box center [197, 317] width 98 height 11
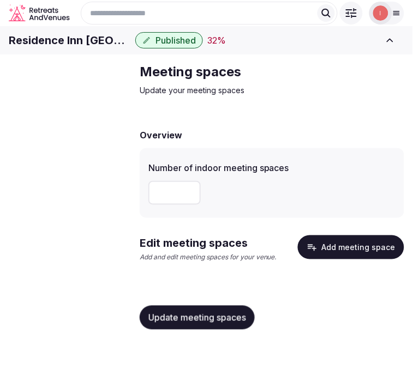
drag, startPoint x: 379, startPoint y: 226, endPoint x: 319, endPoint y: 265, distance: 71.4
click at [317, 253] on icon "button" at bounding box center [311, 247] width 11 height 11
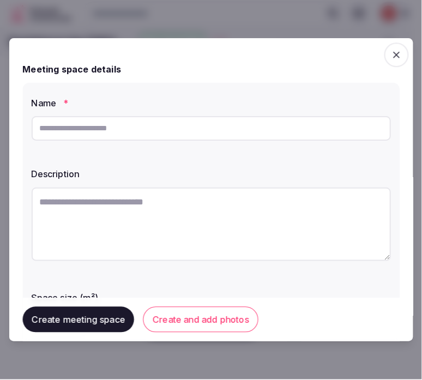
scroll to position [0, 0]
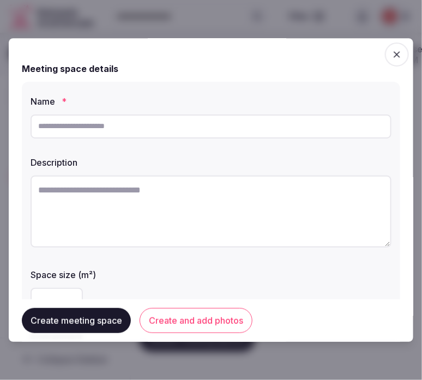
click at [190, 122] on input "text" at bounding box center [211, 126] width 361 height 24
paste input "**********"
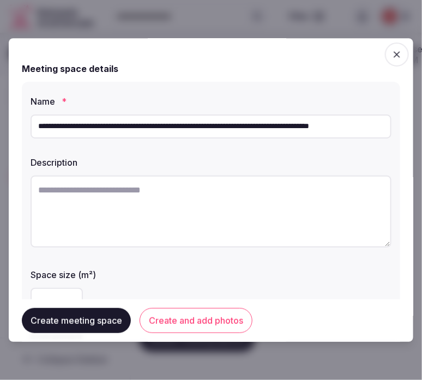
scroll to position [0, 9]
type input "**********"
click at [159, 206] on textarea at bounding box center [211, 212] width 361 height 72
paste textarea "**********"
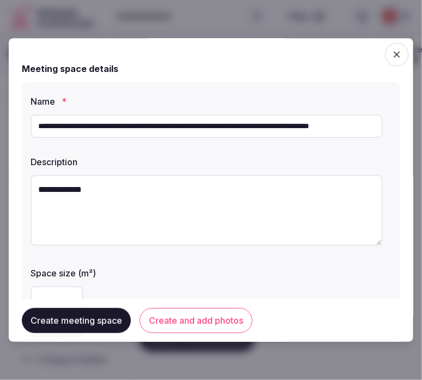
type textarea "**********"
click at [112, 129] on input "**********" at bounding box center [207, 126] width 352 height 24
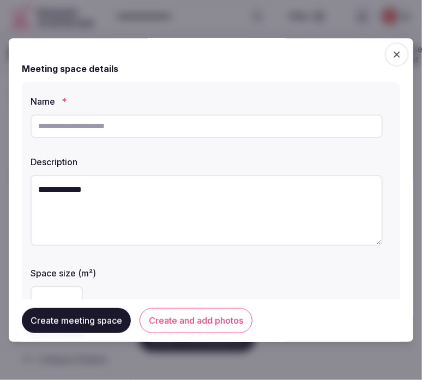
click at [102, 188] on textarea "**********" at bounding box center [207, 211] width 352 height 71
paste textarea "**********"
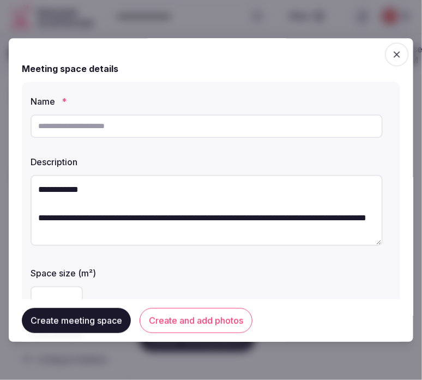
click at [95, 189] on textarea "**********" at bounding box center [207, 211] width 352 height 71
type textarea "**********"
click at [128, 134] on input "text" at bounding box center [207, 126] width 352 height 24
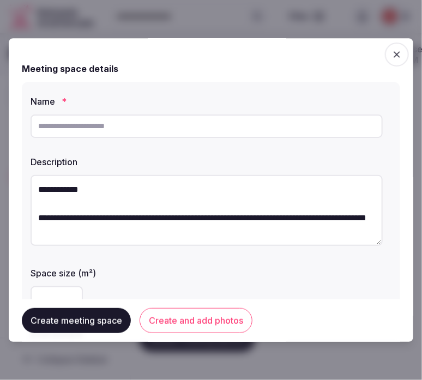
type input "**********"
click at [46, 197] on textarea "**********" at bounding box center [207, 211] width 352 height 71
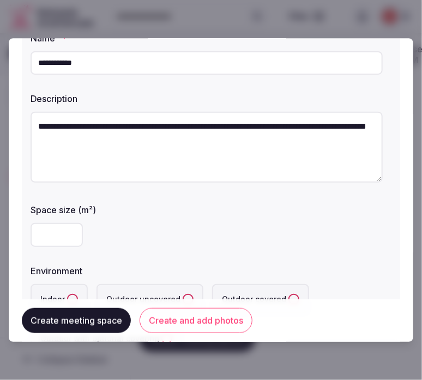
scroll to position [121, 0]
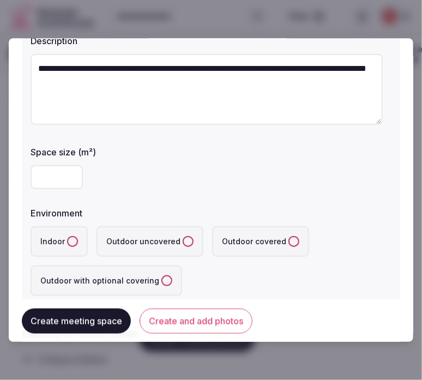
click at [170, 83] on textarea "**********" at bounding box center [207, 90] width 352 height 71
click at [226, 82] on textarea "**********" at bounding box center [207, 90] width 352 height 71
paste textarea "**********"
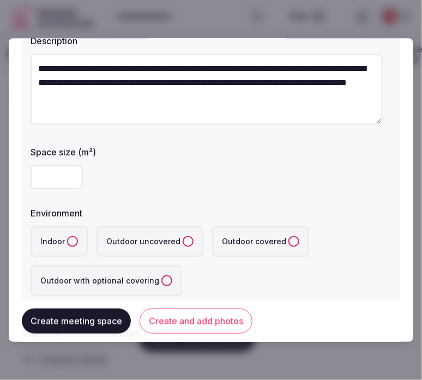
click at [309, 99] on textarea "**********" at bounding box center [207, 90] width 352 height 71
paste textarea "**********"
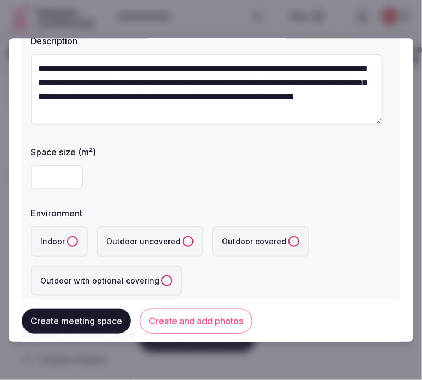
scroll to position [28, 0]
click at [301, 119] on textarea "**********" at bounding box center [207, 90] width 352 height 71
click at [293, 88] on textarea "**********" at bounding box center [207, 90] width 352 height 71
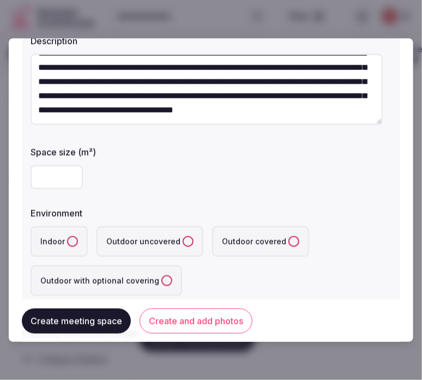
scroll to position [34, 0]
type textarea "**********"
drag, startPoint x: 50, startPoint y: 183, endPoint x: 330, endPoint y: 94, distance: 293.4
click at [53, 182] on input "number" at bounding box center [57, 178] width 52 height 24
click at [53, 175] on input "number" at bounding box center [57, 178] width 52 height 24
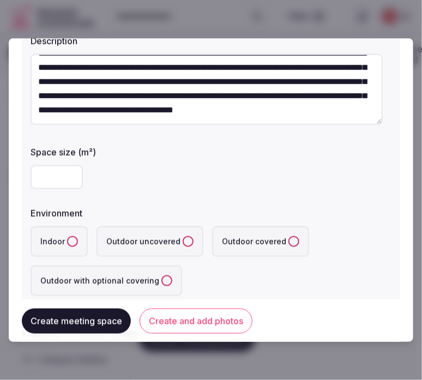
type input "**"
drag, startPoint x: 73, startPoint y: 239, endPoint x: 82, endPoint y: 239, distance: 8.7
click at [73, 240] on button "Indoor" at bounding box center [72, 242] width 11 height 11
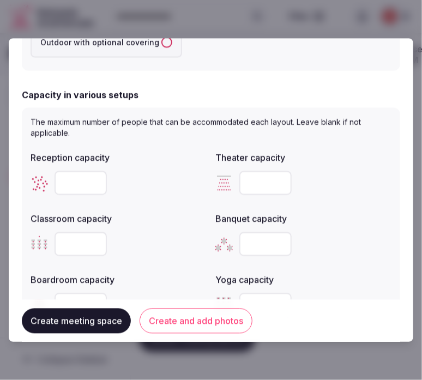
scroll to position [363, 0]
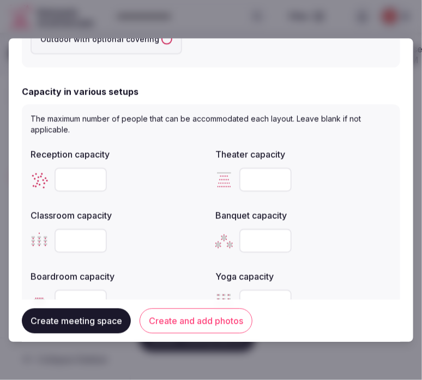
click at [260, 178] on input "number" at bounding box center [265, 180] width 52 height 24
type input "**"
click at [77, 232] on input "number" at bounding box center [81, 241] width 52 height 24
type input "**"
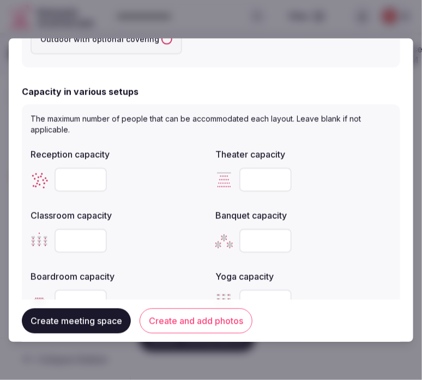
click at [74, 274] on label "Boardroom capacity" at bounding box center [119, 277] width 176 height 9
click at [107, 286] on div at bounding box center [119, 302] width 176 height 33
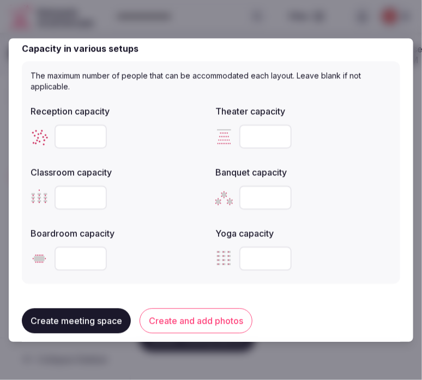
scroll to position [424, 0]
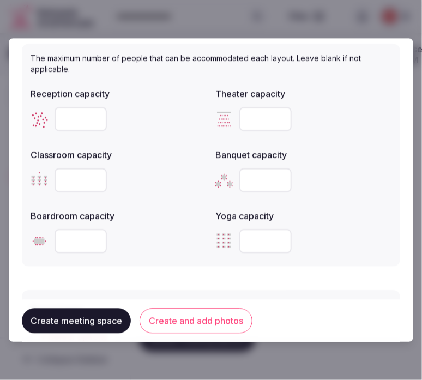
click at [270, 182] on input "number" at bounding box center [265, 180] width 52 height 24
click at [72, 118] on input "number" at bounding box center [81, 119] width 52 height 24
type input "**"
click at [58, 239] on input "number" at bounding box center [81, 242] width 52 height 24
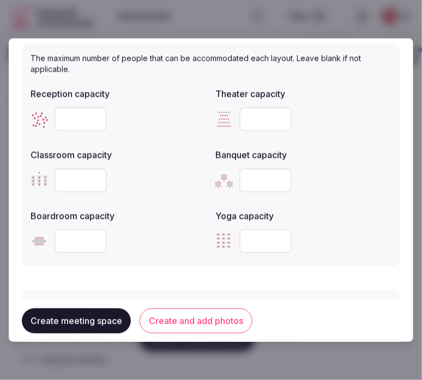
click at [57, 240] on input "number" at bounding box center [81, 242] width 52 height 24
type input "**"
click at [166, 316] on button "Create and add photos" at bounding box center [196, 320] width 113 height 25
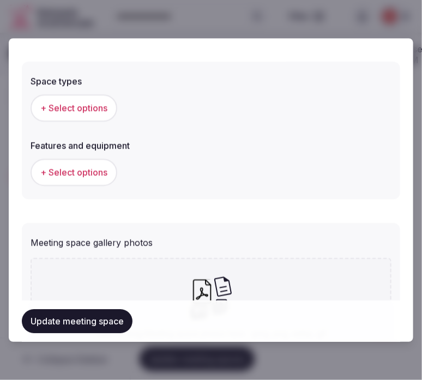
scroll to position [666, 0]
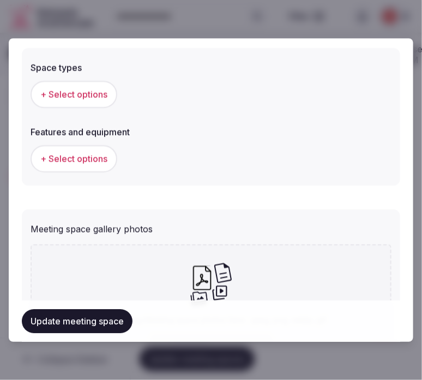
click at [77, 99] on button "+ Select options" at bounding box center [74, 94] width 87 height 27
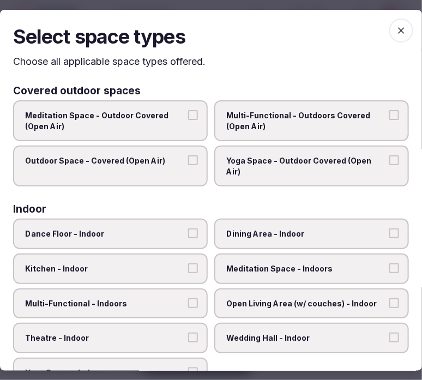
click at [307, 228] on span "Dining Area - Indoor" at bounding box center [306, 233] width 160 height 11
click at [389, 228] on button "Dining Area - Indoor" at bounding box center [394, 233] width 10 height 10
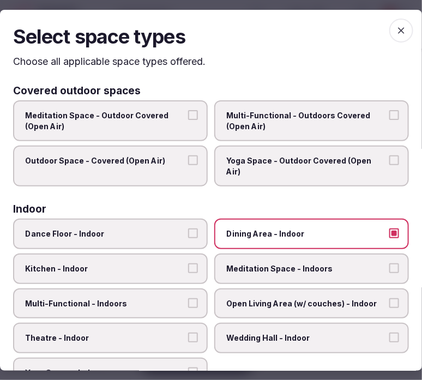
click at [170, 298] on span "Multi-Functional - Indoors" at bounding box center [105, 303] width 160 height 11
click at [188, 298] on button "Multi-Functional - Indoors" at bounding box center [193, 303] width 10 height 10
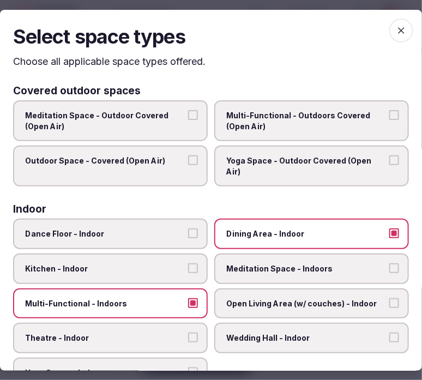
click at [248, 228] on span "Dining Area - Indoor" at bounding box center [306, 233] width 160 height 11
click at [389, 228] on button "Dining Area - Indoor" at bounding box center [394, 233] width 10 height 10
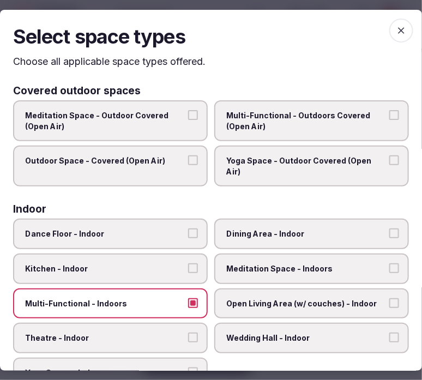
scroll to position [61, 0]
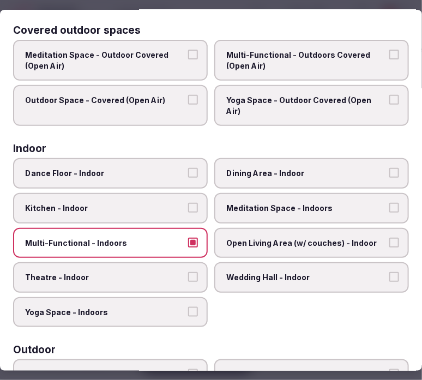
click at [191, 272] on button "Theatre - Indoor" at bounding box center [193, 277] width 10 height 10
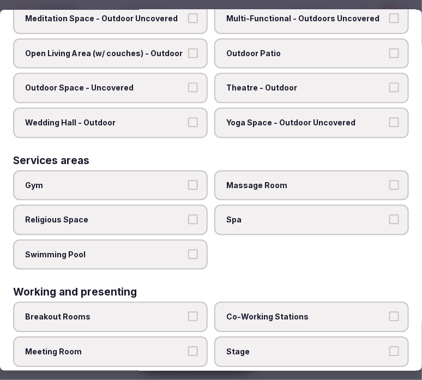
scroll to position [533, 0]
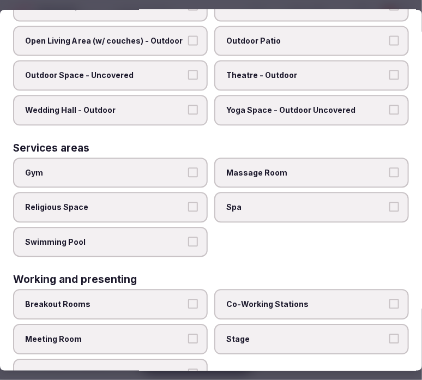
click at [164, 334] on span "Meeting Room" at bounding box center [105, 339] width 160 height 11
click at [188, 334] on button "Meeting Room" at bounding box center [193, 339] width 10 height 10
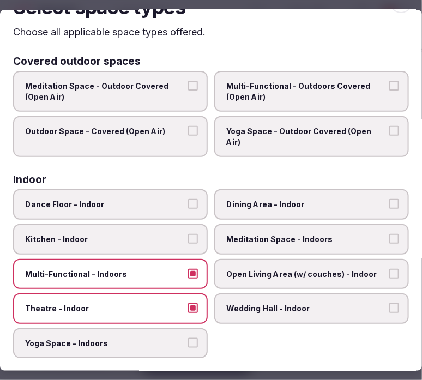
scroll to position [0, 0]
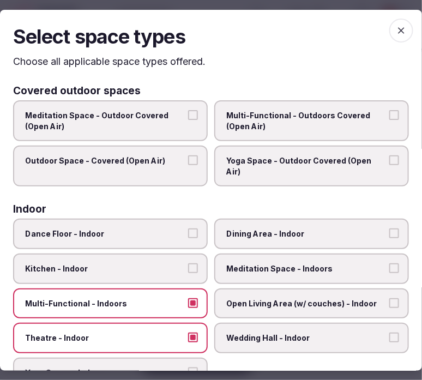
click at [396, 20] on span "button" at bounding box center [401, 30] width 24 height 24
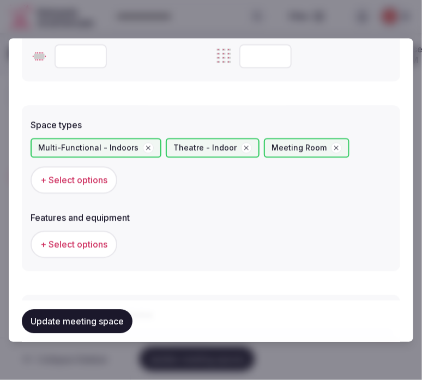
scroll to position [666, 0]
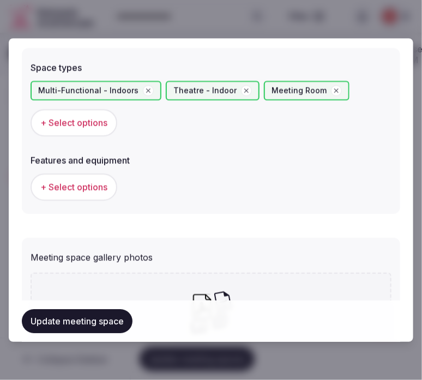
click at [102, 184] on span "+ Select options" at bounding box center [73, 187] width 67 height 12
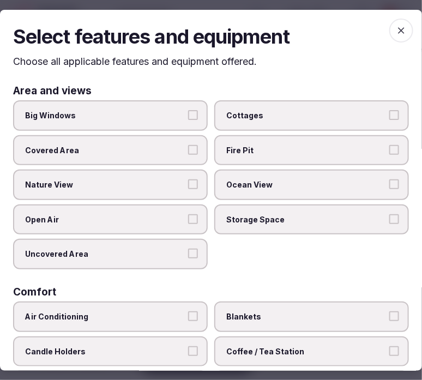
click at [150, 121] on label "Big Windows" at bounding box center [110, 115] width 195 height 31
click at [188, 120] on button "Big Windows" at bounding box center [193, 115] width 10 height 10
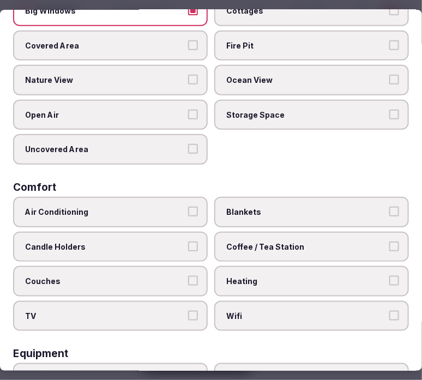
scroll to position [121, 0]
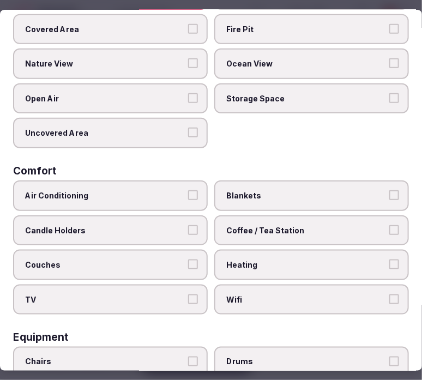
click at [160, 190] on span "Air Conditioning" at bounding box center [105, 195] width 160 height 11
click at [188, 190] on button "Air Conditioning" at bounding box center [193, 195] width 10 height 10
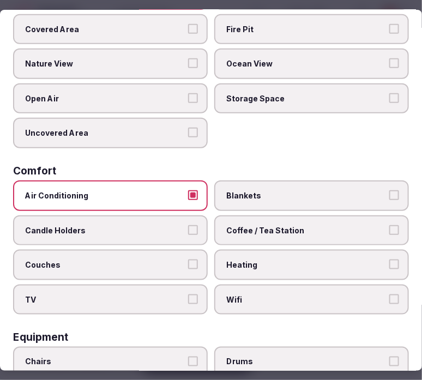
click at [236, 216] on label "Coffee / Tea Station" at bounding box center [311, 230] width 195 height 31
click at [389, 225] on button "Coffee / Tea Station" at bounding box center [394, 230] width 10 height 10
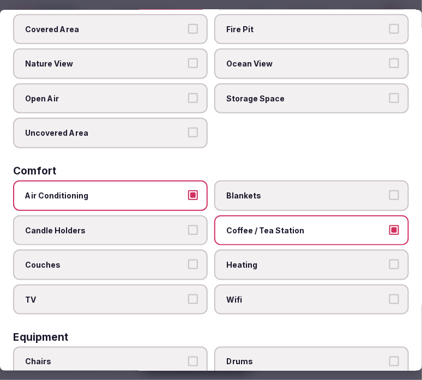
click at [259, 294] on span "Wifi" at bounding box center [306, 299] width 160 height 11
click at [389, 294] on button "Wifi" at bounding box center [394, 299] width 10 height 10
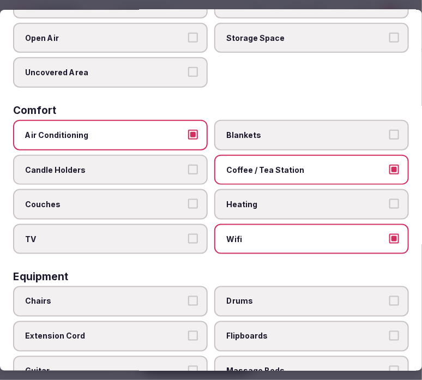
click at [191, 296] on button "Chairs" at bounding box center [193, 301] width 10 height 10
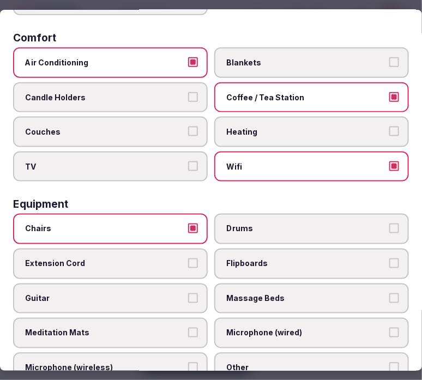
scroll to position [424, 0]
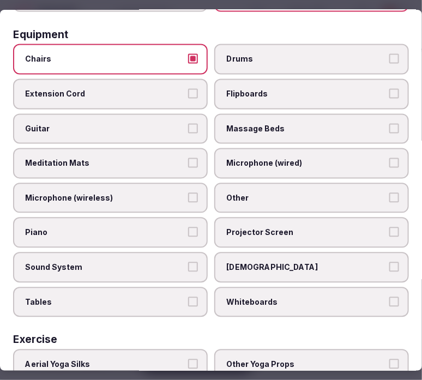
click at [261, 167] on div "Chairs Drums Extension Cord Flipboards Guitar Massage Beds Meditation Mats Micr…" at bounding box center [211, 180] width 396 height 273
click at [152, 262] on span "Sound System" at bounding box center [105, 267] width 160 height 11
click at [188, 262] on button "Sound System" at bounding box center [193, 267] width 10 height 10
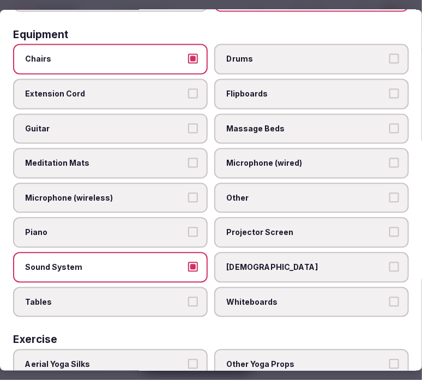
click at [244, 225] on label "Projector Screen" at bounding box center [311, 233] width 195 height 31
click at [389, 227] on button "Projector Screen" at bounding box center [394, 232] width 10 height 10
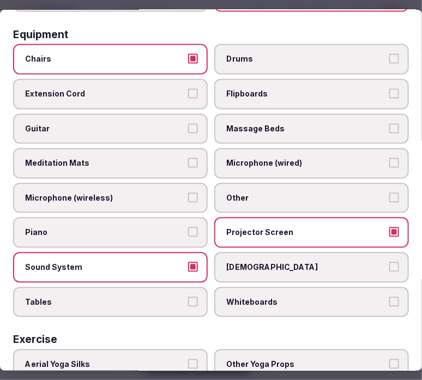
click at [246, 193] on span "Other" at bounding box center [306, 198] width 160 height 11
click at [389, 193] on button "Other" at bounding box center [394, 198] width 10 height 10
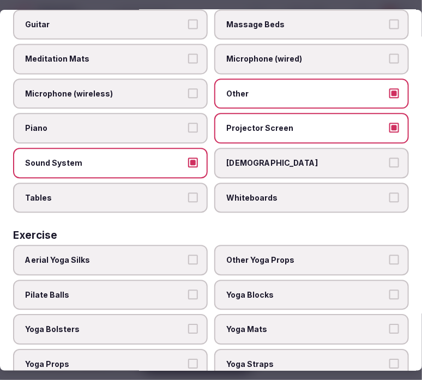
scroll to position [407, 0]
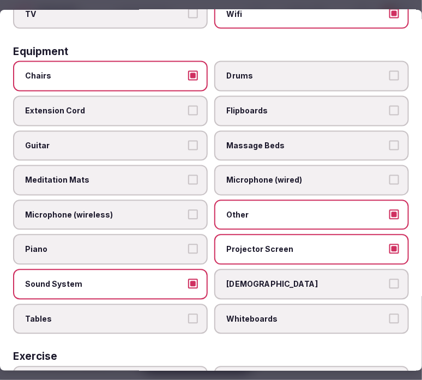
click at [262, 106] on span "Flipboards" at bounding box center [306, 111] width 160 height 11
click at [389, 106] on button "Flipboards" at bounding box center [394, 111] width 10 height 10
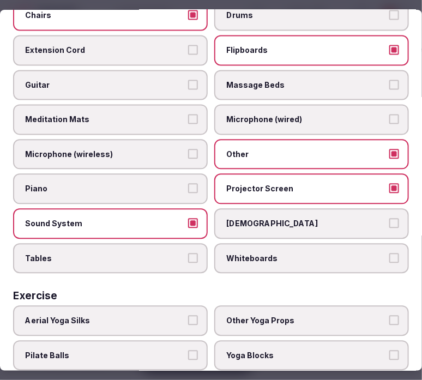
scroll to position [528, 0]
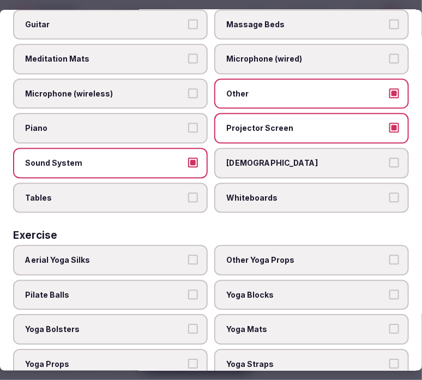
click at [177, 188] on label "Tables" at bounding box center [110, 198] width 195 height 31
click at [188, 193] on button "Tables" at bounding box center [193, 198] width 10 height 10
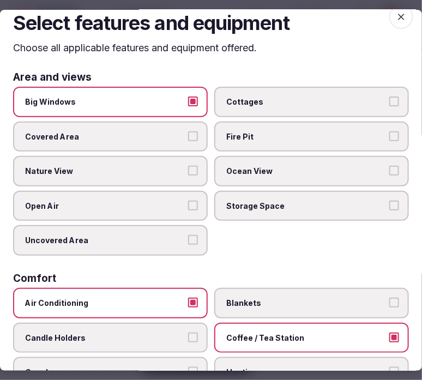
scroll to position [0, 0]
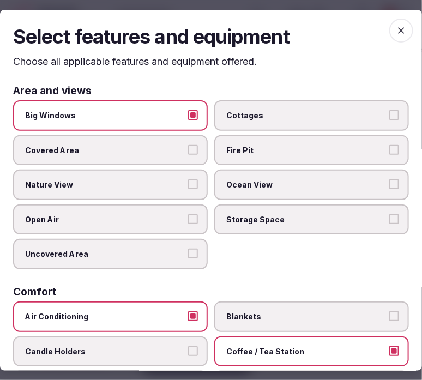
click at [390, 39] on span "button" at bounding box center [401, 30] width 24 height 24
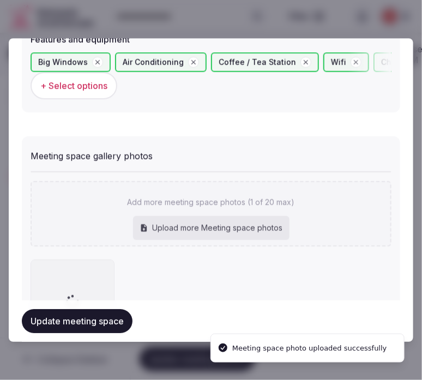
scroll to position [760, 0]
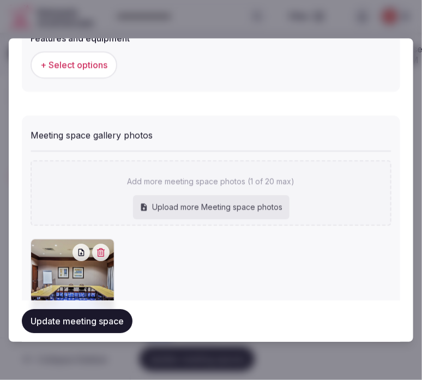
click at [53, 318] on button "Update meeting space" at bounding box center [77, 321] width 111 height 24
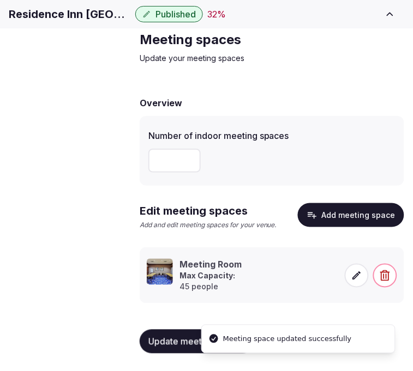
scroll to position [110, 0]
click at [347, 273] on span at bounding box center [357, 276] width 24 height 24
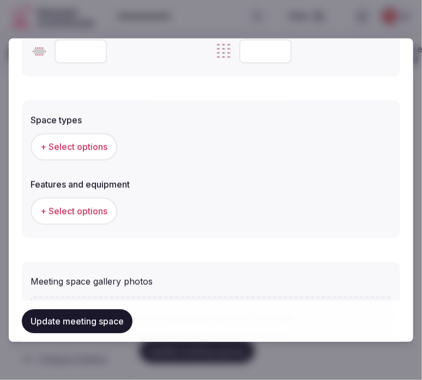
scroll to position [666, 0]
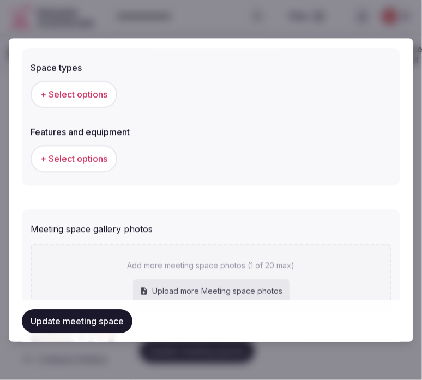
click at [96, 82] on button "+ Select options" at bounding box center [74, 94] width 87 height 27
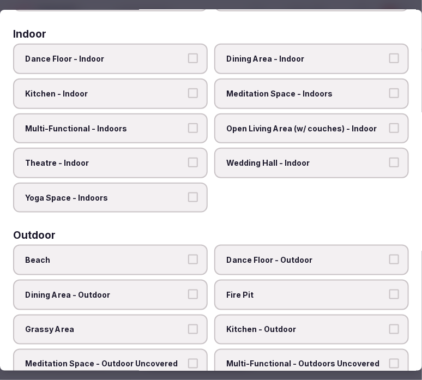
scroll to position [182, 0]
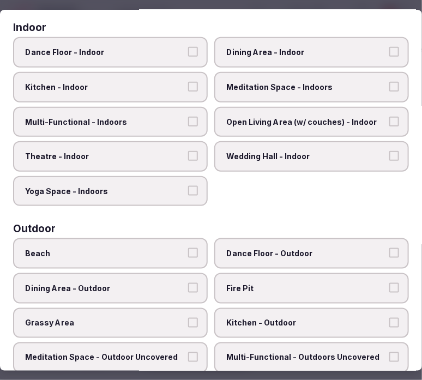
click at [157, 151] on span "Theatre - Indoor" at bounding box center [105, 156] width 160 height 11
click at [188, 151] on button "Theatre - Indoor" at bounding box center [193, 156] width 10 height 10
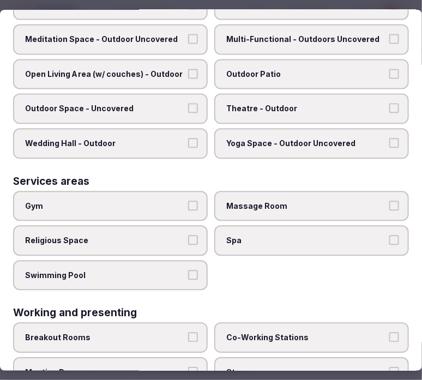
scroll to position [533, 0]
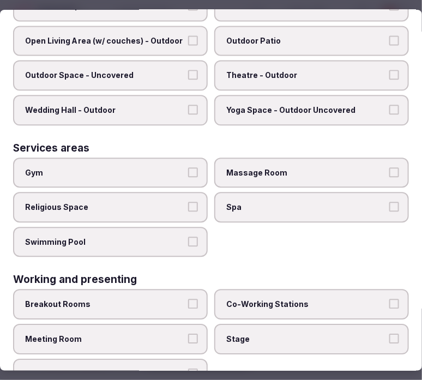
click at [197, 324] on label "Meeting Room" at bounding box center [110, 339] width 195 height 31
click at [197, 334] on button "Meeting Room" at bounding box center [193, 339] width 10 height 10
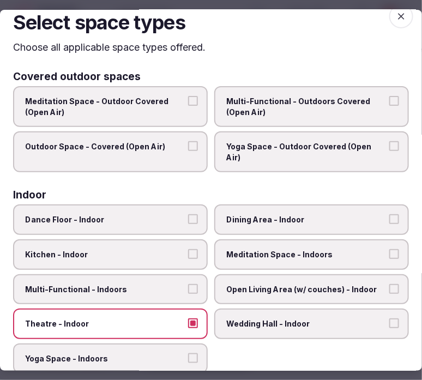
scroll to position [0, 0]
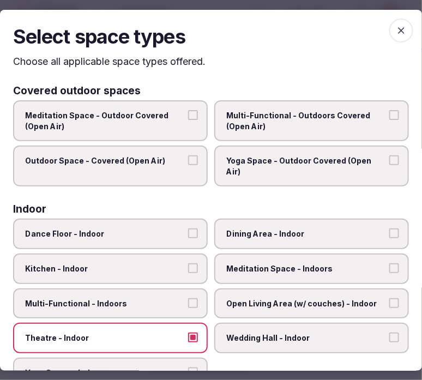
click at [396, 34] on icon "button" at bounding box center [401, 30] width 11 height 11
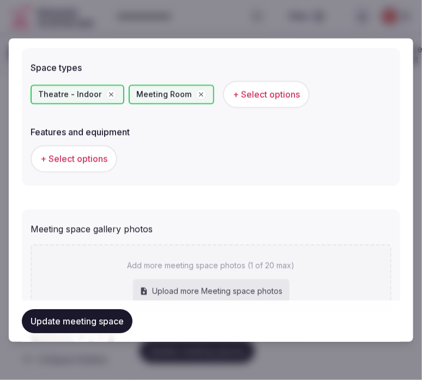
click at [96, 160] on span "+ Select options" at bounding box center [73, 159] width 67 height 12
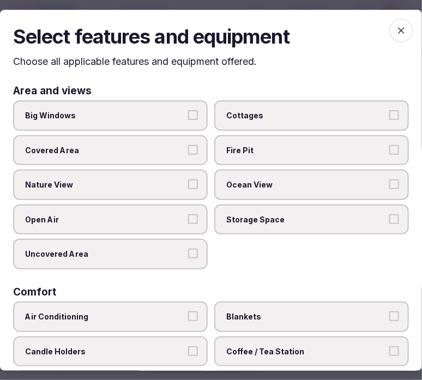
click at [164, 113] on span "Big Windows" at bounding box center [105, 115] width 160 height 11
click at [188, 113] on button "Big Windows" at bounding box center [193, 115] width 10 height 10
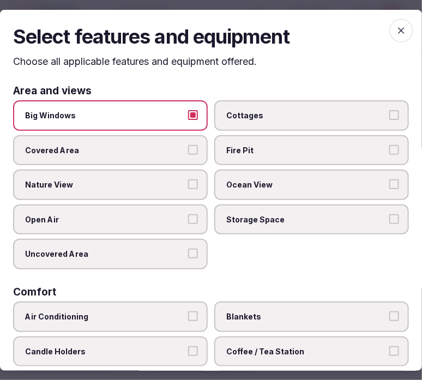
click at [152, 188] on label "Nature View" at bounding box center [110, 185] width 195 height 31
click at [188, 188] on button "Nature View" at bounding box center [193, 184] width 10 height 10
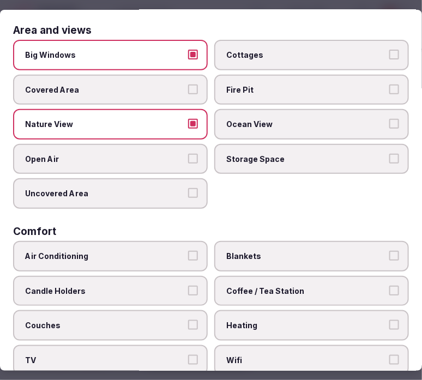
click at [169, 124] on span "Nature View" at bounding box center [105, 124] width 160 height 11
click at [188, 124] on button "Nature View" at bounding box center [193, 124] width 10 height 10
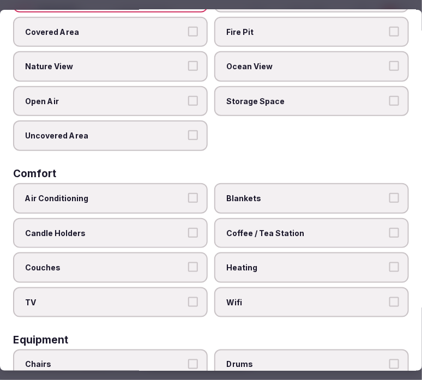
scroll to position [182, 0]
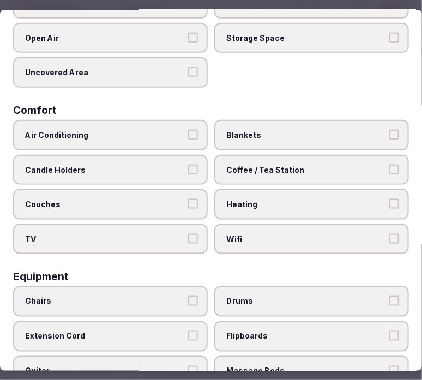
click at [171, 130] on span "Air Conditioning" at bounding box center [105, 135] width 160 height 11
click at [188, 130] on button "Air Conditioning" at bounding box center [193, 135] width 10 height 10
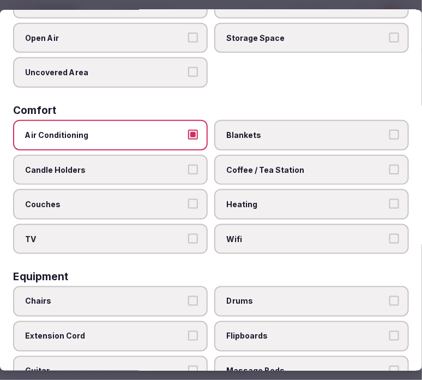
click at [251, 172] on label "Coffee / Tea Station" at bounding box center [311, 170] width 195 height 31
click at [389, 172] on button "Coffee / Tea Station" at bounding box center [394, 170] width 10 height 10
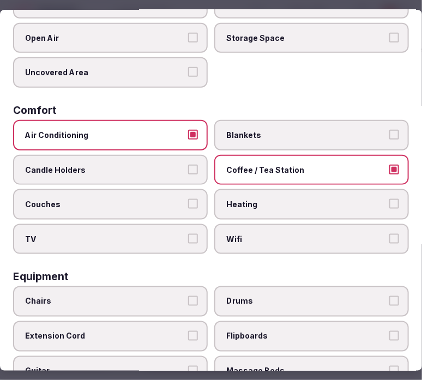
click at [263, 242] on label "Wifi" at bounding box center [311, 239] width 195 height 31
click at [389, 242] on button "Wifi" at bounding box center [394, 239] width 10 height 10
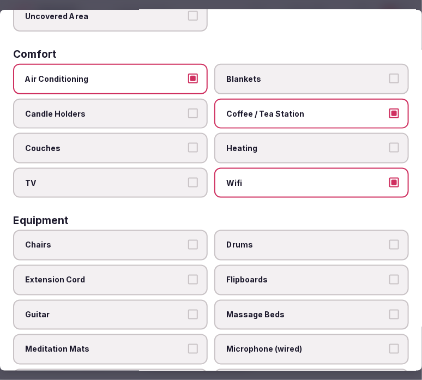
scroll to position [303, 0]
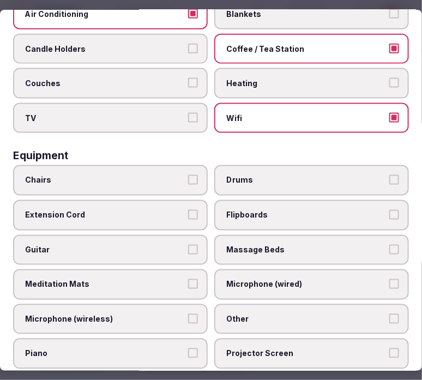
click at [171, 175] on span "Chairs" at bounding box center [105, 180] width 160 height 11
click at [188, 175] on button "Chairs" at bounding box center [193, 180] width 10 height 10
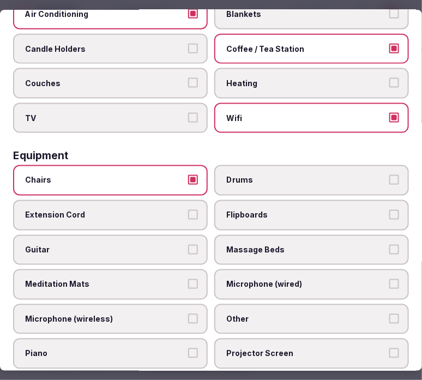
click at [258, 313] on label "Other" at bounding box center [311, 319] width 195 height 31
click at [389, 314] on button "Other" at bounding box center [394, 319] width 10 height 10
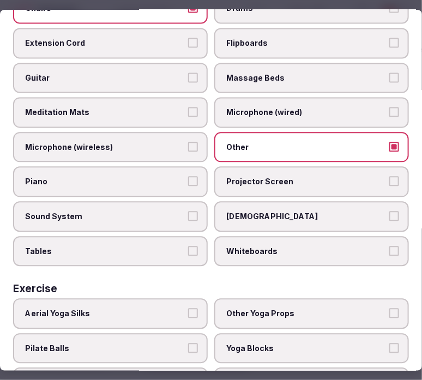
scroll to position [484, 0]
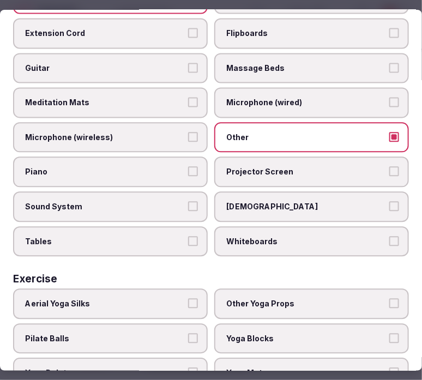
click at [195, 227] on label "Tables" at bounding box center [110, 242] width 195 height 31
click at [195, 237] on button "Tables" at bounding box center [193, 242] width 10 height 10
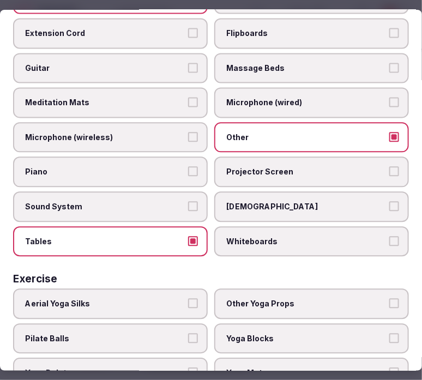
click at [244, 167] on span "Projector Screen" at bounding box center [306, 172] width 160 height 11
click at [389, 167] on button "Projector Screen" at bounding box center [394, 172] width 10 height 10
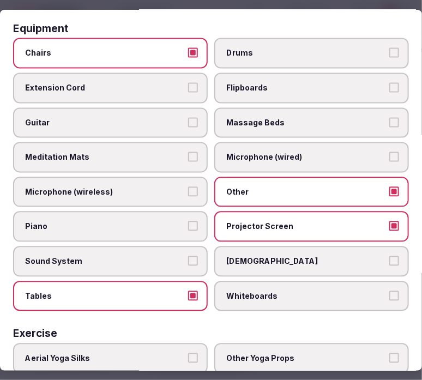
scroll to position [363, 0]
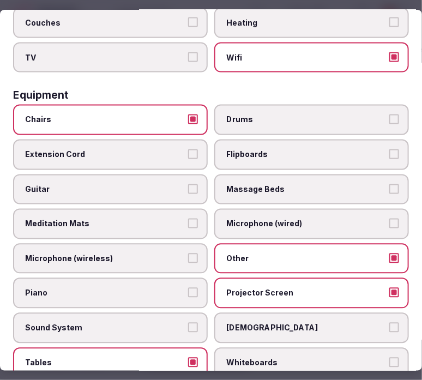
click at [250, 149] on span "Flipboards" at bounding box center [306, 154] width 160 height 11
click at [389, 149] on button "Flipboards" at bounding box center [394, 154] width 10 height 10
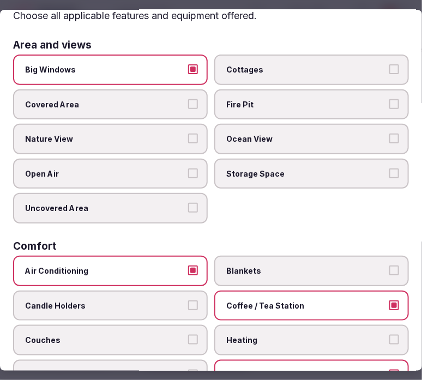
scroll to position [0, 0]
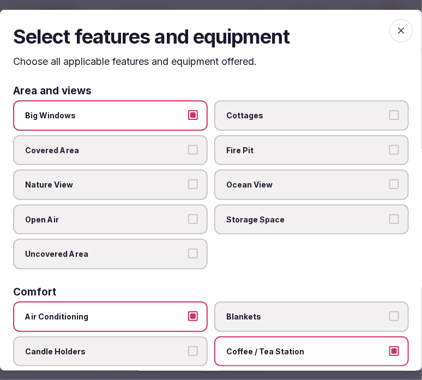
click at [401, 19] on div "Select features and equipment Choose all applicable features and equipment offe…" at bounding box center [211, 189] width 422 height 361
click at [396, 26] on icon "button" at bounding box center [401, 30] width 11 height 11
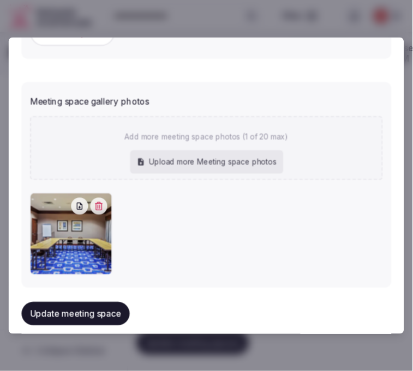
scroll to position [828, 0]
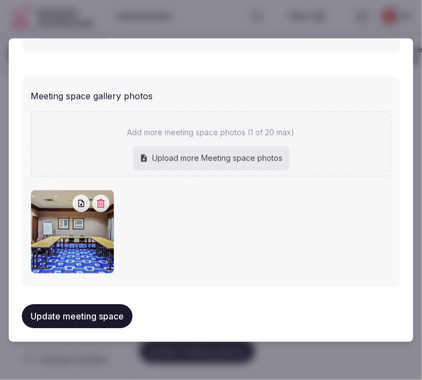
click at [116, 307] on button "Update meeting space" at bounding box center [77, 316] width 111 height 24
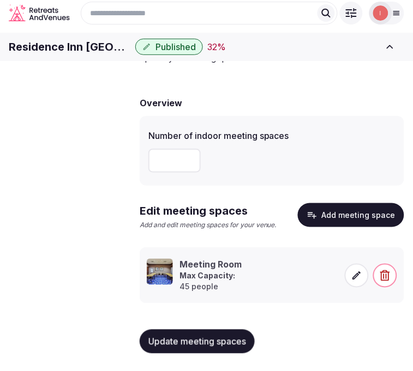
scroll to position [53, 0]
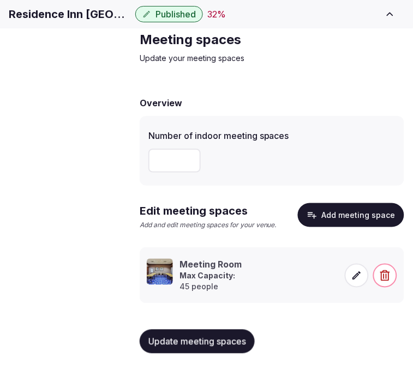
click at [0, 0] on link "Accommodations" at bounding box center [0, 0] width 0 height 0
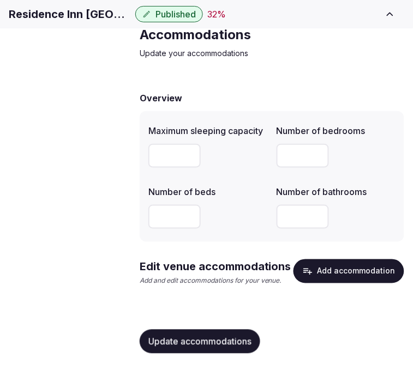
scroll to position [58, 0]
click at [334, 275] on button "Add accommodation" at bounding box center [348, 271] width 111 height 24
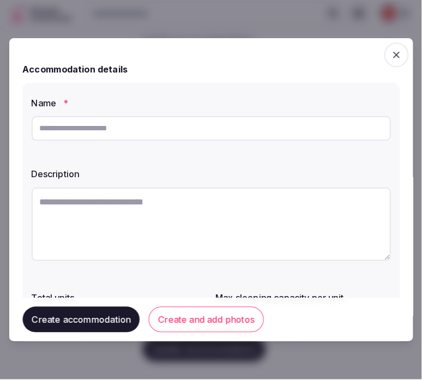
scroll to position [50, 0]
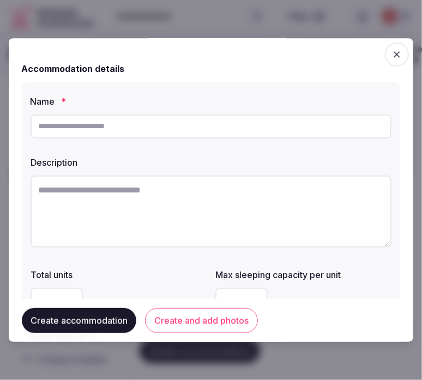
click at [65, 126] on input "text" at bounding box center [211, 126] width 361 height 24
paste input "**********"
type input "**********"
click at [177, 198] on textarea at bounding box center [211, 212] width 361 height 72
paste textarea "**********"
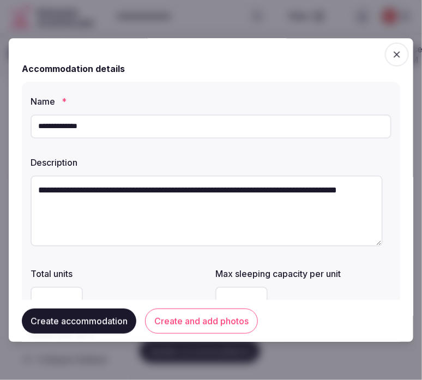
click at [285, 212] on textarea "**********" at bounding box center [207, 211] width 352 height 71
click at [286, 206] on textarea "**********" at bounding box center [207, 211] width 352 height 71
paste textarea "**********"
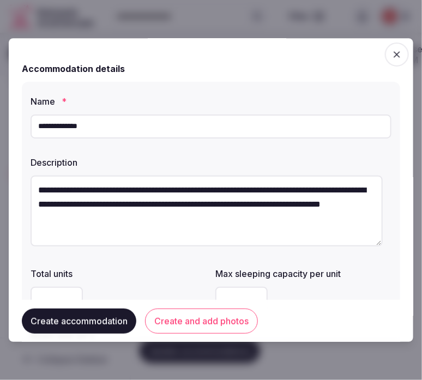
click at [289, 202] on textarea "**********" at bounding box center [207, 211] width 352 height 71
click at [293, 220] on textarea "**********" at bounding box center [207, 211] width 352 height 71
paste textarea "**********"
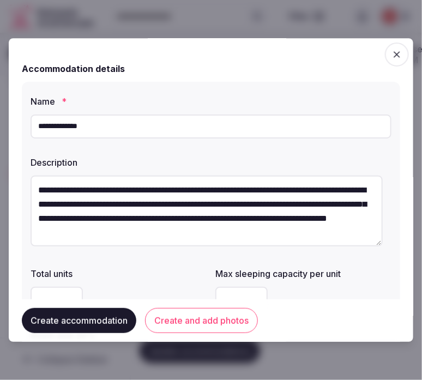
scroll to position [5, 0]
type textarea "**********"
click at [159, 317] on button "Create and add photos" at bounding box center [201, 320] width 113 height 25
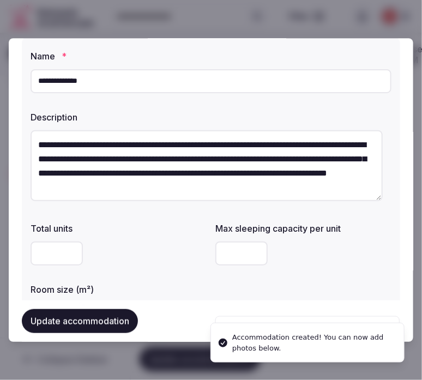
scroll to position [121, 0]
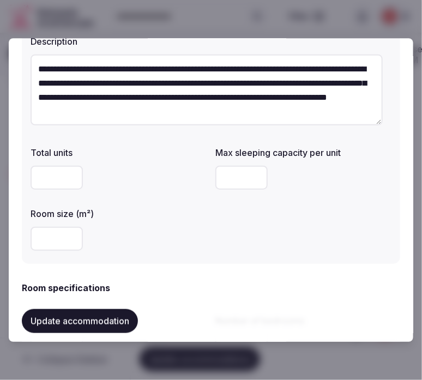
click at [274, 90] on textarea "**********" at bounding box center [207, 90] width 352 height 71
click at [276, 94] on textarea "**********" at bounding box center [207, 90] width 352 height 71
click at [270, 74] on textarea "**********" at bounding box center [207, 90] width 352 height 71
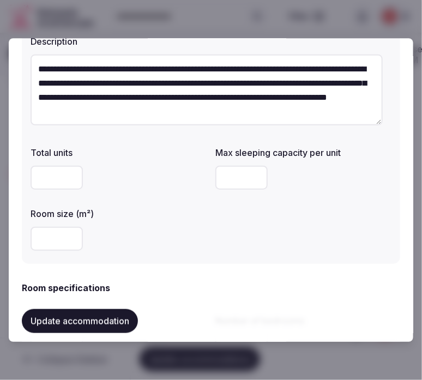
click at [270, 74] on textarea "**********" at bounding box center [207, 90] width 352 height 71
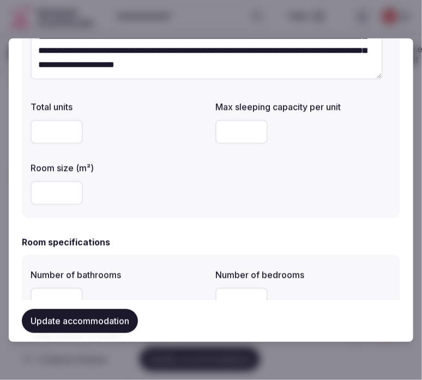
scroll to position [182, 0]
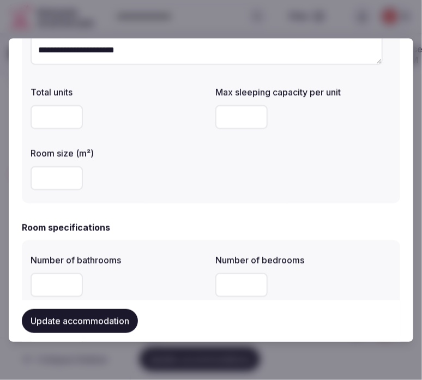
type textarea "**********"
click at [232, 112] on input "number" at bounding box center [241, 117] width 52 height 24
type input "*"
click at [56, 183] on input "number" at bounding box center [57, 178] width 52 height 24
type input "**"
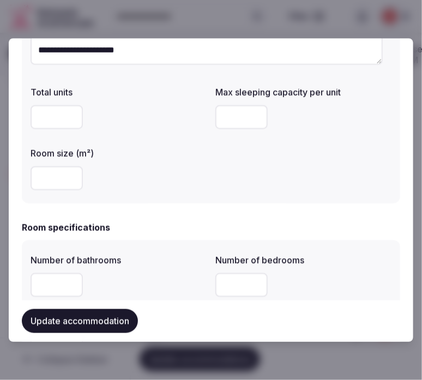
click at [122, 233] on div "Room specifications" at bounding box center [211, 227] width 378 height 13
drag, startPoint x: 60, startPoint y: 173, endPoint x: 23, endPoint y: 172, distance: 37.1
click at [23, 172] on div "**********" at bounding box center [211, 51] width 378 height 303
click at [155, 225] on div "Room specifications" at bounding box center [211, 227] width 378 height 13
click at [43, 289] on input "number" at bounding box center [57, 285] width 52 height 24
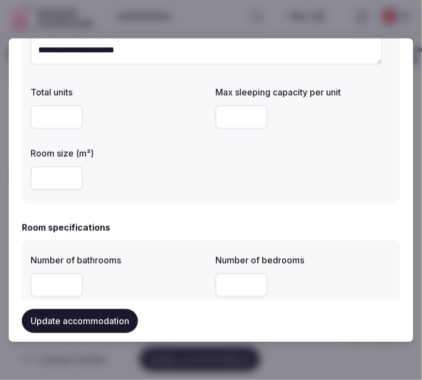
type input "*"
click at [217, 285] on input "*" at bounding box center [241, 285] width 52 height 24
type input "*"
click at [160, 282] on div "*" at bounding box center [119, 285] width 176 height 24
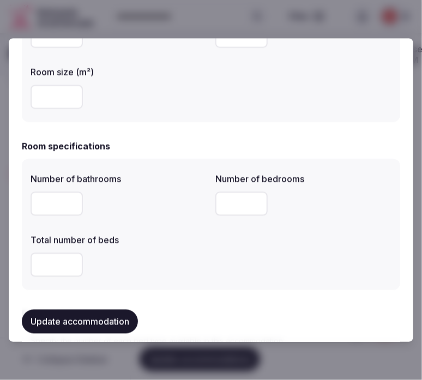
scroll to position [363, 0]
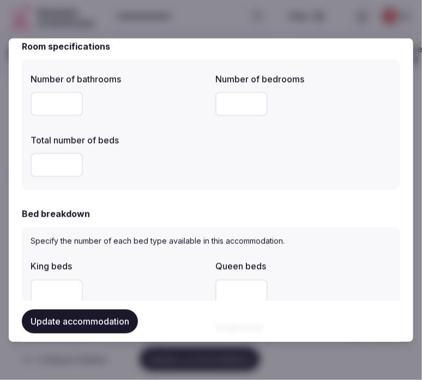
click at [57, 156] on input "number" at bounding box center [57, 165] width 52 height 24
type input "*"
click at [53, 285] on input "number" at bounding box center [57, 291] width 52 height 24
click at [57, 288] on input "number" at bounding box center [57, 291] width 52 height 24
type input "*"
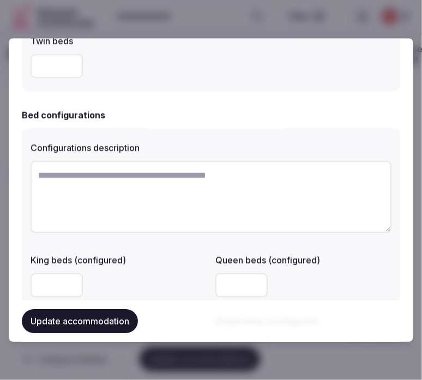
scroll to position [727, 0]
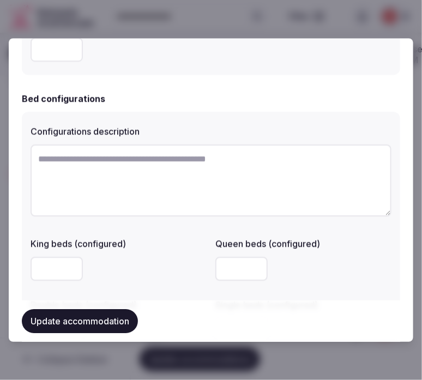
click at [119, 155] on textarea at bounding box center [211, 180] width 361 height 72
paste textarea "********"
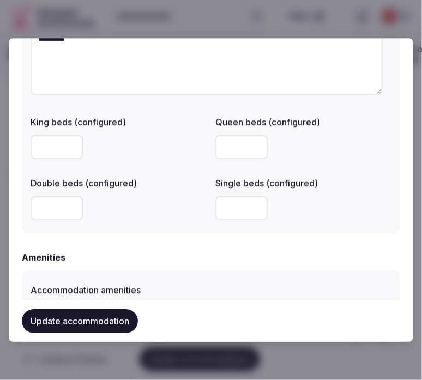
scroll to position [848, 0]
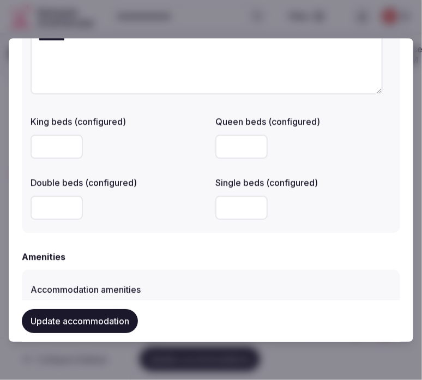
type textarea "********"
click at [44, 213] on input "number" at bounding box center [57, 208] width 52 height 24
type input "*"
drag, startPoint x: 142, startPoint y: 241, endPoint x: 98, endPoint y: 264, distance: 49.3
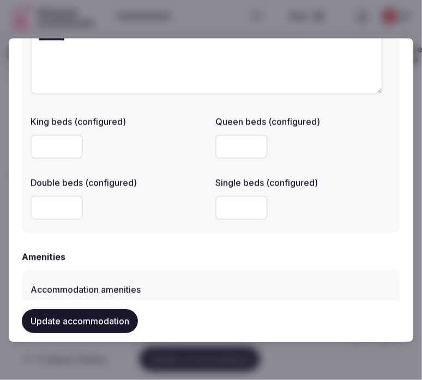
scroll to position [1029, 0]
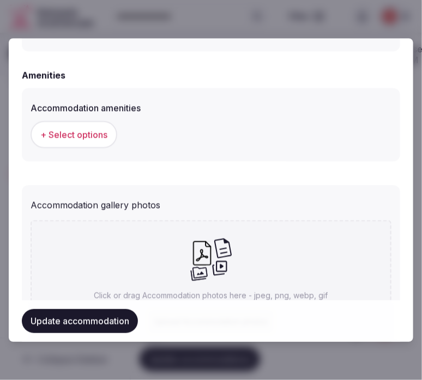
click at [70, 136] on span "+ Select options" at bounding box center [73, 135] width 67 height 12
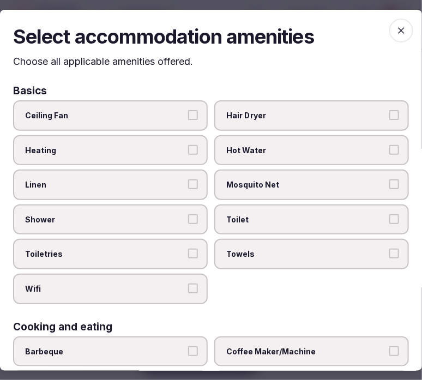
drag, startPoint x: 170, startPoint y: 188, endPoint x: 171, endPoint y: 195, distance: 7.2
click at [170, 189] on label "Linen" at bounding box center [110, 185] width 195 height 31
click at [188, 189] on button "Linen" at bounding box center [193, 184] width 10 height 10
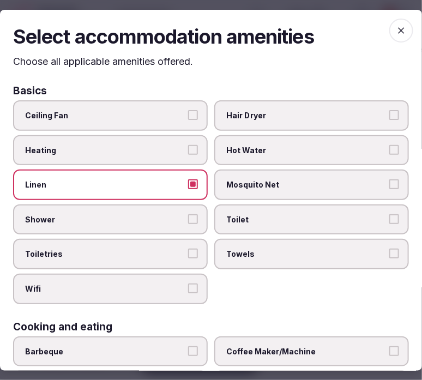
click at [181, 212] on label "Shower" at bounding box center [110, 219] width 195 height 31
click at [188, 214] on button "Shower" at bounding box center [193, 219] width 10 height 10
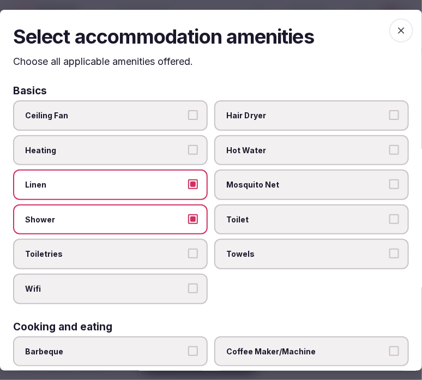
drag, startPoint x: 191, startPoint y: 252, endPoint x: 202, endPoint y: 264, distance: 16.2
click at [191, 252] on button "Toiletries" at bounding box center [193, 254] width 10 height 10
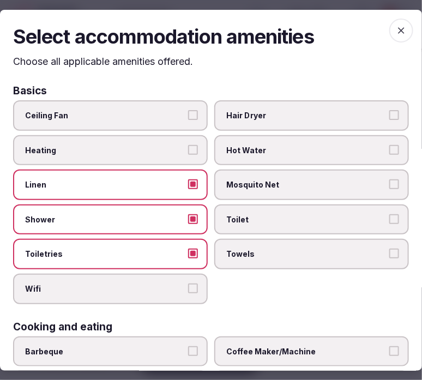
drag, startPoint x: 200, startPoint y: 275, endPoint x: 208, endPoint y: 275, distance: 8.7
click at [206, 276] on div "Ceiling Fan Hair Dryer Heating Hot Water Linen Mosquito Net Shower Toilet Toile…" at bounding box center [211, 202] width 396 height 204
click at [203, 279] on div "Ceiling Fan Hair Dryer Heating Hot Water Linen Mosquito Net Shower Toilet Toile…" at bounding box center [211, 202] width 396 height 204
click at [185, 285] on label "Wifi" at bounding box center [110, 289] width 195 height 31
click at [191, 283] on button "Wifi" at bounding box center [193, 288] width 10 height 10
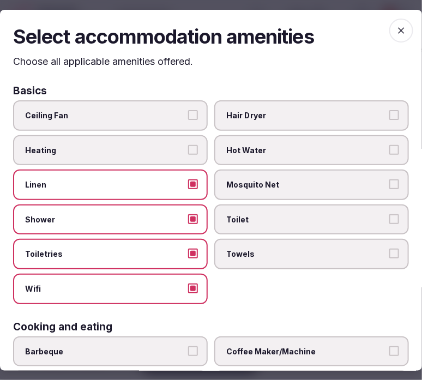
click at [266, 239] on label "Towels" at bounding box center [311, 254] width 195 height 31
click at [389, 249] on button "Towels" at bounding box center [394, 254] width 10 height 10
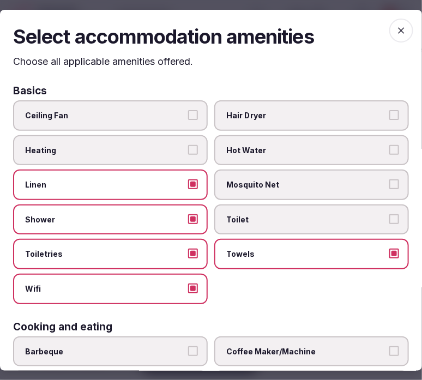
click at [297, 215] on span "Toilet" at bounding box center [306, 219] width 160 height 11
click at [389, 215] on button "Toilet" at bounding box center [394, 219] width 10 height 10
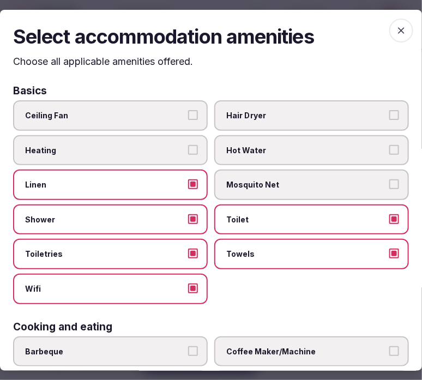
scroll to position [182, 0]
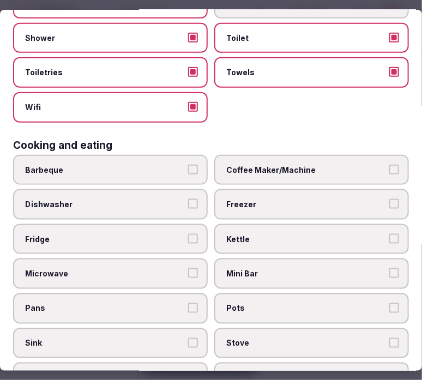
drag, startPoint x: 318, startPoint y: 160, endPoint x: 303, endPoint y: 166, distance: 16.4
click at [312, 165] on span "Coffee Maker/Machine" at bounding box center [306, 170] width 160 height 11
click at [389, 165] on button "Coffee Maker/Machine" at bounding box center [394, 170] width 10 height 10
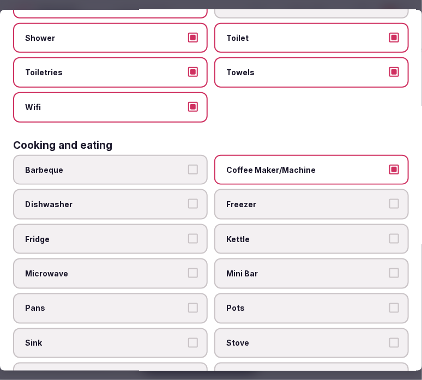
click at [287, 268] on span "Mini Bar" at bounding box center [306, 273] width 160 height 11
click at [389, 268] on button "Mini Bar" at bounding box center [394, 273] width 10 height 10
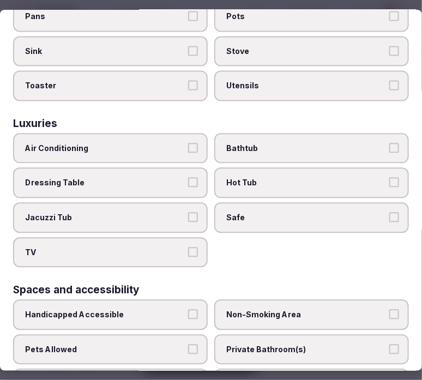
scroll to position [484, 0]
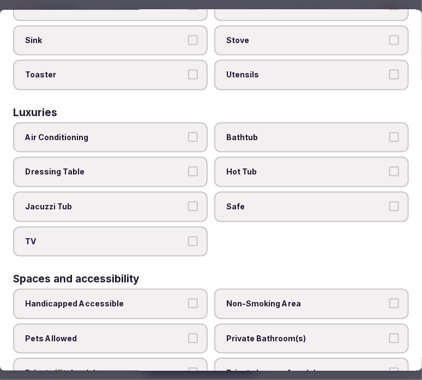
click at [147, 132] on span "Air Conditioning" at bounding box center [105, 137] width 160 height 11
click at [188, 132] on button "Air Conditioning" at bounding box center [193, 137] width 10 height 10
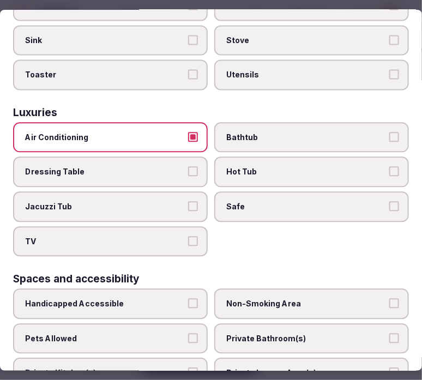
click at [322, 203] on label "Safe" at bounding box center [311, 207] width 195 height 31
click at [389, 203] on button "Safe" at bounding box center [394, 207] width 10 height 10
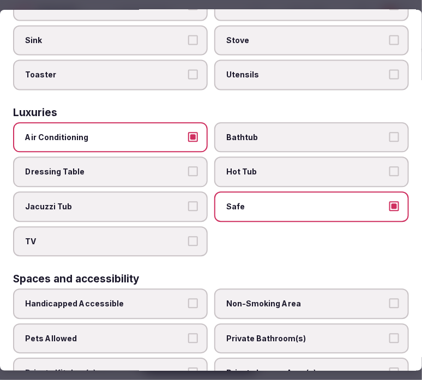
click at [343, 131] on label "Bathtub" at bounding box center [311, 138] width 195 height 31
click at [389, 132] on button "Bathtub" at bounding box center [394, 137] width 10 height 10
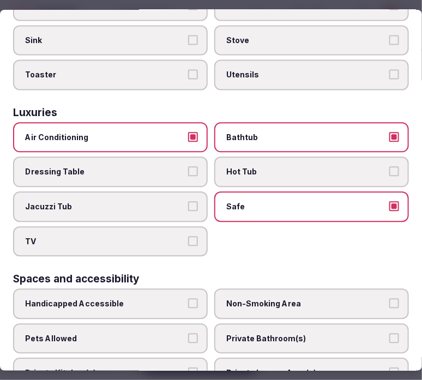
click at [185, 231] on label "TV" at bounding box center [110, 242] width 195 height 31
click at [188, 237] on button "TV" at bounding box center [193, 242] width 10 height 10
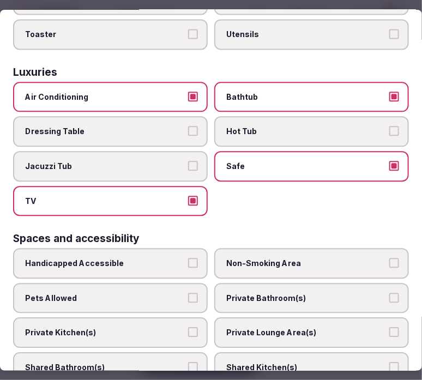
scroll to position [545, 0]
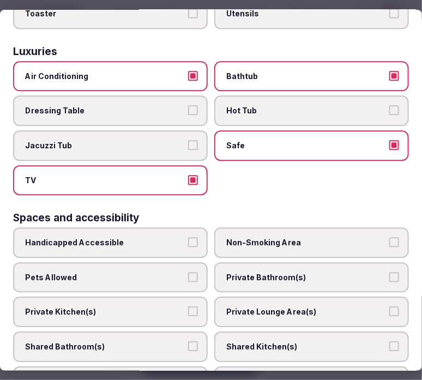
click at [324, 263] on label "Private Bathroom(s)" at bounding box center [311, 278] width 195 height 31
click at [389, 273] on button "Private Bathroom(s)" at bounding box center [394, 278] width 10 height 10
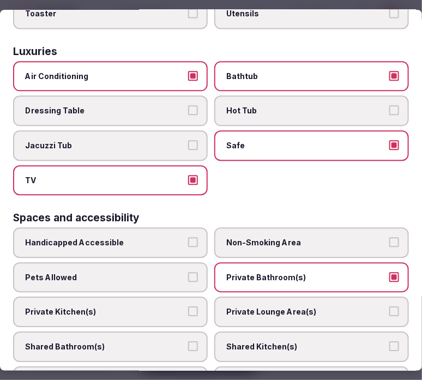
click at [317, 297] on label "Private Lounge Area(s)" at bounding box center [311, 312] width 195 height 31
click at [389, 307] on button "Private Lounge Area(s)" at bounding box center [394, 312] width 10 height 10
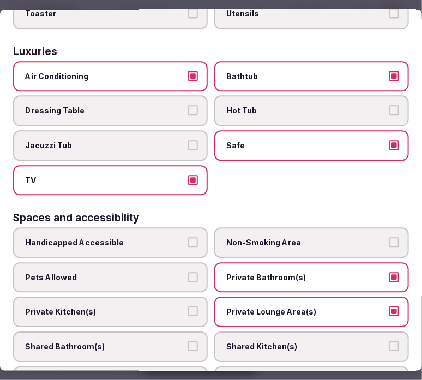
click at [172, 307] on span "Private Kitchen(s)" at bounding box center [105, 312] width 160 height 11
click at [188, 307] on button "Private Kitchen(s)" at bounding box center [193, 312] width 10 height 10
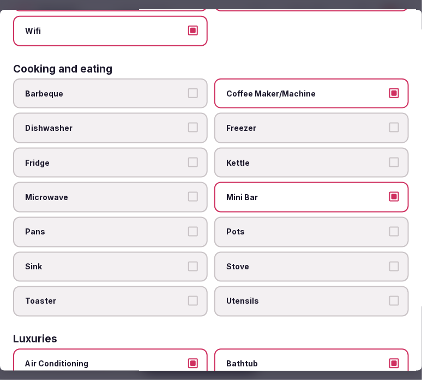
scroll to position [182, 0]
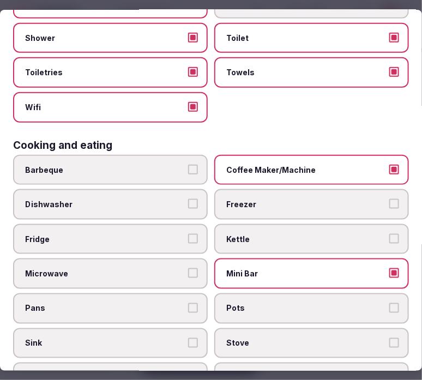
click at [155, 199] on span "Dishwasher" at bounding box center [105, 204] width 160 height 11
click at [188, 199] on button "Dishwasher" at bounding box center [193, 204] width 10 height 10
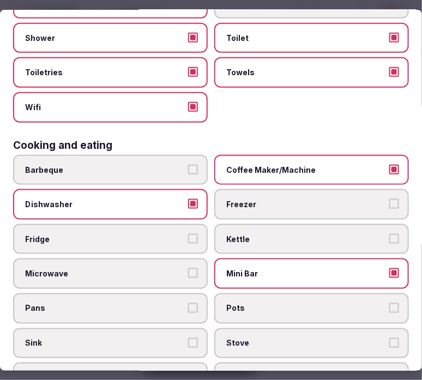
click at [140, 268] on span "Microwave" at bounding box center [105, 273] width 160 height 11
click at [188, 268] on button "Microwave" at bounding box center [193, 273] width 10 height 10
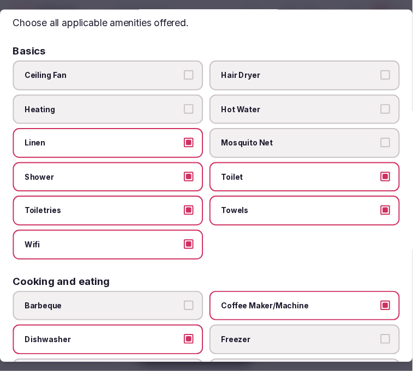
scroll to position [0, 0]
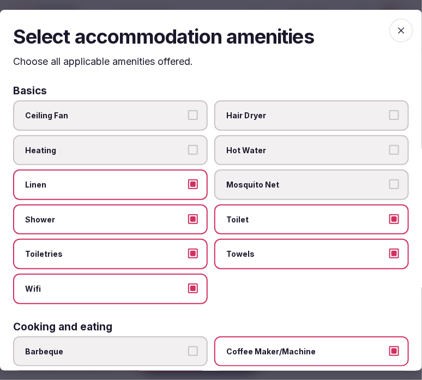
click at [389, 35] on span "button" at bounding box center [401, 30] width 24 height 24
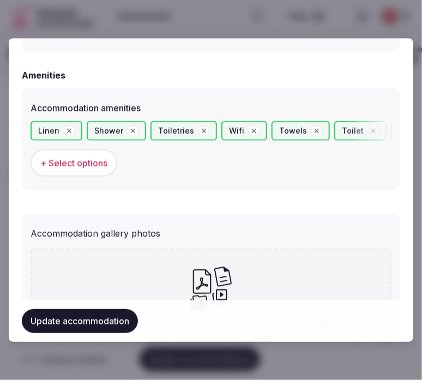
click at [79, 323] on button "Update accommodation" at bounding box center [80, 321] width 116 height 24
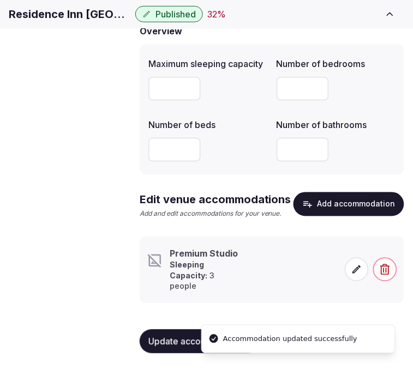
click at [357, 273] on icon at bounding box center [356, 269] width 11 height 11
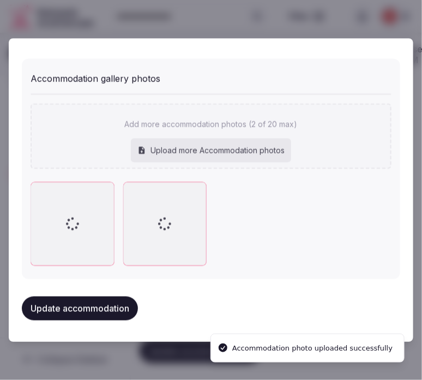
scroll to position [1180, 0]
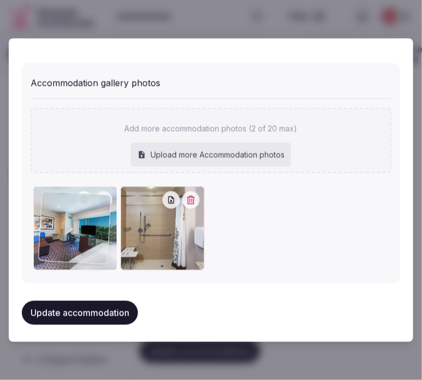
drag, startPoint x: 132, startPoint y: 191, endPoint x: 77, endPoint y: 192, distance: 55.1
click at [52, 198] on div at bounding box center [74, 228] width 83 height 84
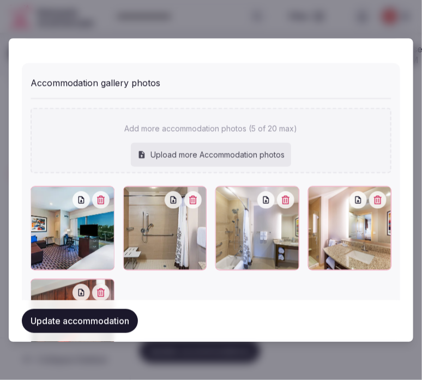
click at [216, 138] on div "Add more accommodation photos (5 of 20 max) Upload more Accommodation photos" at bounding box center [211, 140] width 361 height 65
type input "**********"
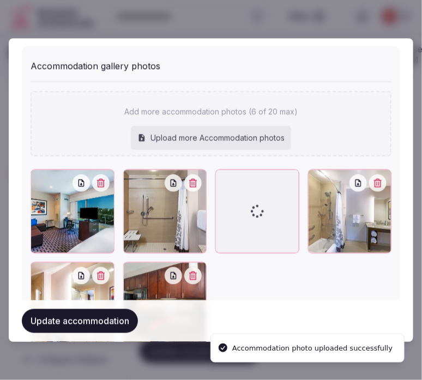
scroll to position [1209, 0]
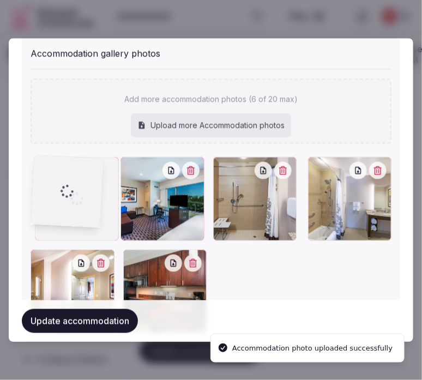
drag, startPoint x: 216, startPoint y: 160, endPoint x: 31, endPoint y: 180, distance: 186.4
click at [35, 180] on div at bounding box center [76, 199] width 83 height 84
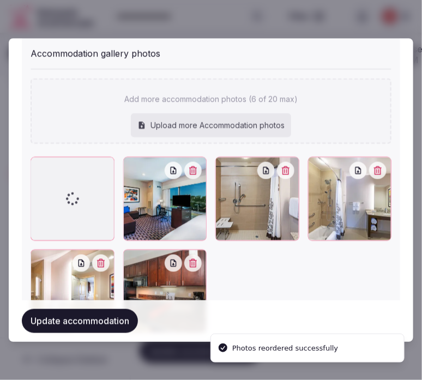
scroll to position [1270, 0]
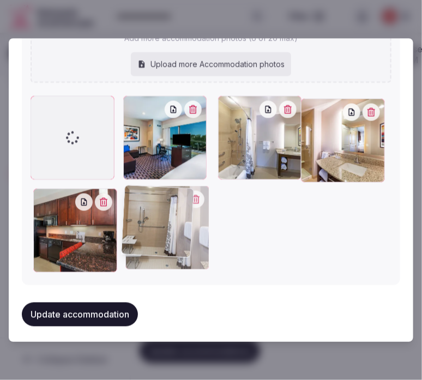
drag, startPoint x: 214, startPoint y: 105, endPoint x: 121, endPoint y: 202, distance: 135.0
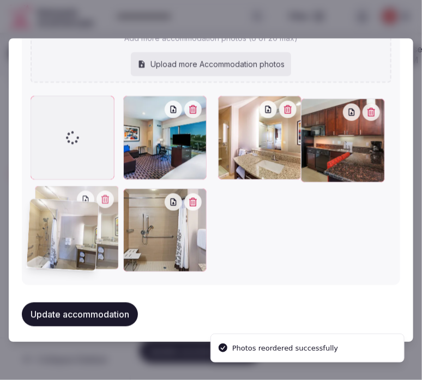
drag, startPoint x: 215, startPoint y: 102, endPoint x: 33, endPoint y: 209, distance: 211.3
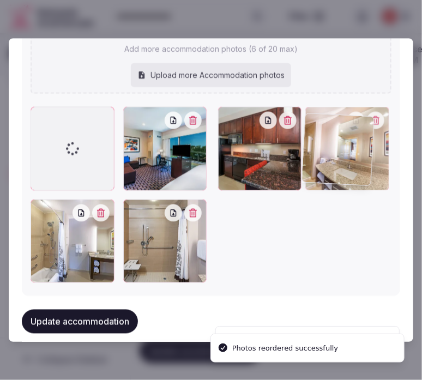
drag, startPoint x: 216, startPoint y: 101, endPoint x: 314, endPoint y: 91, distance: 98.1
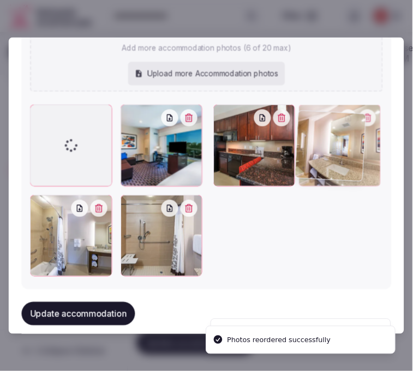
scroll to position [1252, 0]
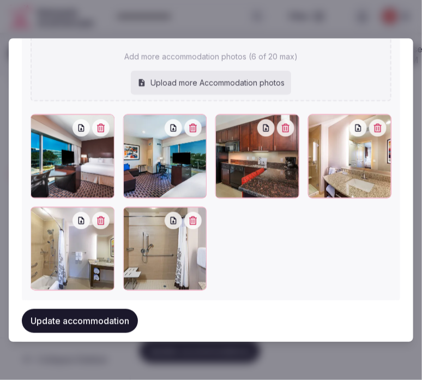
click at [113, 328] on button "Update accommodation" at bounding box center [80, 321] width 116 height 24
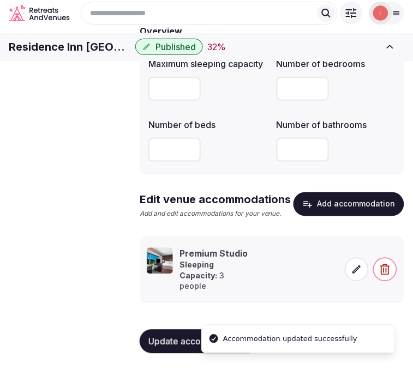
click at [0, 0] on span "Amenities" at bounding box center [0, 0] width 0 height 0
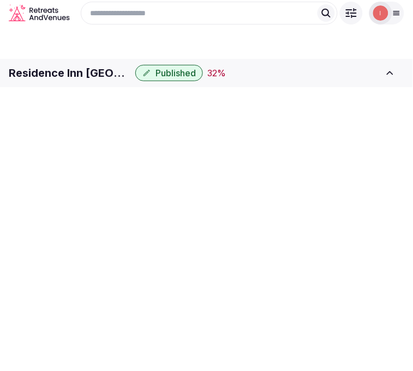
scroll to position [2, 0]
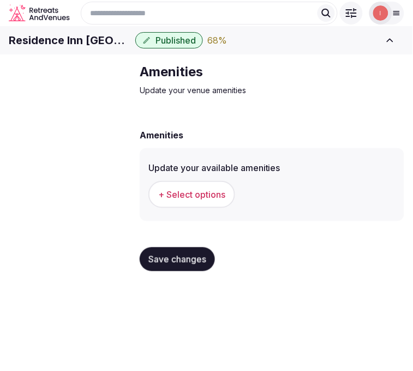
click at [210, 201] on span "+ Select options" at bounding box center [191, 195] width 67 height 12
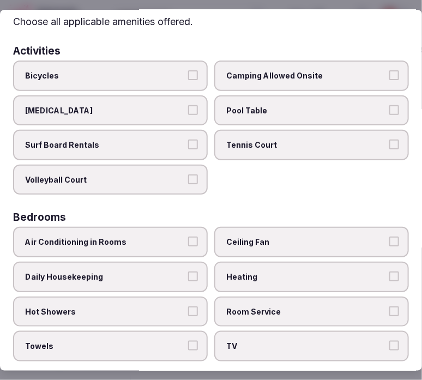
scroll to position [61, 0]
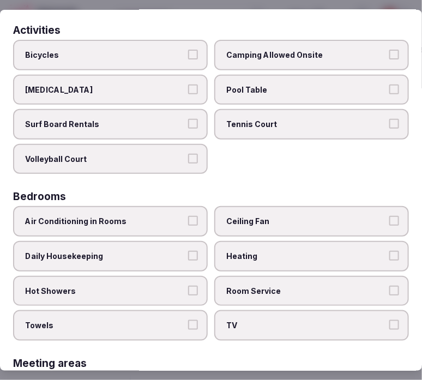
click at [172, 216] on span "Air Conditioning in Rooms" at bounding box center [105, 221] width 160 height 11
click at [188, 216] on button "Air Conditioning in Rooms" at bounding box center [193, 221] width 10 height 10
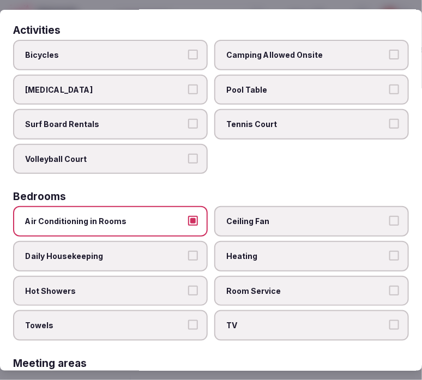
drag, startPoint x: 231, startPoint y: 280, endPoint x: 232, endPoint y: 305, distance: 25.1
click at [231, 286] on span "Room Service" at bounding box center [306, 291] width 160 height 11
click at [389, 286] on button "Room Service" at bounding box center [394, 291] width 10 height 10
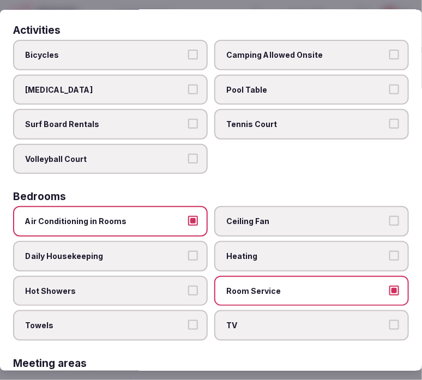
drag, startPoint x: 233, startPoint y: 315, endPoint x: 199, endPoint y: 312, distance: 33.9
click at [226, 320] on span "TV" at bounding box center [306, 325] width 160 height 11
click at [191, 320] on button "Towels" at bounding box center [193, 325] width 10 height 10
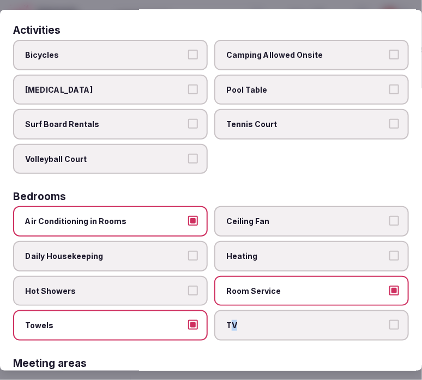
click at [188, 286] on button "Hot Showers" at bounding box center [193, 291] width 10 height 10
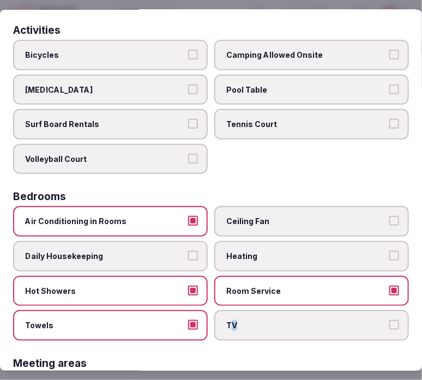
click at [188, 252] on button "Daily Housekeeping" at bounding box center [193, 256] width 10 height 10
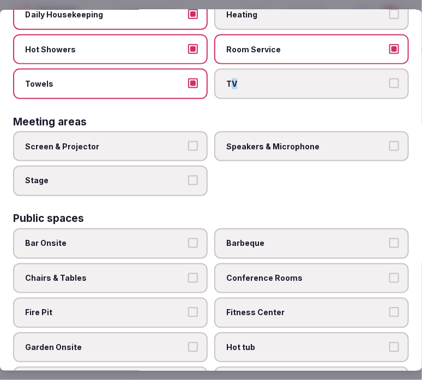
scroll to position [303, 0]
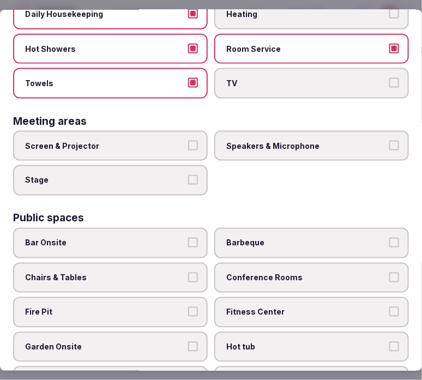
click at [174, 144] on label "Screen & Projector" at bounding box center [110, 146] width 195 height 31
click at [188, 144] on button "Screen & Projector" at bounding box center [193, 146] width 10 height 10
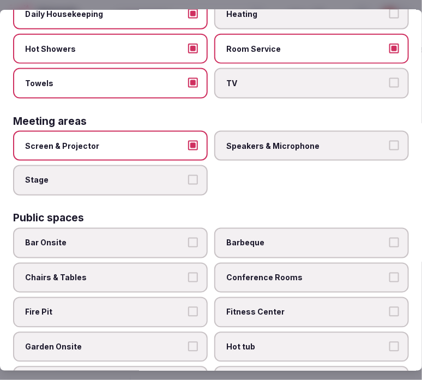
click at [277, 161] on div "Screen & Projector Speakers & Microphone Stage" at bounding box center [211, 163] width 396 height 65
click at [274, 144] on label "Speakers & Microphone" at bounding box center [311, 146] width 195 height 31
click at [389, 144] on button "Speakers & Microphone" at bounding box center [394, 146] width 10 height 10
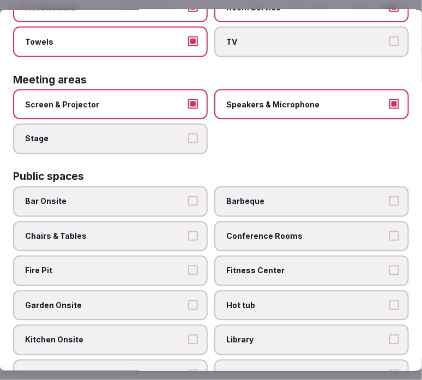
scroll to position [424, 0]
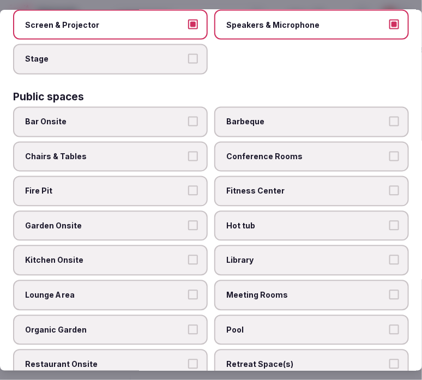
click at [149, 153] on label "Chairs & Tables" at bounding box center [110, 157] width 195 height 31
click at [188, 153] on button "Chairs & Tables" at bounding box center [193, 157] width 10 height 10
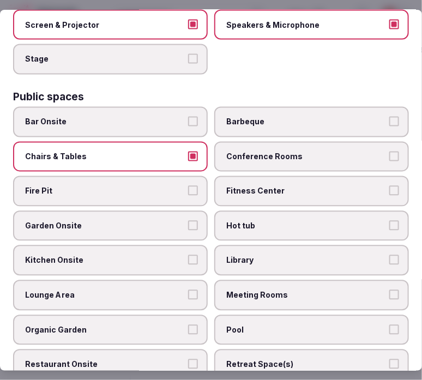
click at [260, 188] on label "Fitness Center" at bounding box center [311, 191] width 195 height 31
click at [389, 188] on button "Fitness Center" at bounding box center [394, 191] width 10 height 10
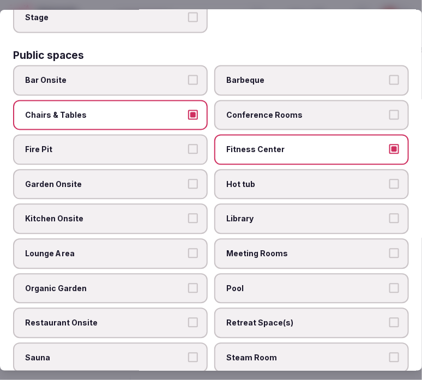
scroll to position [484, 0]
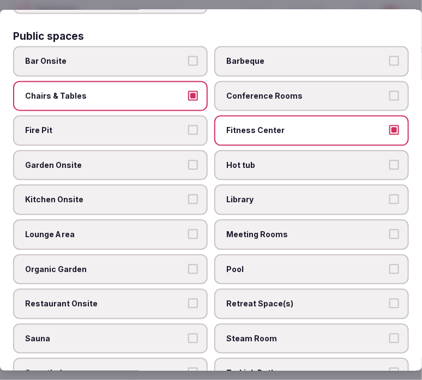
click at [167, 160] on span "Garden Onsite" at bounding box center [105, 165] width 160 height 11
click at [188, 160] on button "Garden Onsite" at bounding box center [193, 165] width 10 height 10
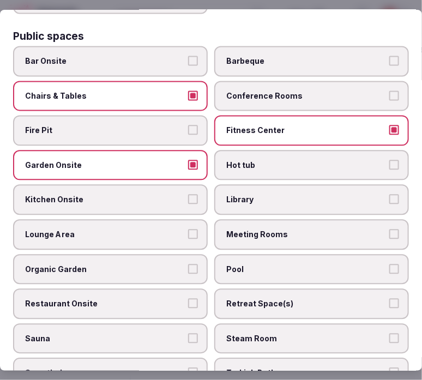
click at [167, 160] on span "Garden Onsite" at bounding box center [105, 165] width 160 height 11
click at [188, 160] on button "Garden Onsite" at bounding box center [193, 165] width 10 height 10
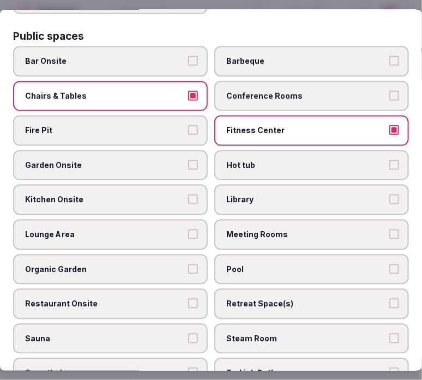
click at [165, 195] on span "Kitchen Onsite" at bounding box center [105, 200] width 160 height 11
click at [188, 195] on button "Kitchen Onsite" at bounding box center [193, 200] width 10 height 10
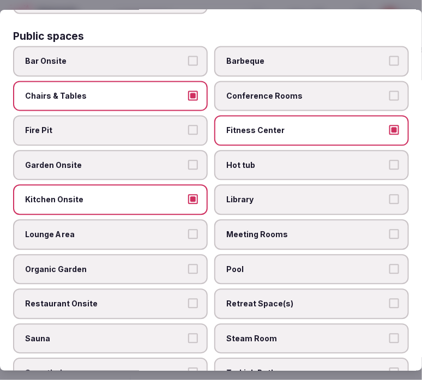
click at [165, 195] on span "Kitchen Onsite" at bounding box center [105, 200] width 160 height 11
click at [188, 195] on button "Kitchen Onsite" at bounding box center [193, 200] width 10 height 10
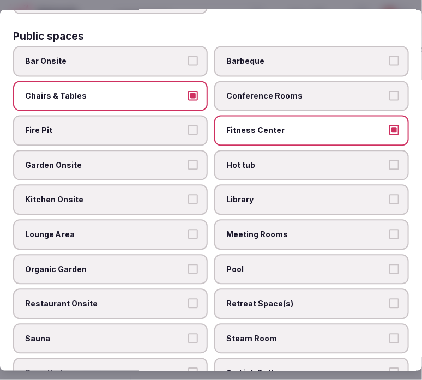
drag, startPoint x: 220, startPoint y: 213, endPoint x: 221, endPoint y: 219, distance: 6.1
click at [220, 220] on label "Meeting Rooms" at bounding box center [311, 235] width 195 height 31
click at [389, 230] on button "Meeting Rooms" at bounding box center [394, 235] width 10 height 10
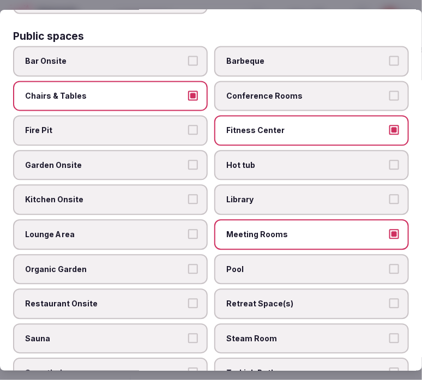
click at [227, 264] on span "Pool" at bounding box center [306, 269] width 160 height 11
click at [389, 264] on button "Pool" at bounding box center [394, 269] width 10 height 10
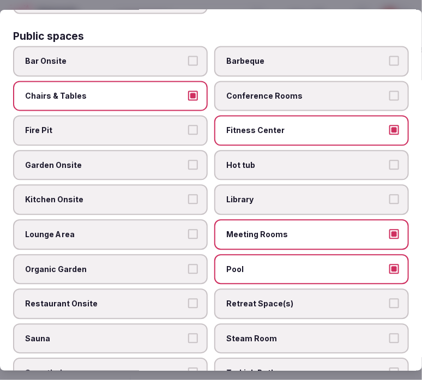
scroll to position [545, 0]
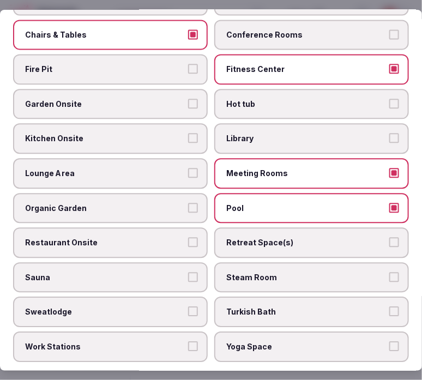
click at [139, 168] on span "Lounge Area" at bounding box center [105, 173] width 160 height 11
click at [188, 168] on button "Lounge Area" at bounding box center [193, 173] width 10 height 10
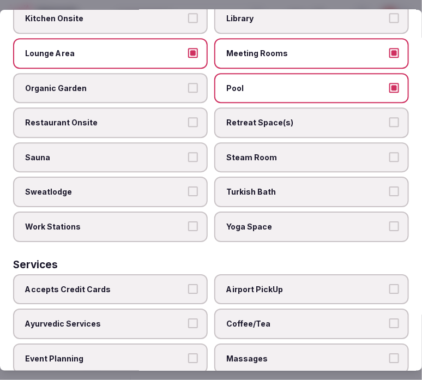
scroll to position [666, 0]
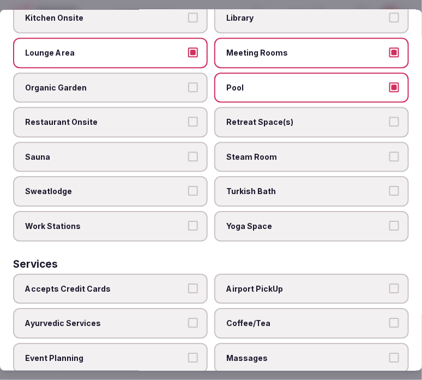
click at [142, 117] on span "Restaurant Onsite" at bounding box center [105, 122] width 160 height 11
click at [188, 117] on button "Restaurant Onsite" at bounding box center [193, 122] width 10 height 10
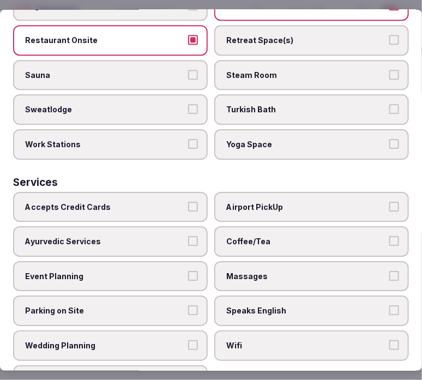
scroll to position [758, 0]
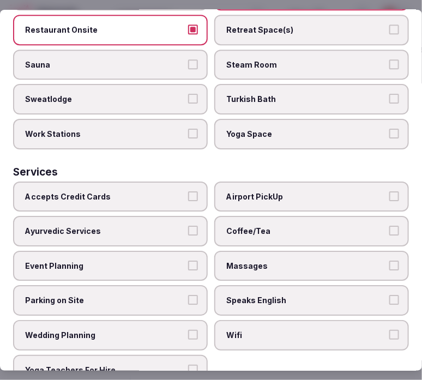
click at [188, 191] on button "Accepts Credit Cards" at bounding box center [193, 196] width 10 height 10
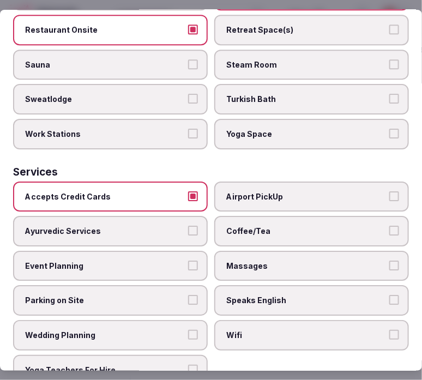
click at [282, 226] on span "Coffee/Tea" at bounding box center [306, 231] width 160 height 11
click at [389, 226] on button "Coffee/Tea" at bounding box center [394, 231] width 10 height 10
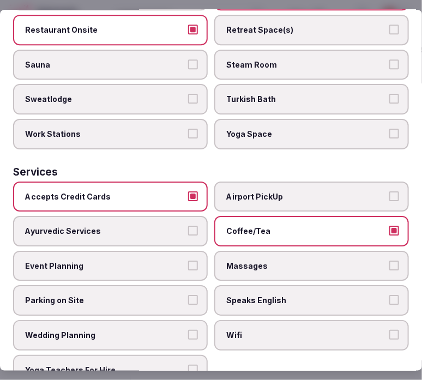
click at [295, 261] on span "Massages" at bounding box center [306, 266] width 160 height 11
click at [389, 261] on button "Massages" at bounding box center [394, 266] width 10 height 10
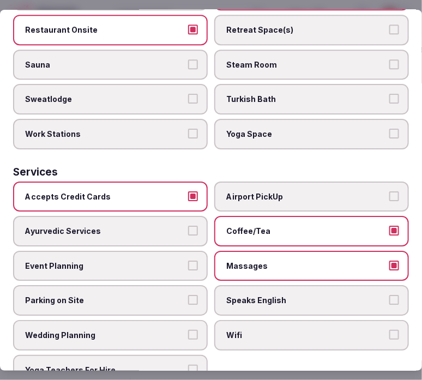
click at [295, 261] on span "Massages" at bounding box center [306, 266] width 160 height 11
click at [389, 261] on button "Massages" at bounding box center [394, 266] width 10 height 10
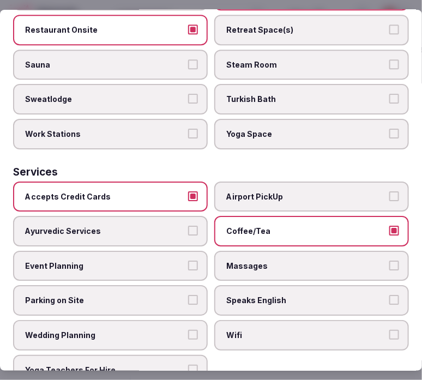
click at [304, 295] on span "Speaks English" at bounding box center [306, 300] width 160 height 11
click at [389, 295] on button "Speaks English" at bounding box center [394, 300] width 10 height 10
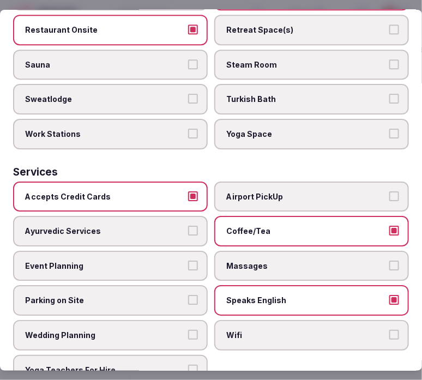
click at [302, 320] on label "Wifi" at bounding box center [311, 335] width 195 height 31
click at [389, 330] on button "Wifi" at bounding box center [394, 335] width 10 height 10
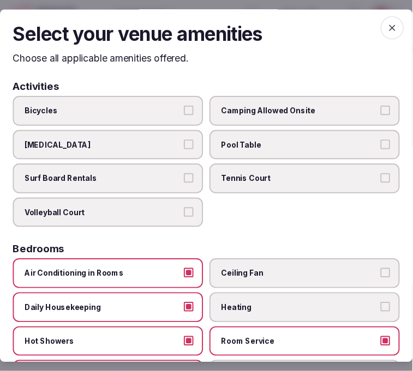
scroll to position [0, 0]
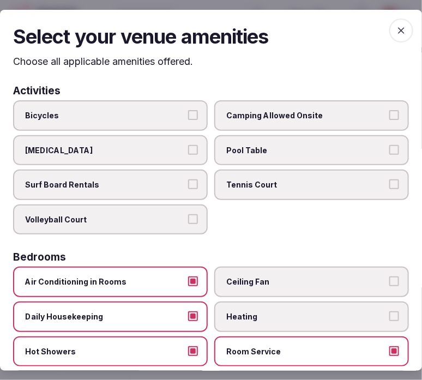
click at [396, 29] on icon "button" at bounding box center [401, 30] width 11 height 11
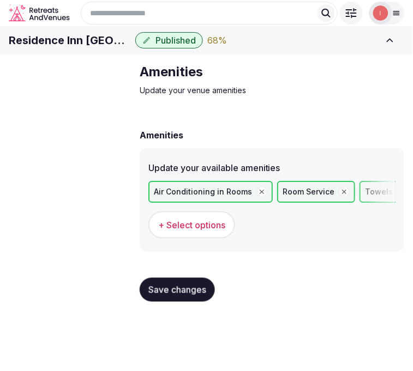
click at [177, 301] on button "Save changes" at bounding box center [177, 290] width 75 height 24
click at [176, 311] on div "Save changes" at bounding box center [272, 289] width 264 height 41
click at [176, 295] on span "Save changes" at bounding box center [177, 290] width 58 height 11
click at [0, 0] on span "Food & dining" at bounding box center [0, 0] width 0 height 0
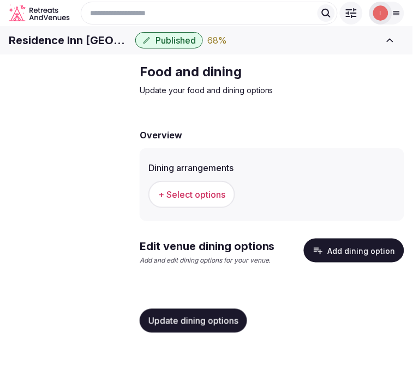
click at [182, 201] on span "+ Select options" at bounding box center [191, 195] width 67 height 12
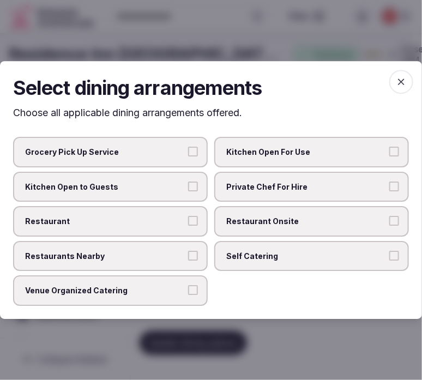
click at [178, 227] on label "Restaurant" at bounding box center [110, 221] width 195 height 31
click at [188, 226] on button "Restaurant" at bounding box center [193, 221] width 10 height 10
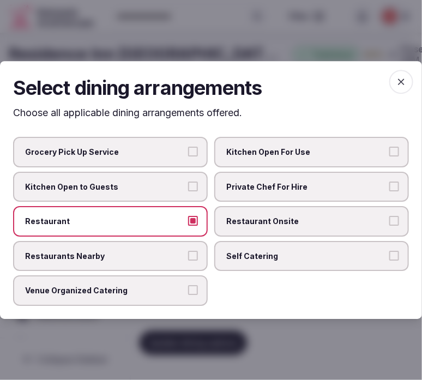
click at [237, 221] on span "Restaurant Onsite" at bounding box center [306, 221] width 160 height 11
click at [389, 221] on button "Restaurant Onsite" at bounding box center [394, 221] width 10 height 10
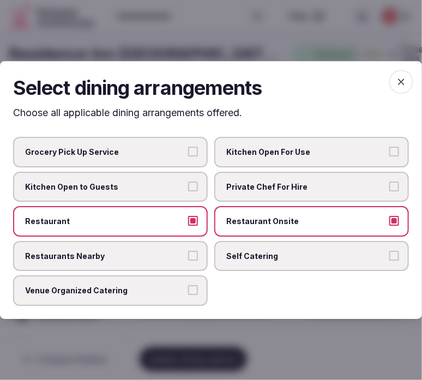
click at [390, 82] on h2 "Select dining arrangements" at bounding box center [211, 87] width 396 height 27
click at [396, 89] on span "button" at bounding box center [401, 82] width 24 height 24
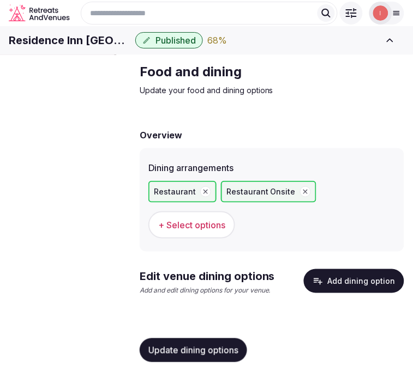
click at [202, 354] on span "Update dining options" at bounding box center [193, 350] width 90 height 11
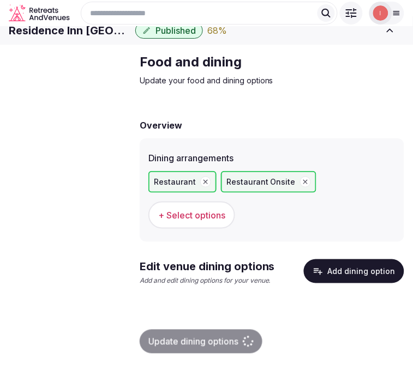
scroll to position [27, 0]
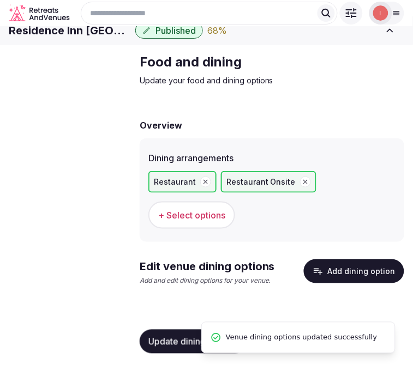
click at [322, 273] on icon "button" at bounding box center [317, 271] width 11 height 11
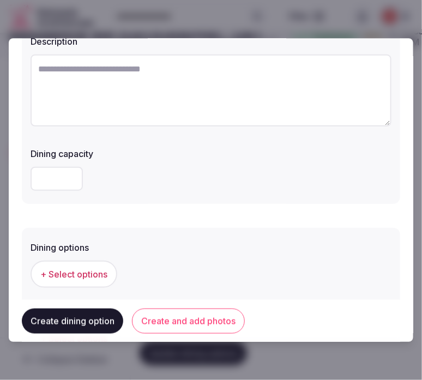
scroll to position [0, 0]
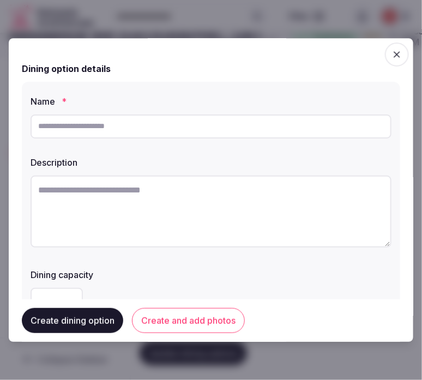
click at [148, 119] on input "text" at bounding box center [211, 126] width 361 height 24
type input "**********"
click at [274, 191] on textarea at bounding box center [211, 212] width 361 height 72
paste textarea "**********"
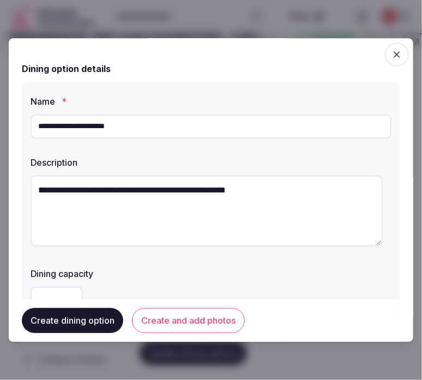
click at [274, 191] on textarea "**********" at bounding box center [207, 211] width 352 height 71
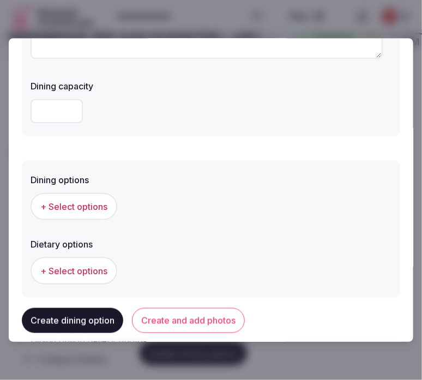
scroll to position [303, 0]
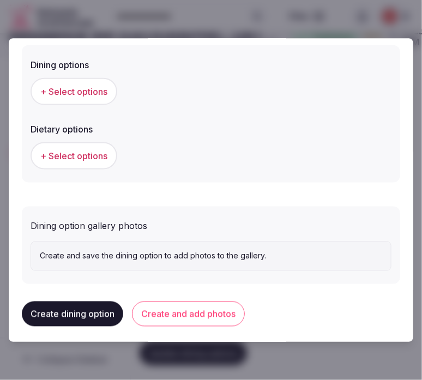
type textarea "**********"
click at [96, 88] on span "+ Select options" at bounding box center [73, 92] width 67 height 12
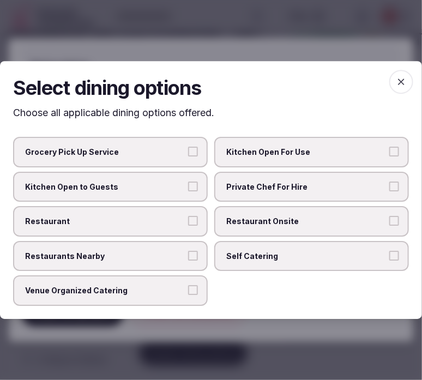
click at [242, 217] on span "Restaurant Onsite" at bounding box center [306, 221] width 160 height 11
click at [389, 217] on button "Restaurant Onsite" at bounding box center [394, 221] width 10 height 10
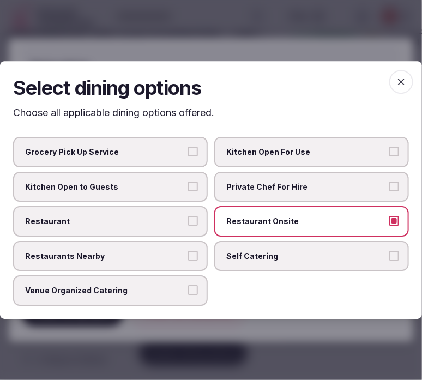
click at [188, 229] on label "Restaurant" at bounding box center [110, 221] width 195 height 31
click at [188, 226] on button "Restaurant" at bounding box center [193, 221] width 10 height 10
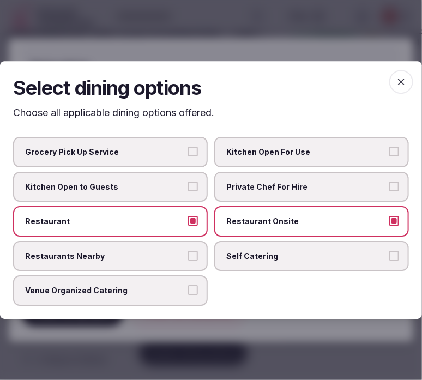
click at [183, 286] on span "Venue Organized Catering" at bounding box center [105, 291] width 160 height 11
click at [188, 286] on button "Venue Organized Catering" at bounding box center [193, 291] width 10 height 10
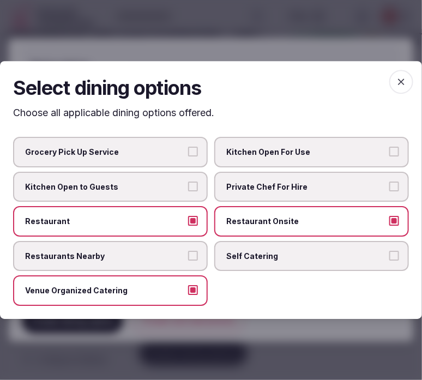
click at [194, 227] on label "Restaurant" at bounding box center [110, 221] width 195 height 31
click at [194, 226] on button "Restaurant" at bounding box center [193, 221] width 10 height 10
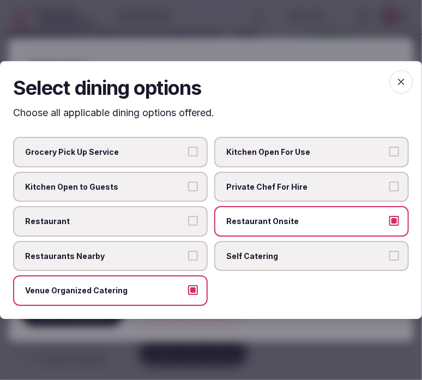
click at [293, 220] on span "Restaurant Onsite" at bounding box center [306, 221] width 160 height 11
click at [389, 220] on button "Restaurant Onsite" at bounding box center [394, 221] width 10 height 10
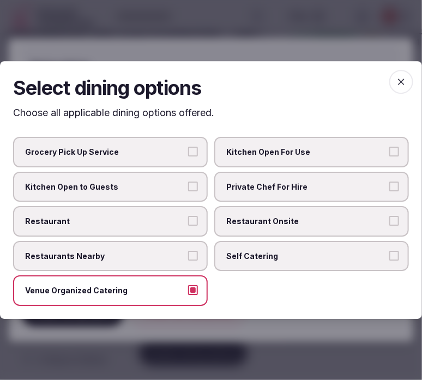
drag, startPoint x: 400, startPoint y: 80, endPoint x: 260, endPoint y: 219, distance: 197.0
click at [395, 82] on span "button" at bounding box center [401, 82] width 24 height 24
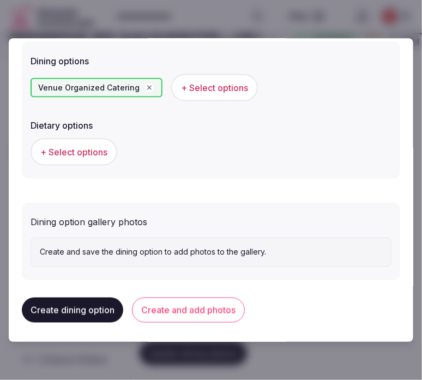
scroll to position [307, 0]
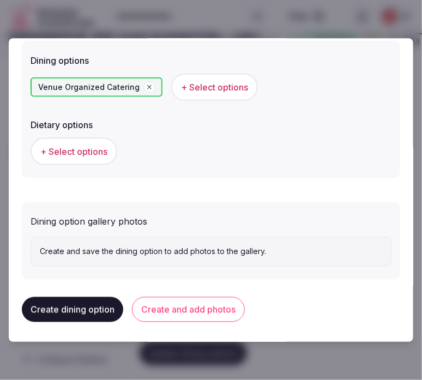
click at [178, 311] on button "Create and add photos" at bounding box center [188, 309] width 113 height 25
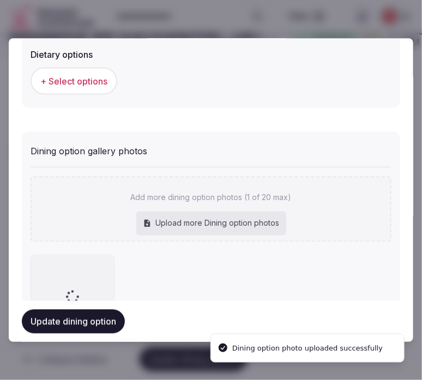
scroll to position [407, 0]
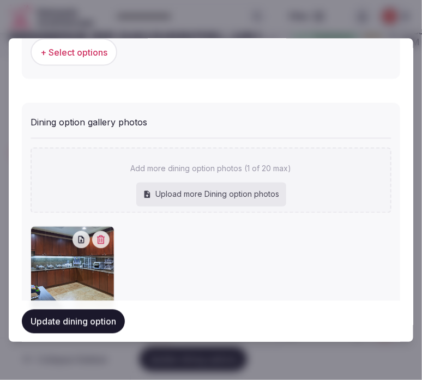
click at [42, 316] on button "Update dining option" at bounding box center [73, 321] width 103 height 24
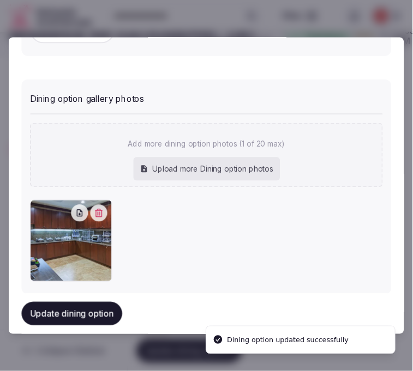
scroll to position [446, 0]
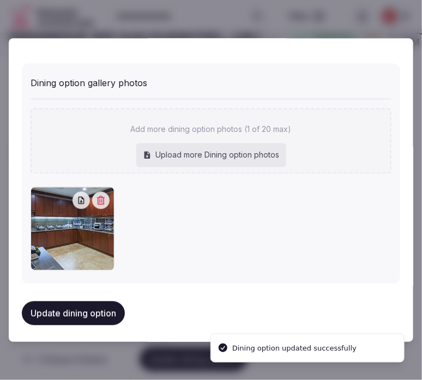
drag, startPoint x: 87, startPoint y: 309, endPoint x: 99, endPoint y: 297, distance: 17.0
click at [88, 307] on button "Update dining option" at bounding box center [73, 313] width 103 height 24
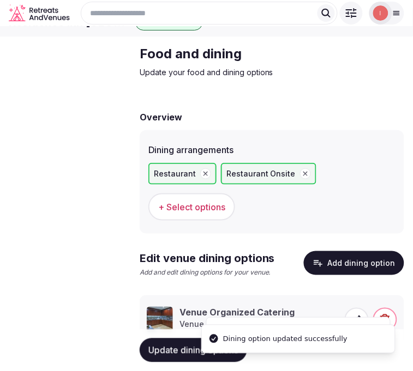
click at [0, 0] on span "Activities & experiences" at bounding box center [0, 0] width 0 height 0
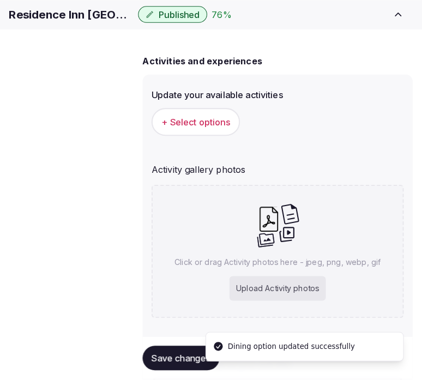
scroll to position [79, 0]
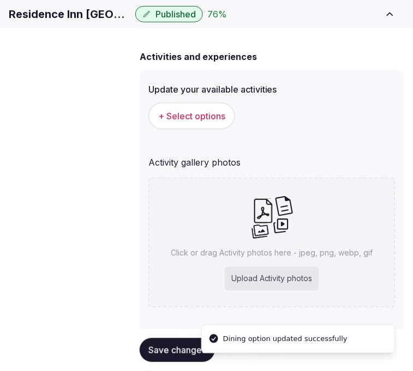
click at [214, 122] on span "+ Select options" at bounding box center [191, 116] width 67 height 12
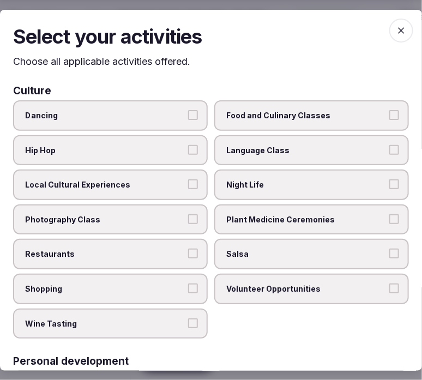
click at [180, 183] on span "Local Cultural Experiences" at bounding box center [105, 184] width 160 height 11
click at [188, 183] on button "Local Cultural Experiences" at bounding box center [193, 184] width 10 height 10
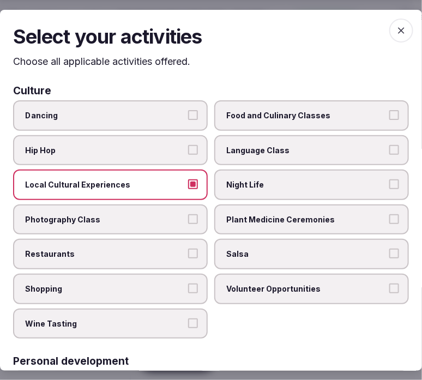
click at [238, 183] on span "Night Life" at bounding box center [306, 184] width 160 height 11
click at [389, 183] on button "Night Life" at bounding box center [394, 184] width 10 height 10
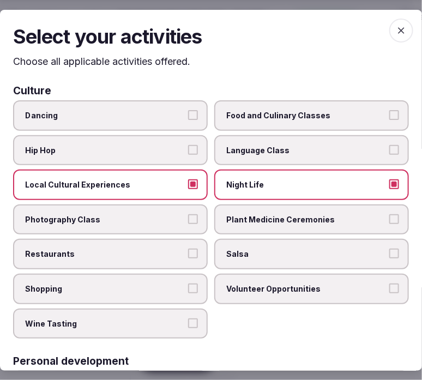
click at [173, 239] on label "Restaurants" at bounding box center [110, 254] width 195 height 31
click at [188, 249] on button "Restaurants" at bounding box center [193, 254] width 10 height 10
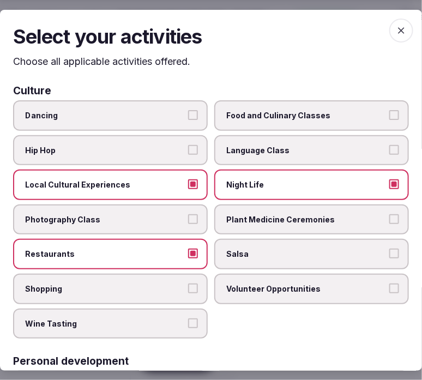
click at [188, 249] on button "Restaurants" at bounding box center [193, 254] width 10 height 10
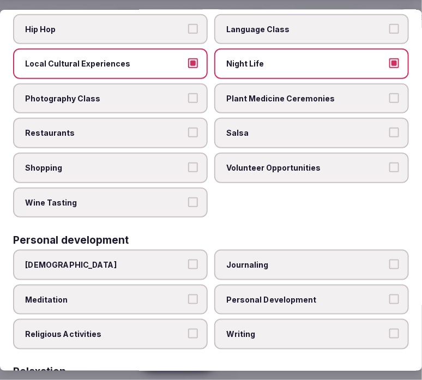
scroll to position [182, 0]
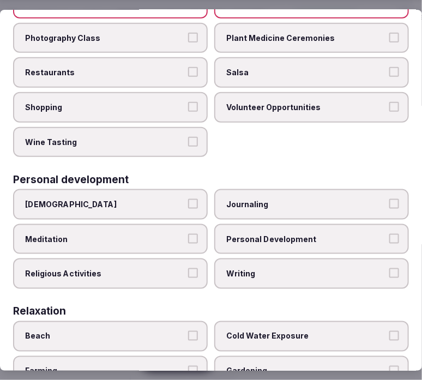
click at [189, 69] on button "Restaurants" at bounding box center [193, 72] width 10 height 10
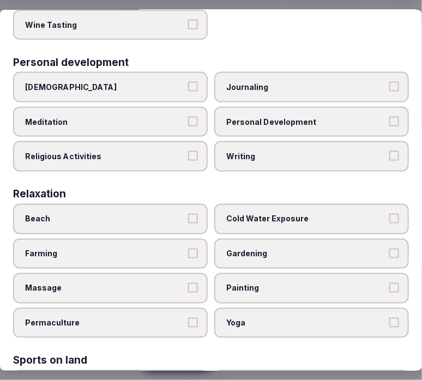
scroll to position [303, 0]
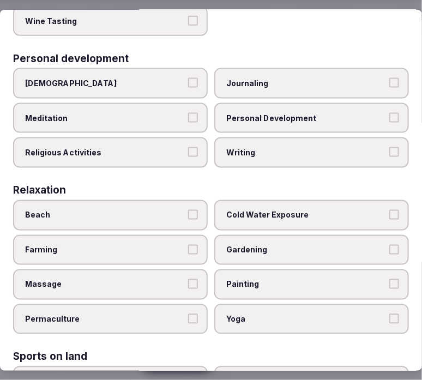
click at [274, 113] on span "Personal Development" at bounding box center [306, 118] width 160 height 11
click at [389, 113] on button "Personal Development" at bounding box center [394, 118] width 10 height 10
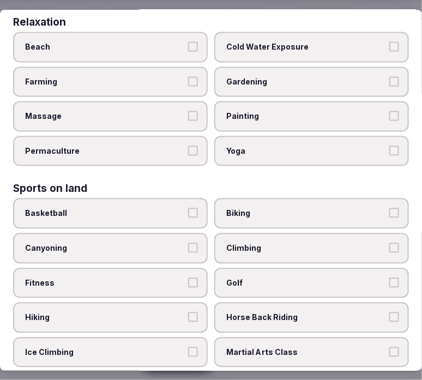
scroll to position [545, 0]
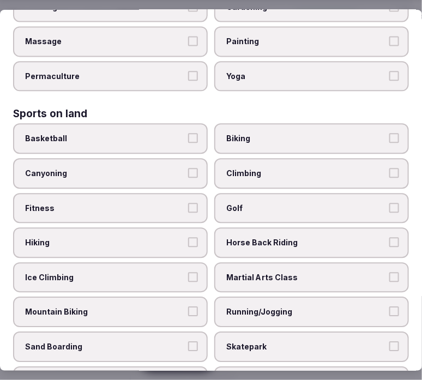
click at [188, 203] on button "Fitness" at bounding box center [193, 208] width 10 height 10
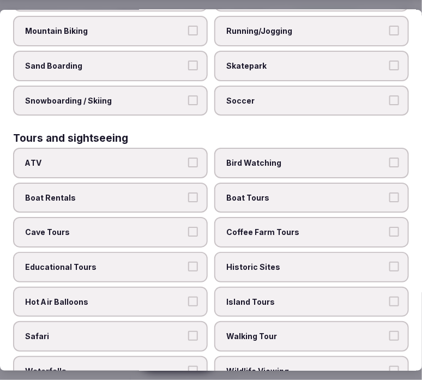
scroll to position [848, 0]
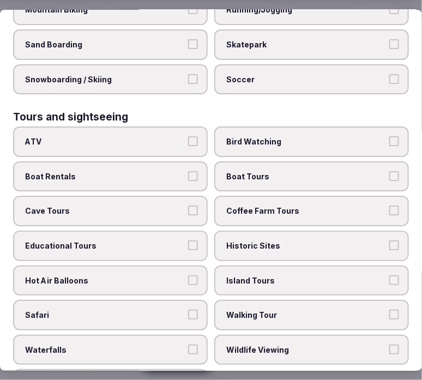
click at [268, 265] on label "Island Tours" at bounding box center [311, 280] width 195 height 31
click at [389, 275] on button "Island Tours" at bounding box center [394, 280] width 10 height 10
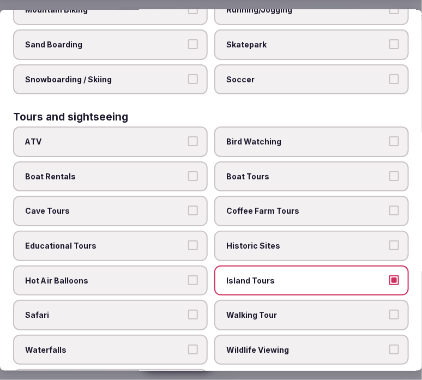
click at [265, 275] on span "Island Tours" at bounding box center [306, 280] width 160 height 11
click at [389, 275] on button "Island Tours" at bounding box center [394, 280] width 10 height 10
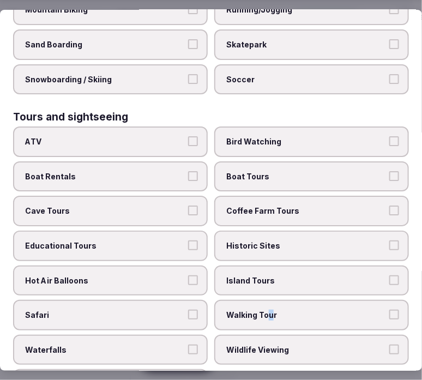
drag, startPoint x: 265, startPoint y: 288, endPoint x: 265, endPoint y: 259, distance: 28.4
click at [265, 300] on label "Walking Tour" at bounding box center [311, 315] width 195 height 31
click at [389, 310] on button "Walking Tour" at bounding box center [394, 315] width 10 height 10
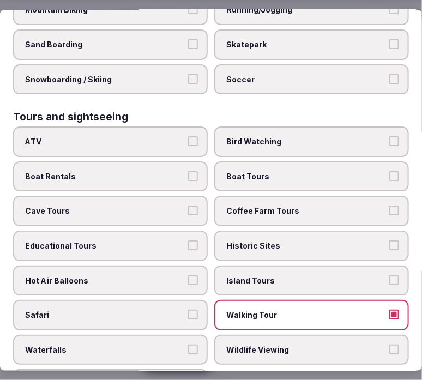
click at [267, 240] on span "Historic Sites" at bounding box center [306, 245] width 160 height 11
click at [389, 240] on button "Historic Sites" at bounding box center [394, 245] width 10 height 10
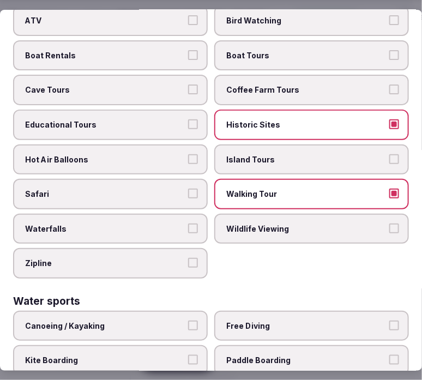
scroll to position [1089, 0]
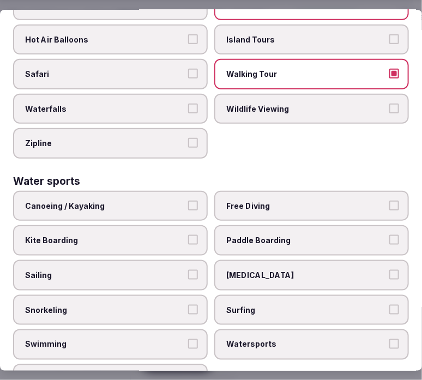
click at [175, 339] on span "Swimming" at bounding box center [105, 344] width 160 height 11
click at [188, 339] on button "Swimming" at bounding box center [193, 344] width 10 height 10
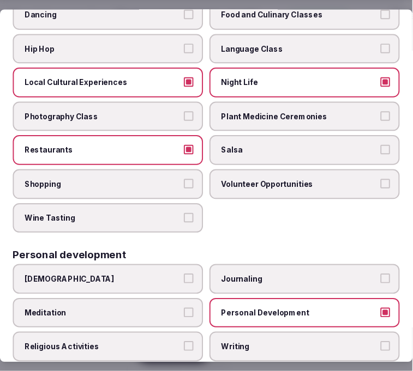
scroll to position [0, 0]
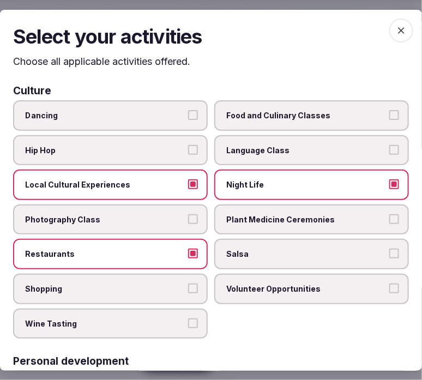
click at [389, 30] on span "button" at bounding box center [401, 30] width 24 height 24
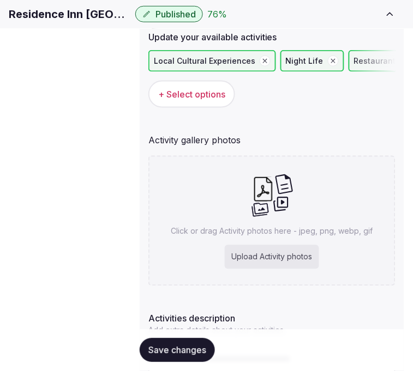
scroll to position [200, 0]
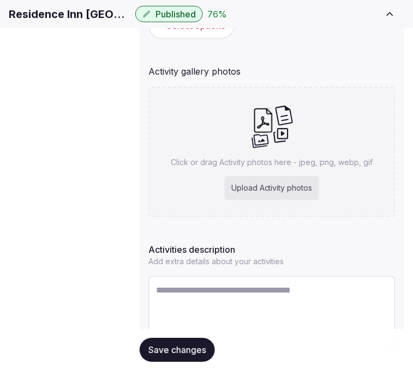
click at [193, 350] on span "Save changes" at bounding box center [177, 350] width 58 height 11
click at [131, 22] on h1 "Residence Inn Austin Northwest/The Domain Area" at bounding box center [70, 14] width 122 height 15
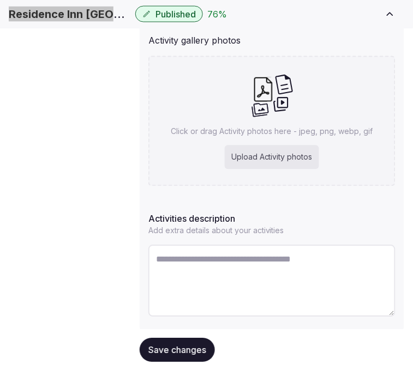
scroll to position [259, 0]
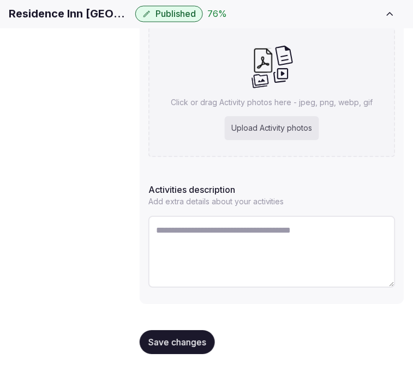
click at [219, 243] on textarea at bounding box center [271, 252] width 247 height 72
paste textarea "**********"
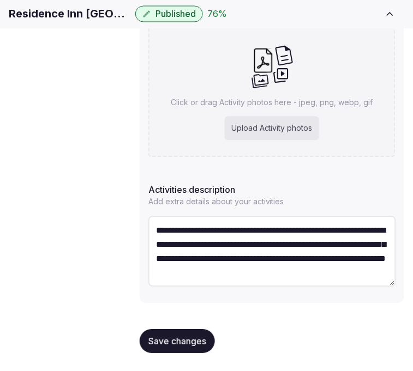
type textarea "**********"
click at [70, 20] on h1 "Residence Inn Austin Northwest/The Domain Area" at bounding box center [70, 14] width 122 height 15
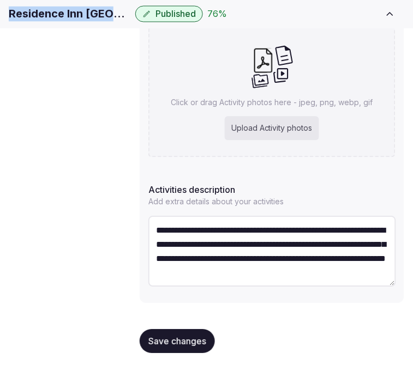
copy div "Residence Inn Austin Northwest/The Domain Area"
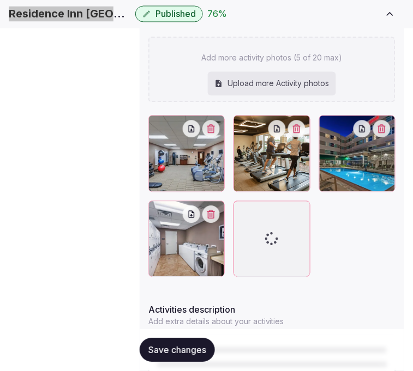
scroll to position [110, 0]
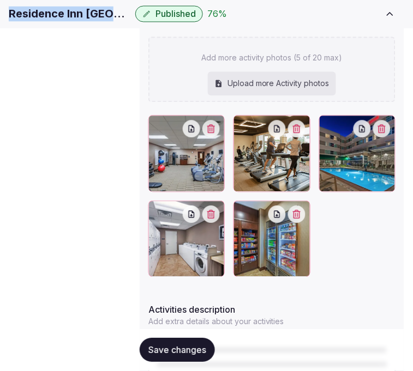
click at [196, 346] on span "Save changes" at bounding box center [177, 350] width 58 height 11
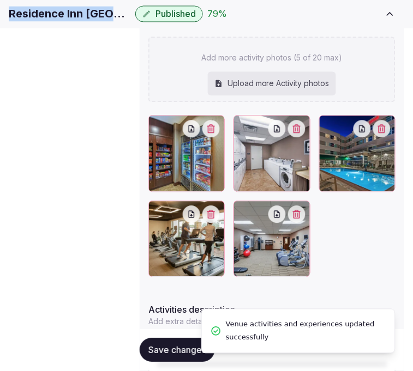
click at [197, 346] on span "Save changes" at bounding box center [177, 350] width 58 height 11
click at [0, 0] on link "Location" at bounding box center [0, 0] width 0 height 0
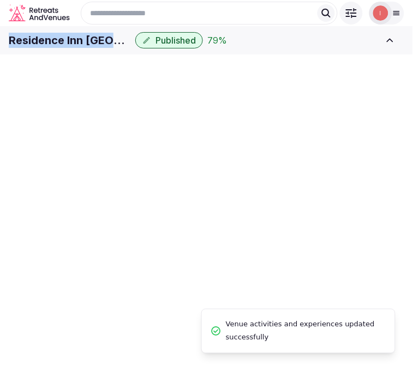
click at [0, 0] on link "Activities & experiences" at bounding box center [0, 0] width 0 height 0
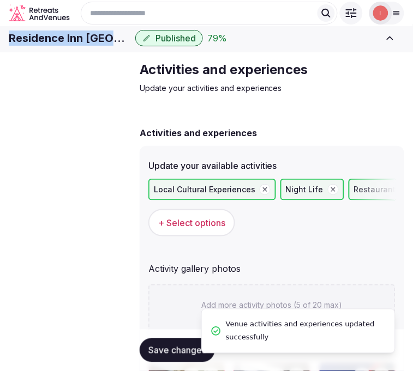
click at [0, 0] on span "Location" at bounding box center [0, 0] width 0 height 0
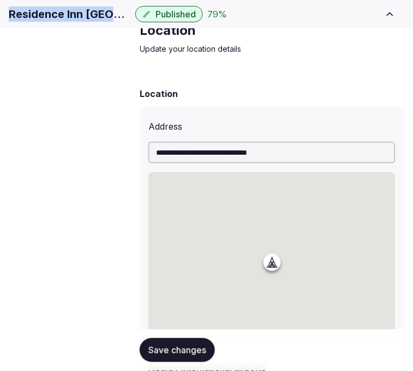
scroll to position [63, 0]
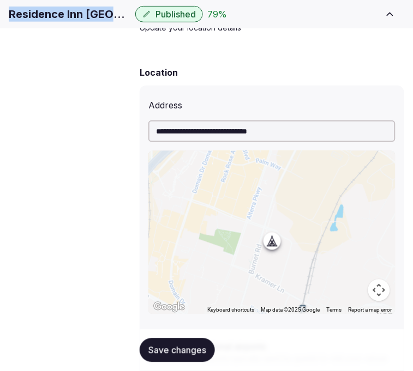
click at [0, 0] on span "Environment" at bounding box center [0, 0] width 0 height 0
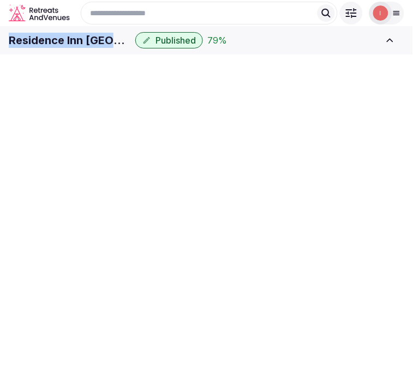
scroll to position [63, 0]
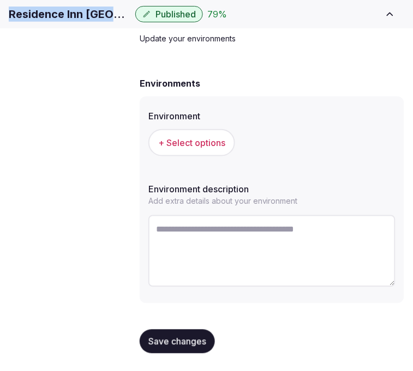
click at [190, 149] on span "+ Select options" at bounding box center [191, 143] width 67 height 12
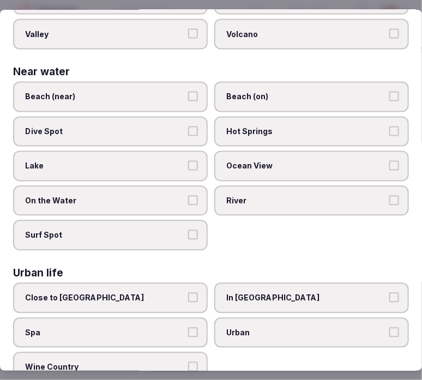
scroll to position [427, 0]
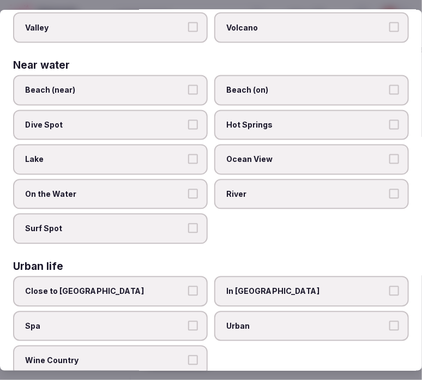
click at [247, 311] on label "Urban" at bounding box center [311, 326] width 195 height 31
click at [389, 321] on button "Urban" at bounding box center [394, 326] width 10 height 10
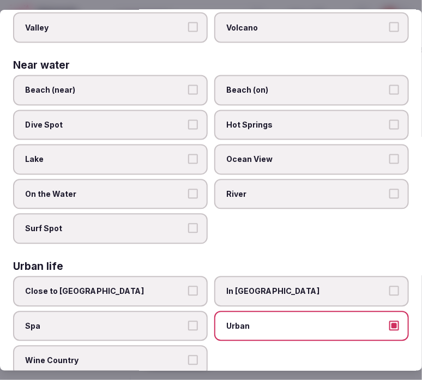
click at [257, 286] on span "In City Center" at bounding box center [306, 291] width 160 height 11
click at [389, 286] on button "In City Center" at bounding box center [394, 291] width 10 height 10
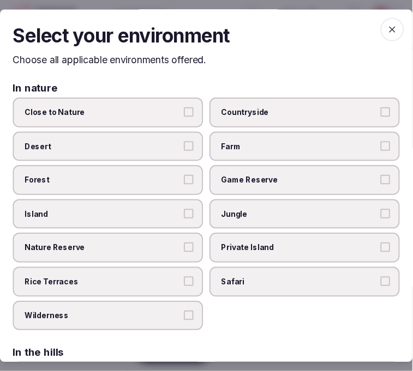
scroll to position [0, 0]
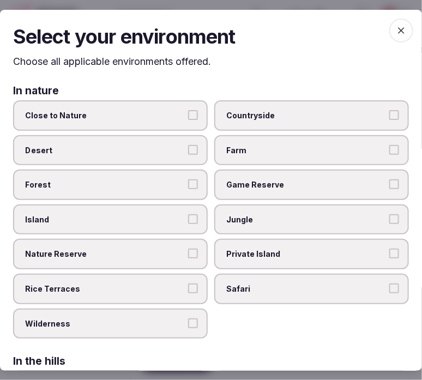
drag, startPoint x: 396, startPoint y: 35, endPoint x: 383, endPoint y: 58, distance: 26.8
click at [396, 34] on icon "button" at bounding box center [401, 30] width 11 height 11
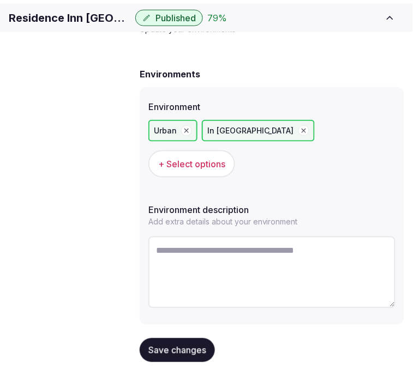
scroll to position [63, 0]
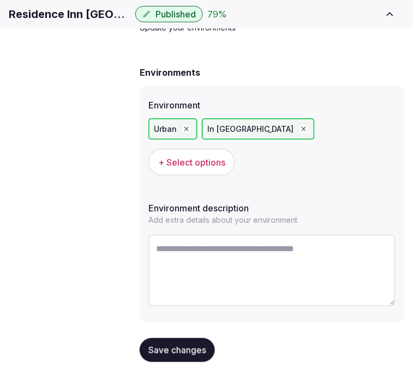
click at [178, 339] on button "Save changes" at bounding box center [177, 351] width 75 height 24
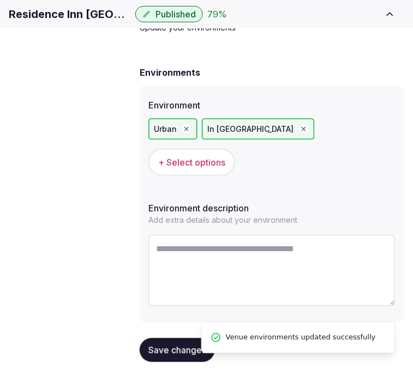
click at [0, 0] on span "Types of retreats" at bounding box center [0, 0] width 0 height 0
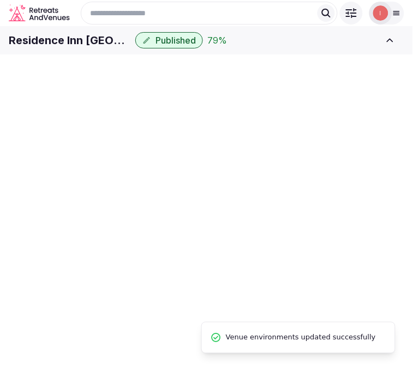
scroll to position [63, 0]
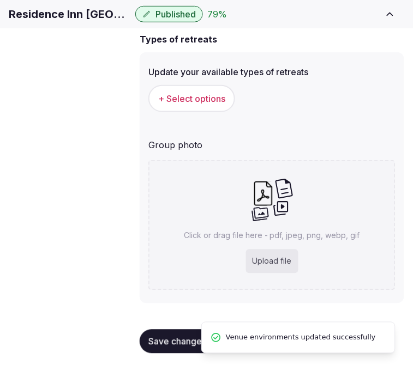
click at [202, 105] on span "+ Select options" at bounding box center [191, 99] width 67 height 12
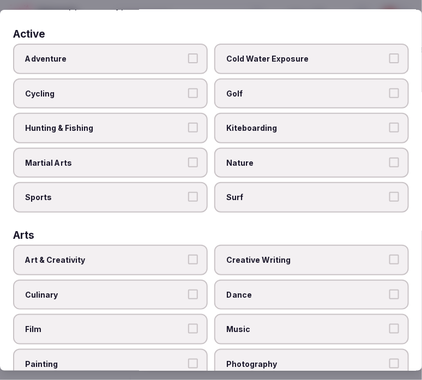
scroll to position [121, 0]
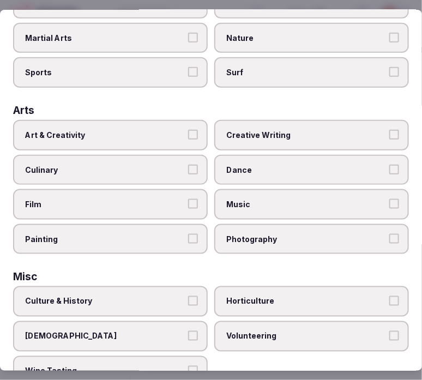
click at [178, 135] on label "Art & Creativity" at bounding box center [110, 135] width 195 height 31
click at [188, 135] on button "Art & Creativity" at bounding box center [193, 135] width 10 height 10
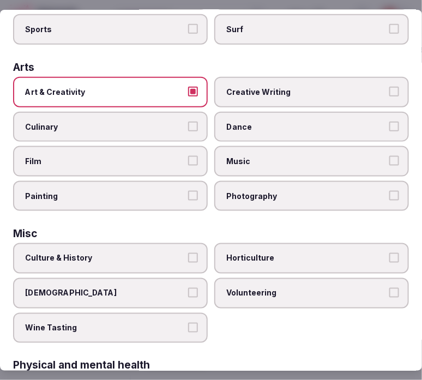
scroll to position [242, 0]
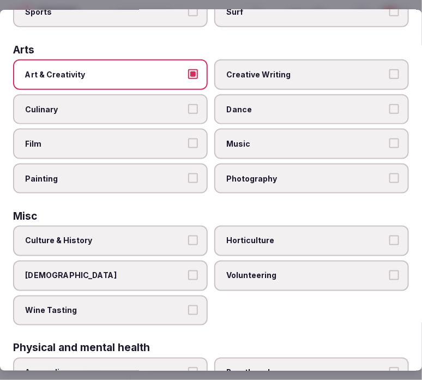
drag, startPoint x: 167, startPoint y: 230, endPoint x: 173, endPoint y: 227, distance: 7.1
click at [171, 236] on span "Culture & History" at bounding box center [105, 241] width 160 height 11
click at [188, 236] on button "Culture & History" at bounding box center [193, 241] width 10 height 10
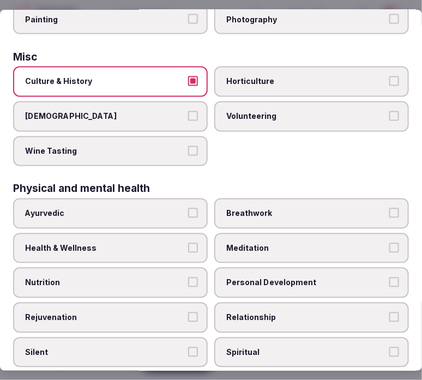
scroll to position [424, 0]
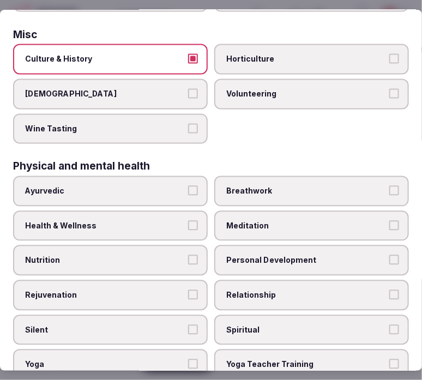
click at [269, 255] on span "Personal Development" at bounding box center [306, 260] width 160 height 11
click at [389, 255] on button "Personal Development" at bounding box center [394, 260] width 10 height 10
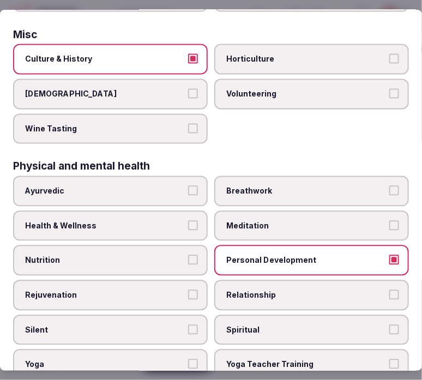
click at [253, 290] on span "Relationship" at bounding box center [306, 295] width 160 height 11
click at [389, 290] on button "Relationship" at bounding box center [394, 295] width 10 height 10
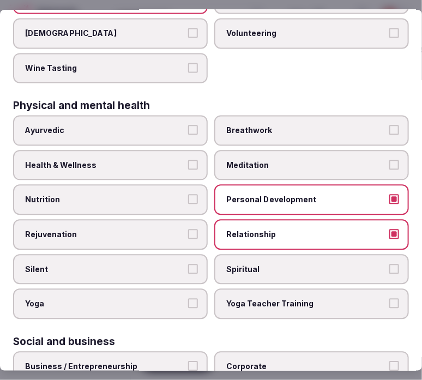
click at [184, 150] on label "Health & Wellness" at bounding box center [110, 165] width 195 height 31
click at [188, 160] on button "Health & Wellness" at bounding box center [193, 165] width 10 height 10
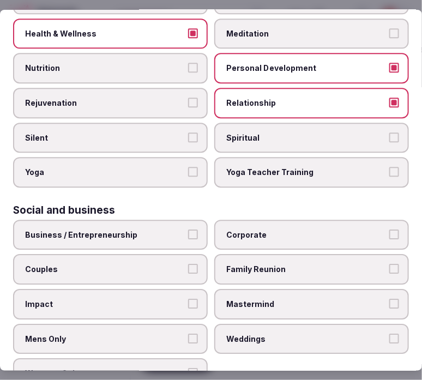
scroll to position [624, 0]
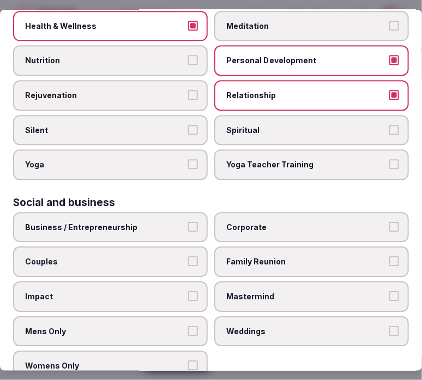
click at [188, 222] on button "Business / Entrepreneurship" at bounding box center [193, 227] width 10 height 10
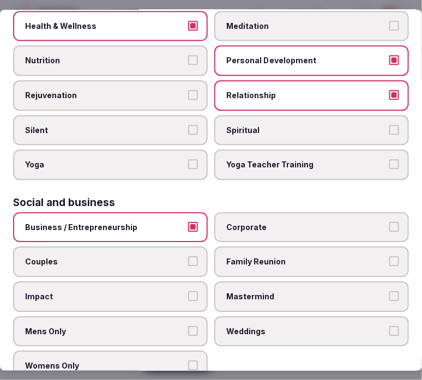
click at [244, 216] on label "Corporate" at bounding box center [311, 227] width 195 height 31
click at [389, 222] on button "Corporate" at bounding box center [394, 227] width 10 height 10
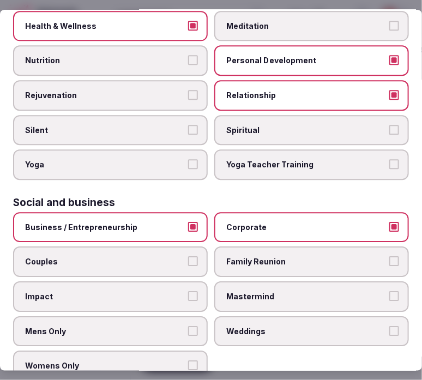
click at [189, 256] on button "Couples" at bounding box center [193, 261] width 10 height 10
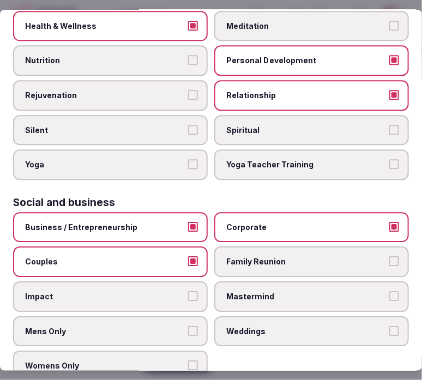
click at [235, 256] on span "Family Reunion" at bounding box center [306, 261] width 160 height 11
click at [389, 256] on button "Family Reunion" at bounding box center [394, 261] width 10 height 10
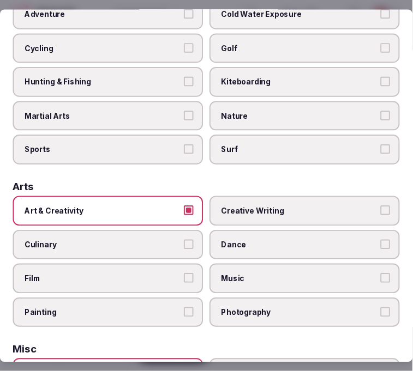
scroll to position [0, 0]
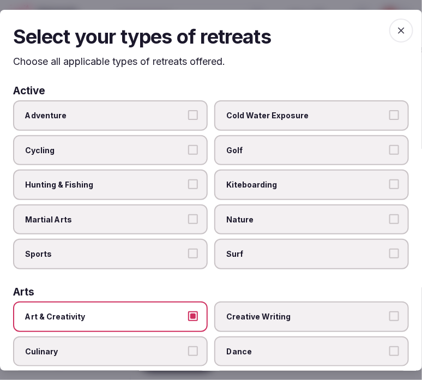
click at [396, 28] on icon "button" at bounding box center [401, 30] width 11 height 11
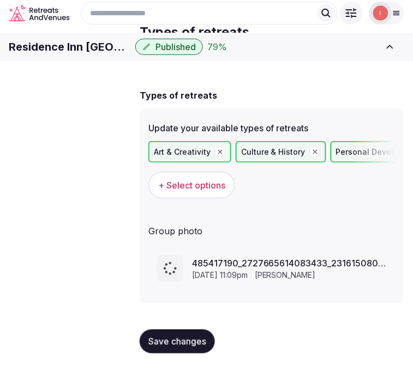
scroll to position [57, 0]
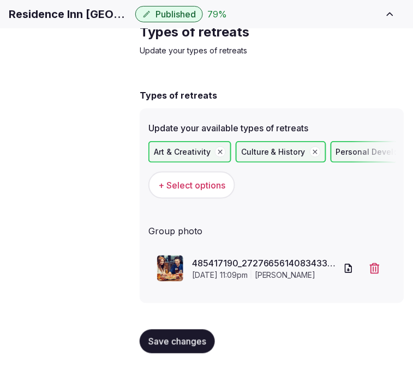
click at [169, 345] on span "Save changes" at bounding box center [177, 341] width 58 height 11
click at [166, 338] on span "Save changes" at bounding box center [177, 341] width 58 height 11
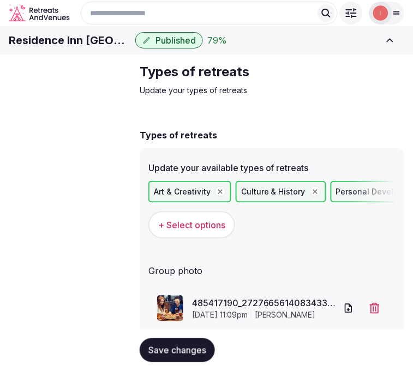
scroll to position [37, 0]
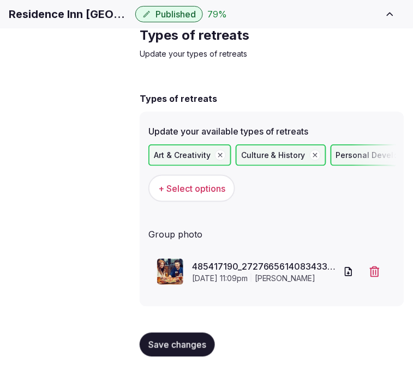
click at [165, 335] on div "Save changes" at bounding box center [272, 344] width 264 height 41
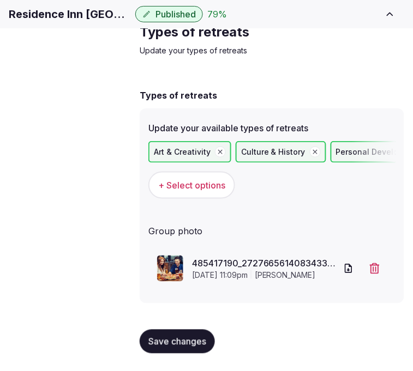
scroll to position [0, 0]
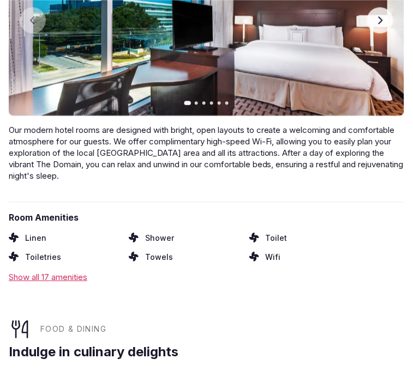
scroll to position [2483, 0]
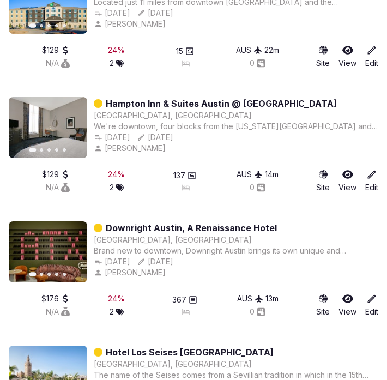
scroll to position [8636, 0]
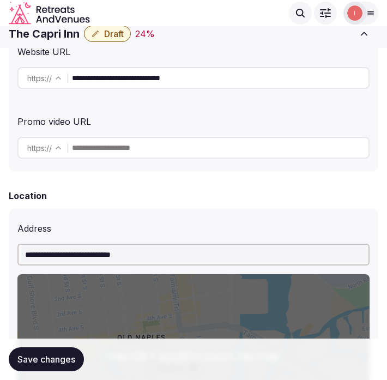
scroll to position [303, 0]
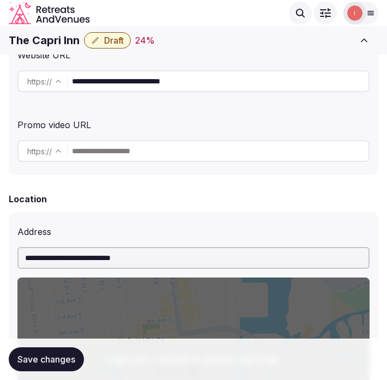
click at [164, 80] on input "**********" at bounding box center [220, 81] width 297 height 22
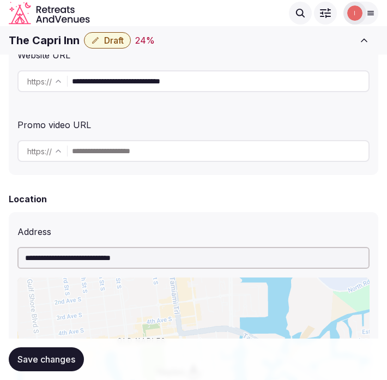
click at [164, 80] on input "**********" at bounding box center [220, 81] width 297 height 22
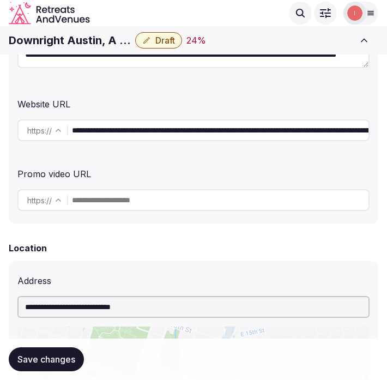
scroll to position [242, 0]
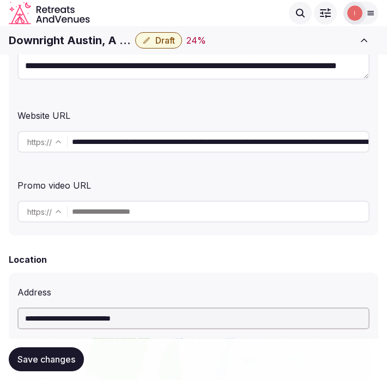
click at [144, 138] on input "**********" at bounding box center [220, 142] width 297 height 22
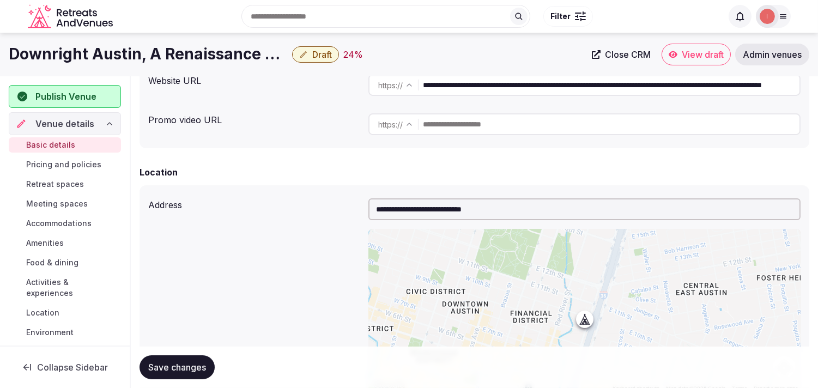
click at [178, 47] on h1 "Downright Austin, A Renaissance Hotel" at bounding box center [148, 54] width 279 height 21
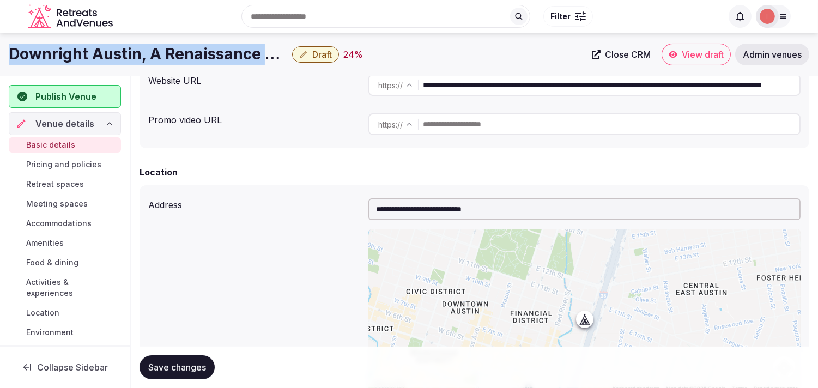
click at [178, 47] on h1 "Downright Austin, A Renaissance Hotel" at bounding box center [148, 54] width 279 height 21
copy div "Downright Austin, A Renaissance Hotel"
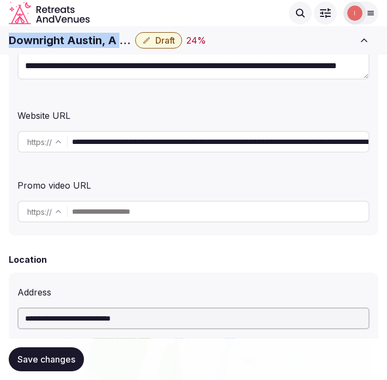
copy div "Downright Austin, A Renaissance Hotel"
click at [117, 138] on input "**********" at bounding box center [220, 142] width 297 height 22
